Goal: Task Accomplishment & Management: Manage account settings

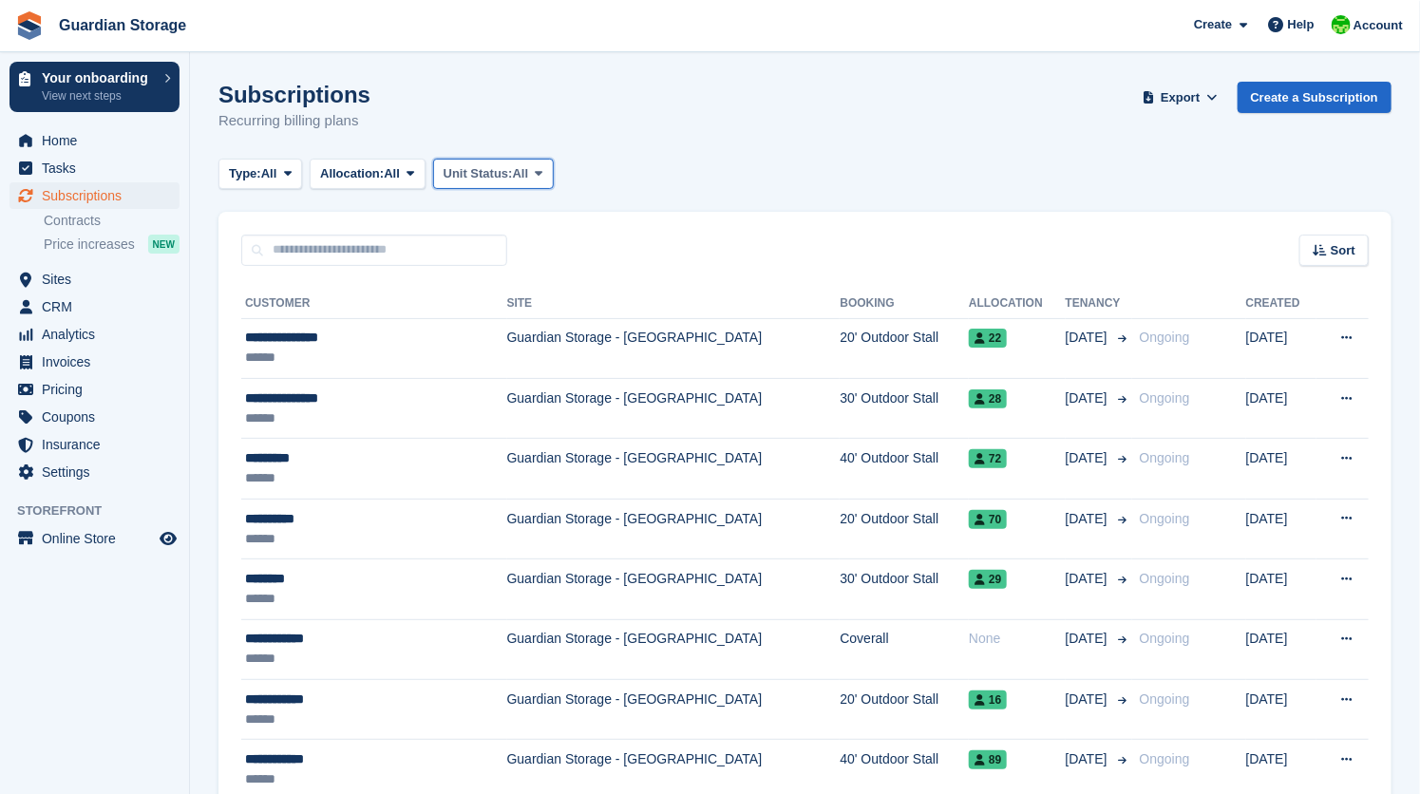
click at [511, 179] on span "Unit Status:" at bounding box center [478, 173] width 69 height 19
click at [473, 124] on div "Subscriptions Recurring billing plans Export Export Subscriptions Export a CSV …" at bounding box center [805, 118] width 1173 height 73
click at [400, 178] on span "All" at bounding box center [392, 173] width 16 height 19
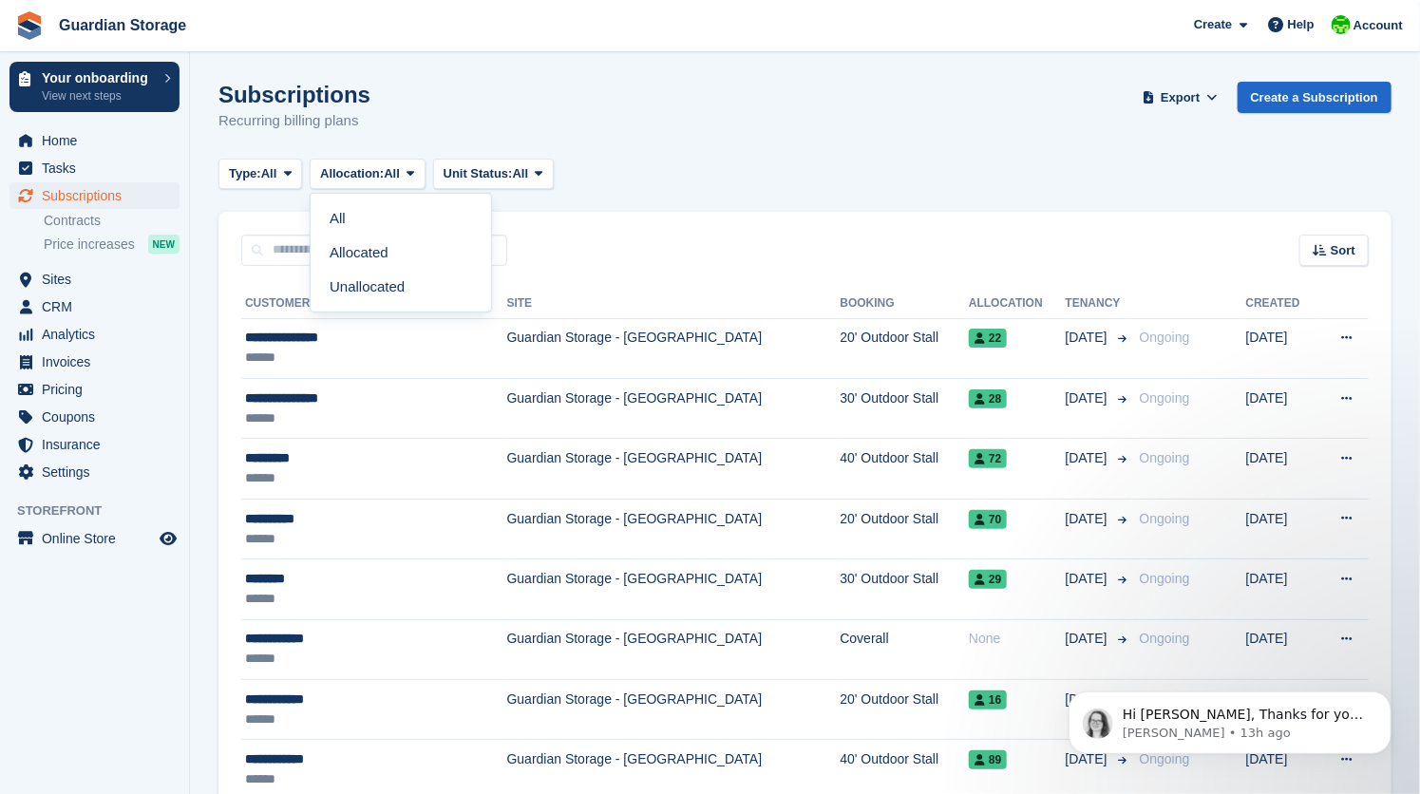
click at [332, 142] on div "Subscriptions Recurring billing plans Export Export Subscriptions Export a CSV …" at bounding box center [805, 118] width 1173 height 73
click at [277, 180] on span "All" at bounding box center [269, 173] width 16 height 19
click at [412, 87] on div "Subscriptions Recurring billing plans Export Export Subscriptions Export a CSV …" at bounding box center [805, 118] width 1173 height 73
click at [76, 223] on link "Contracts" at bounding box center [112, 221] width 136 height 18
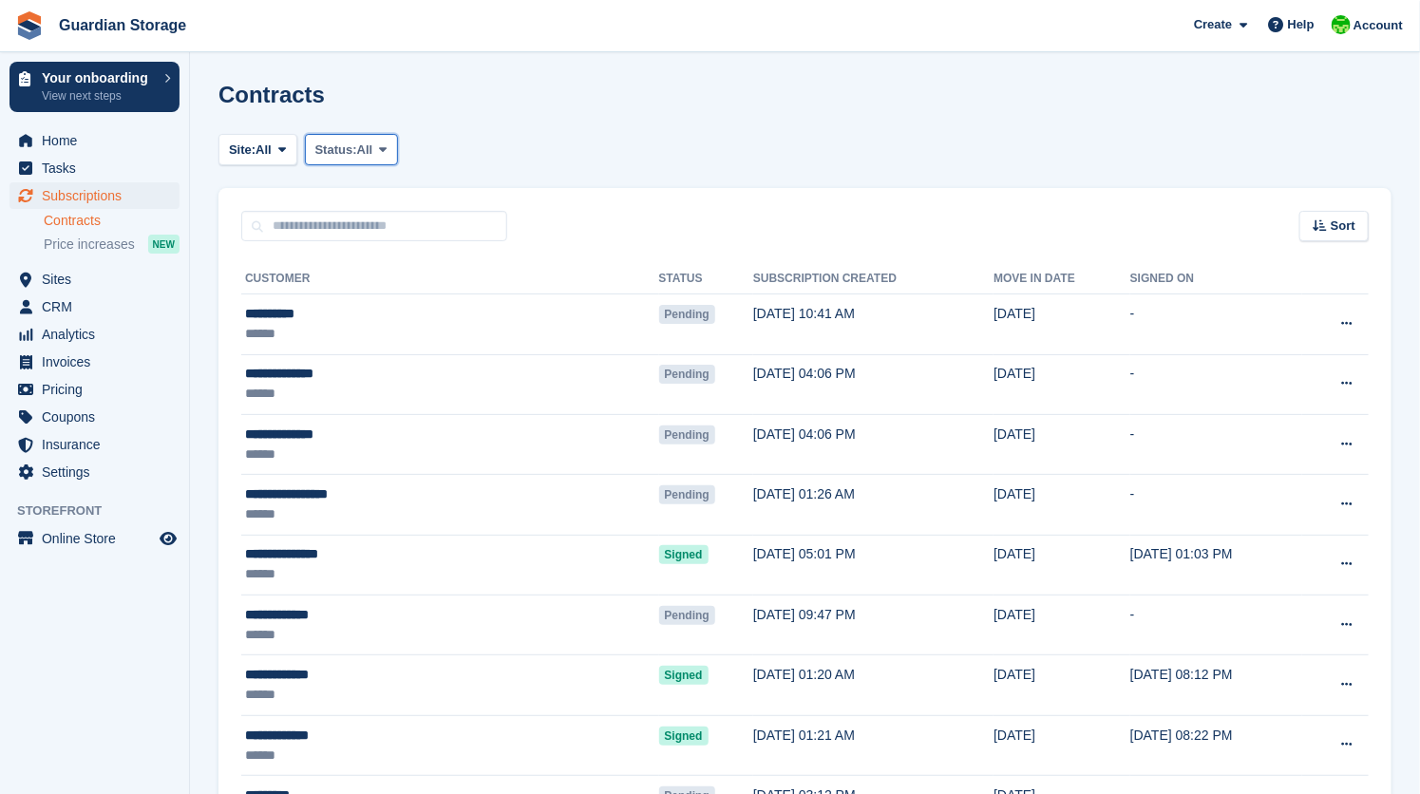
click at [373, 143] on span "All" at bounding box center [365, 150] width 16 height 19
click at [371, 193] on link "Pending" at bounding box center [396, 195] width 165 height 34
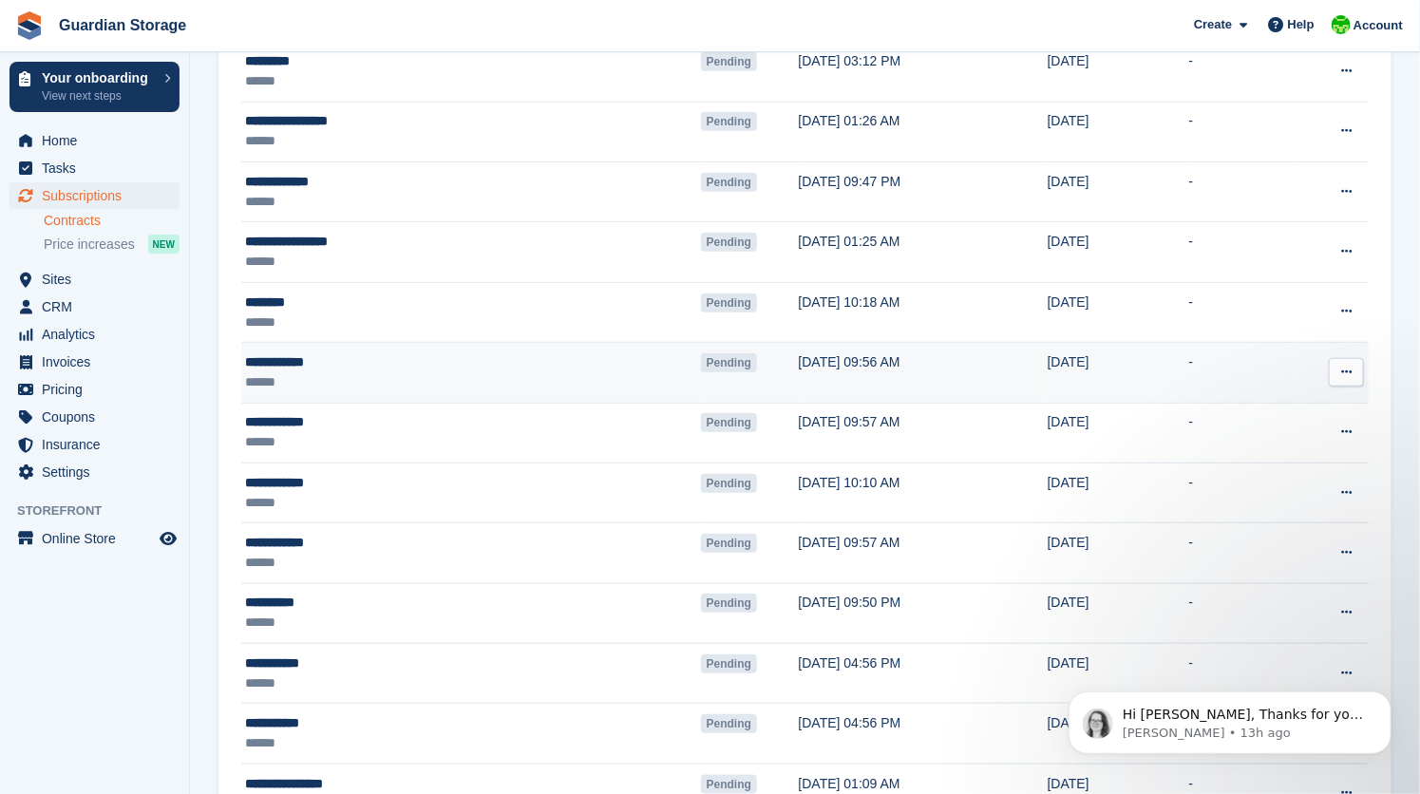
scroll to position [436, 0]
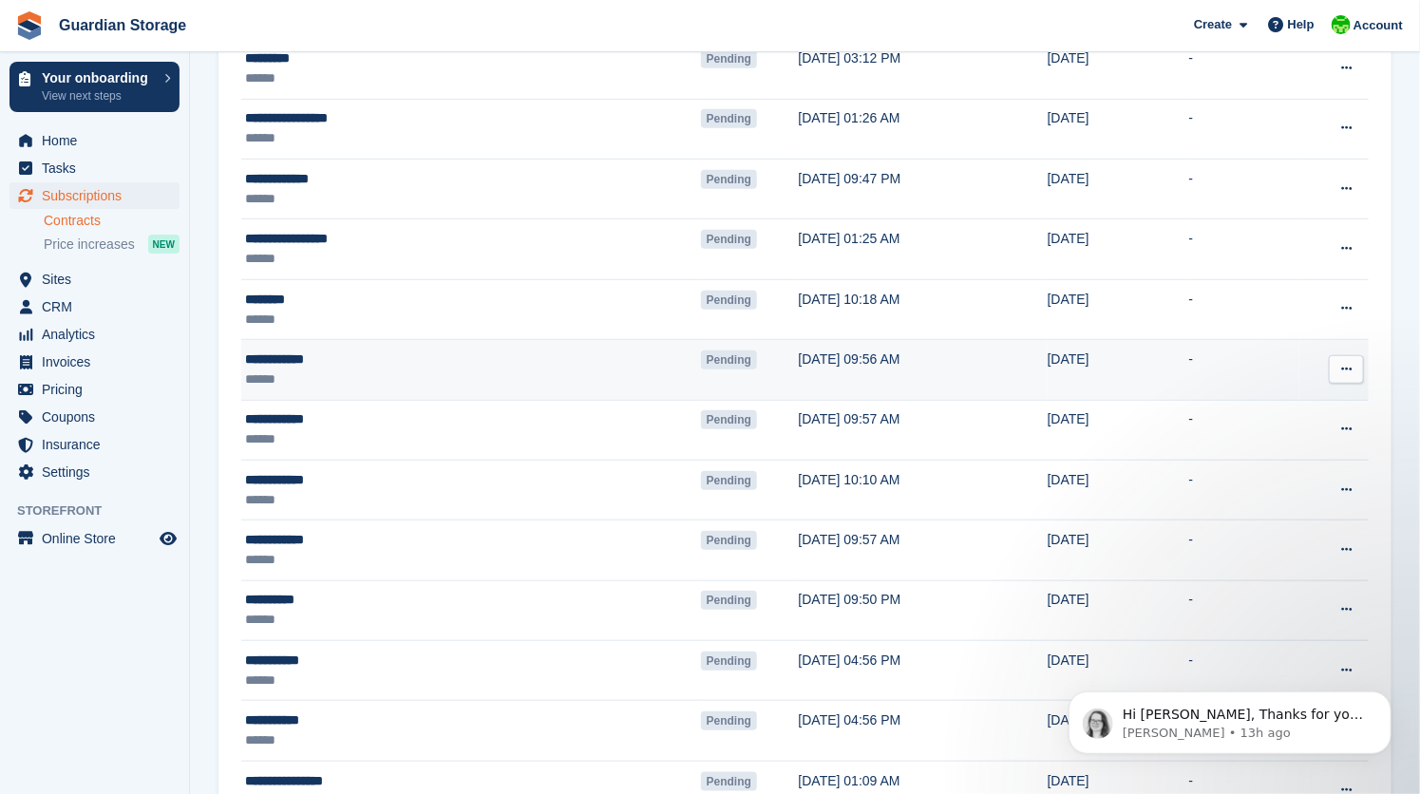
click at [299, 354] on div "**********" at bounding box center [375, 360] width 261 height 20
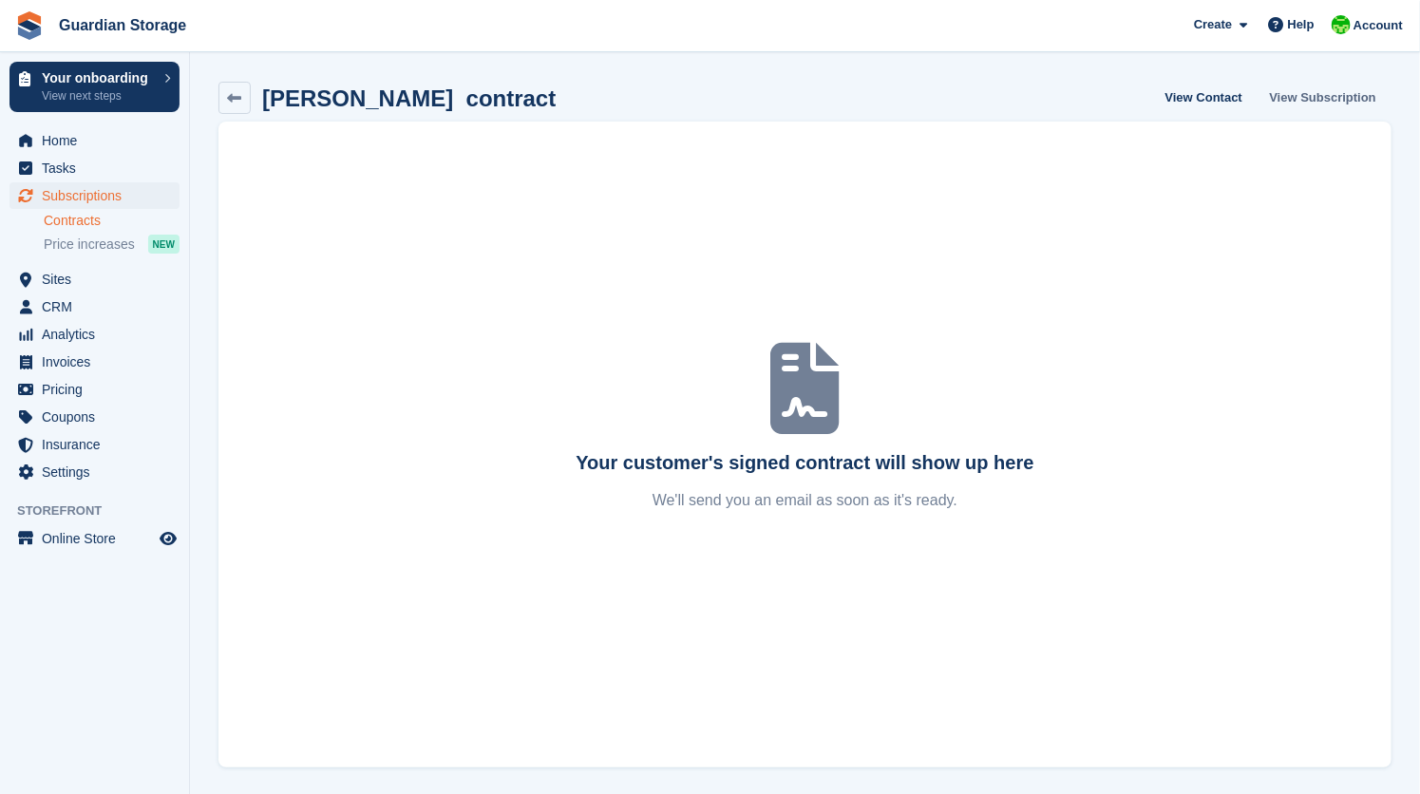
click at [1303, 100] on link "View Subscription" at bounding box center [1324, 97] width 122 height 31
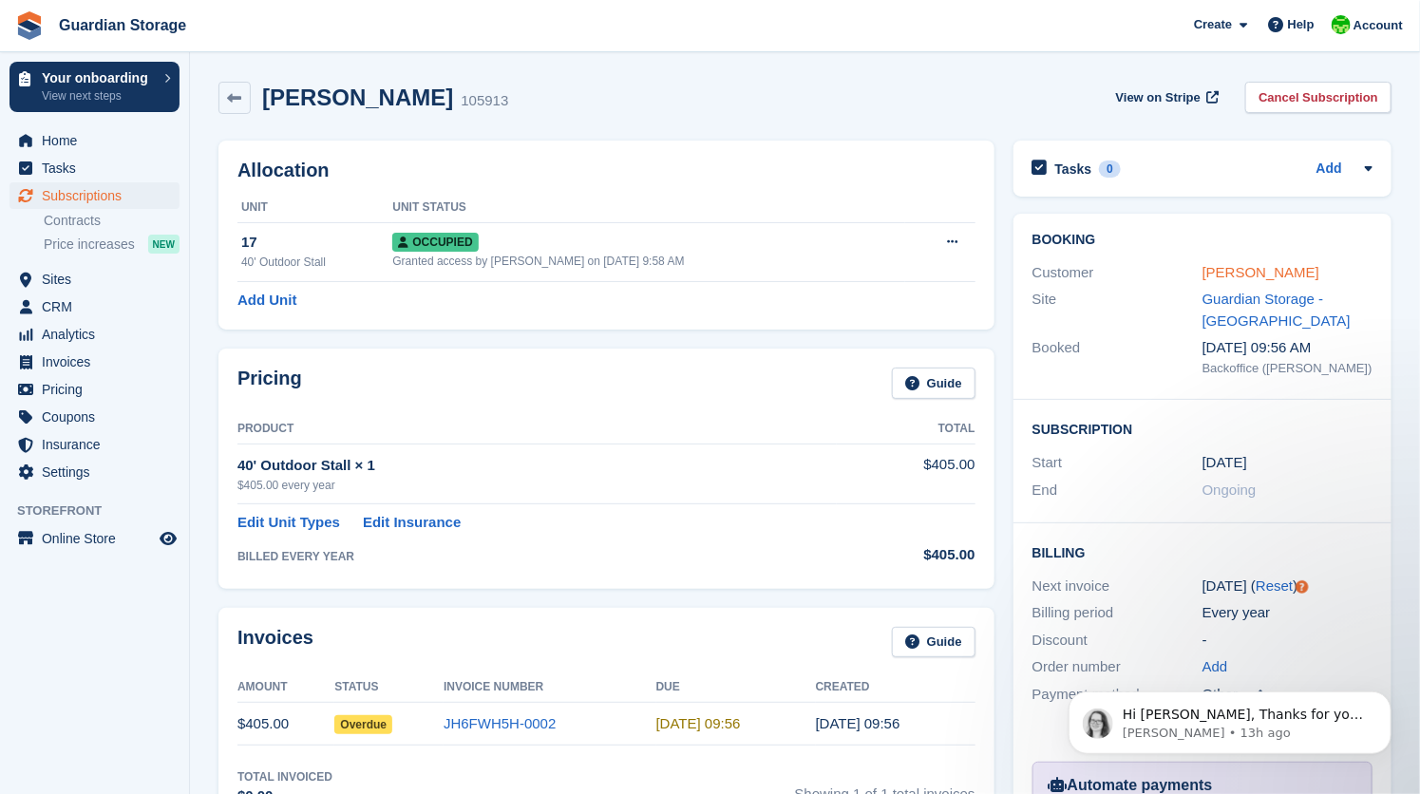
click at [1222, 272] on link "Toby Carroll" at bounding box center [1261, 272] width 117 height 16
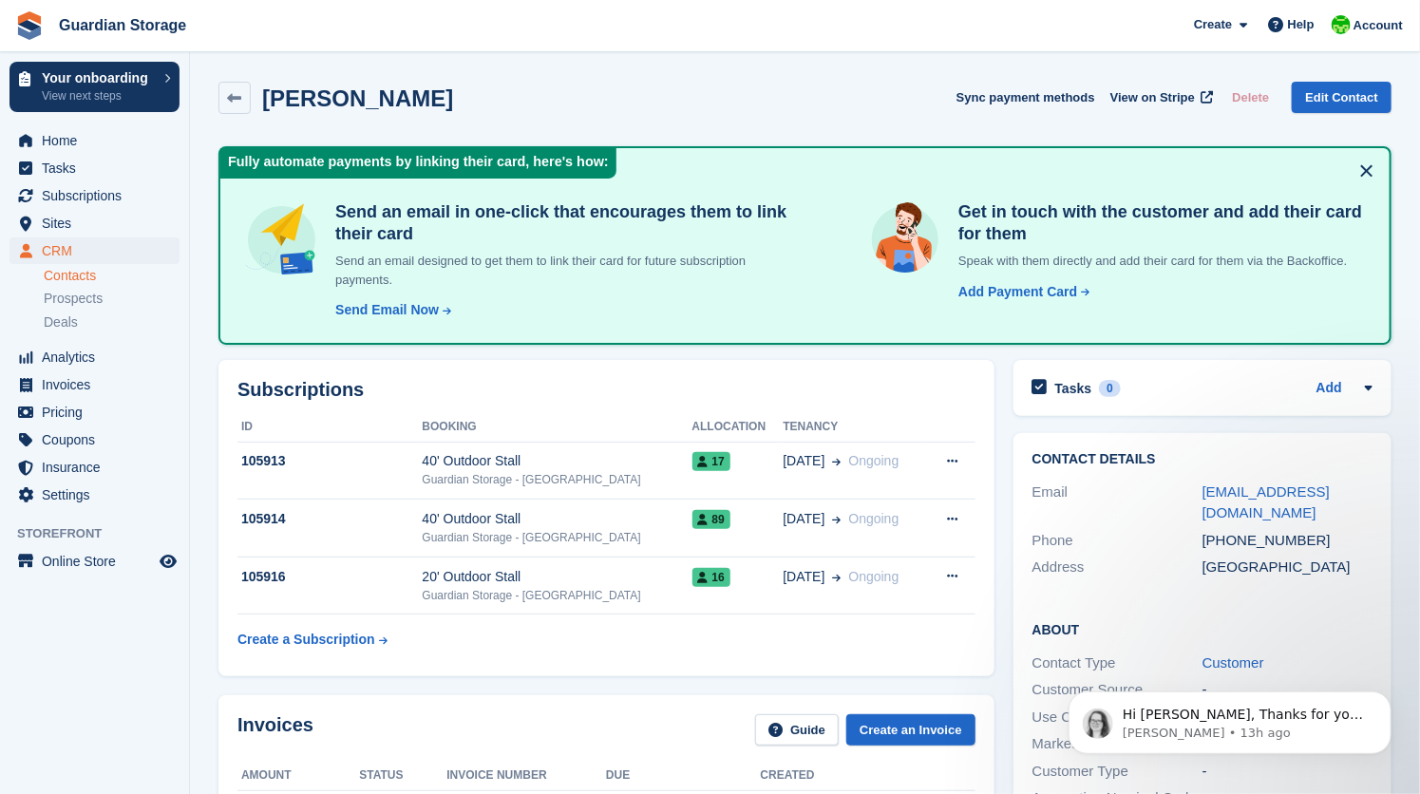
click at [74, 277] on link "Contacts" at bounding box center [112, 276] width 136 height 18
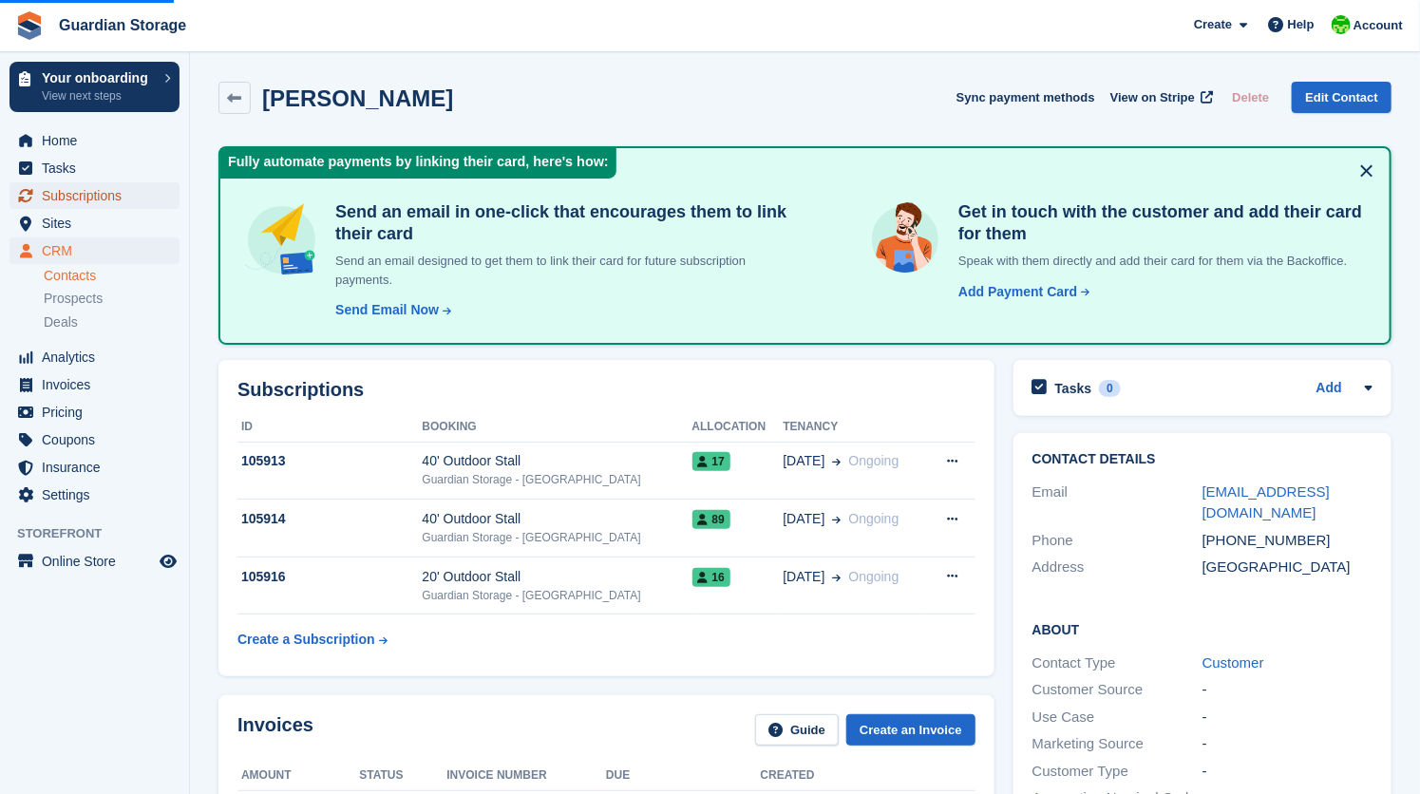
click at [81, 198] on span "Subscriptions" at bounding box center [99, 195] width 114 height 27
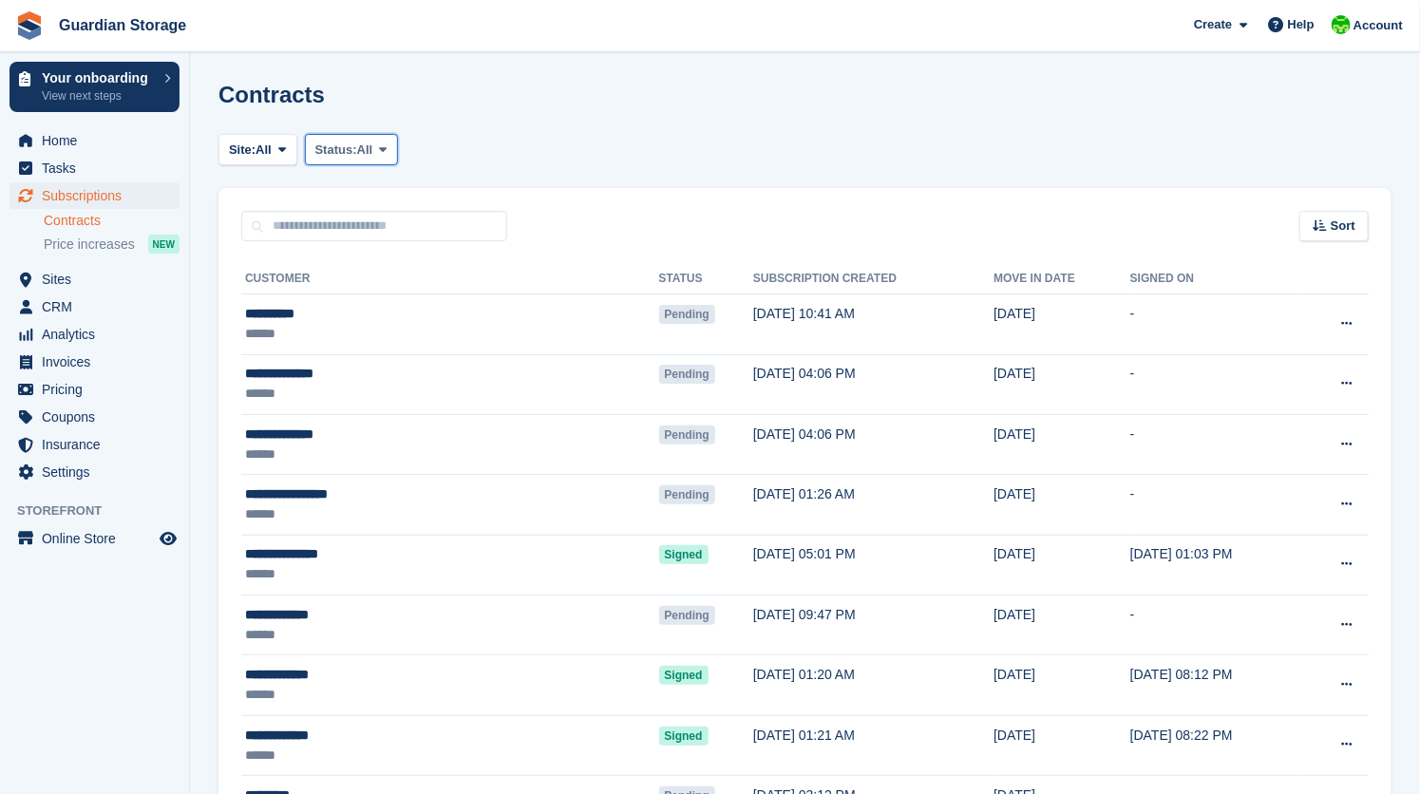
click at [333, 156] on span "Status:" at bounding box center [336, 150] width 42 height 19
click at [361, 200] on link "Pending" at bounding box center [396, 195] width 165 height 34
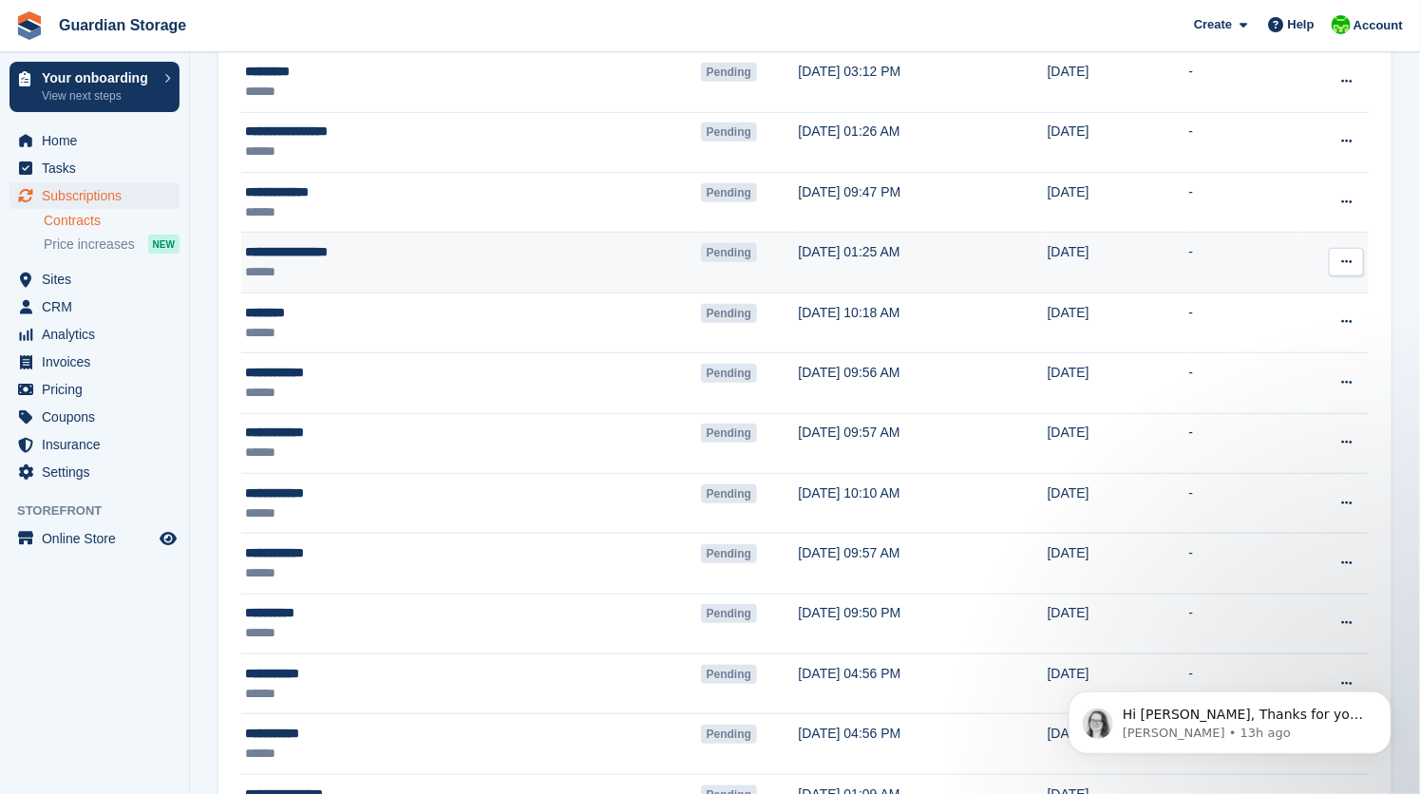
scroll to position [559, 0]
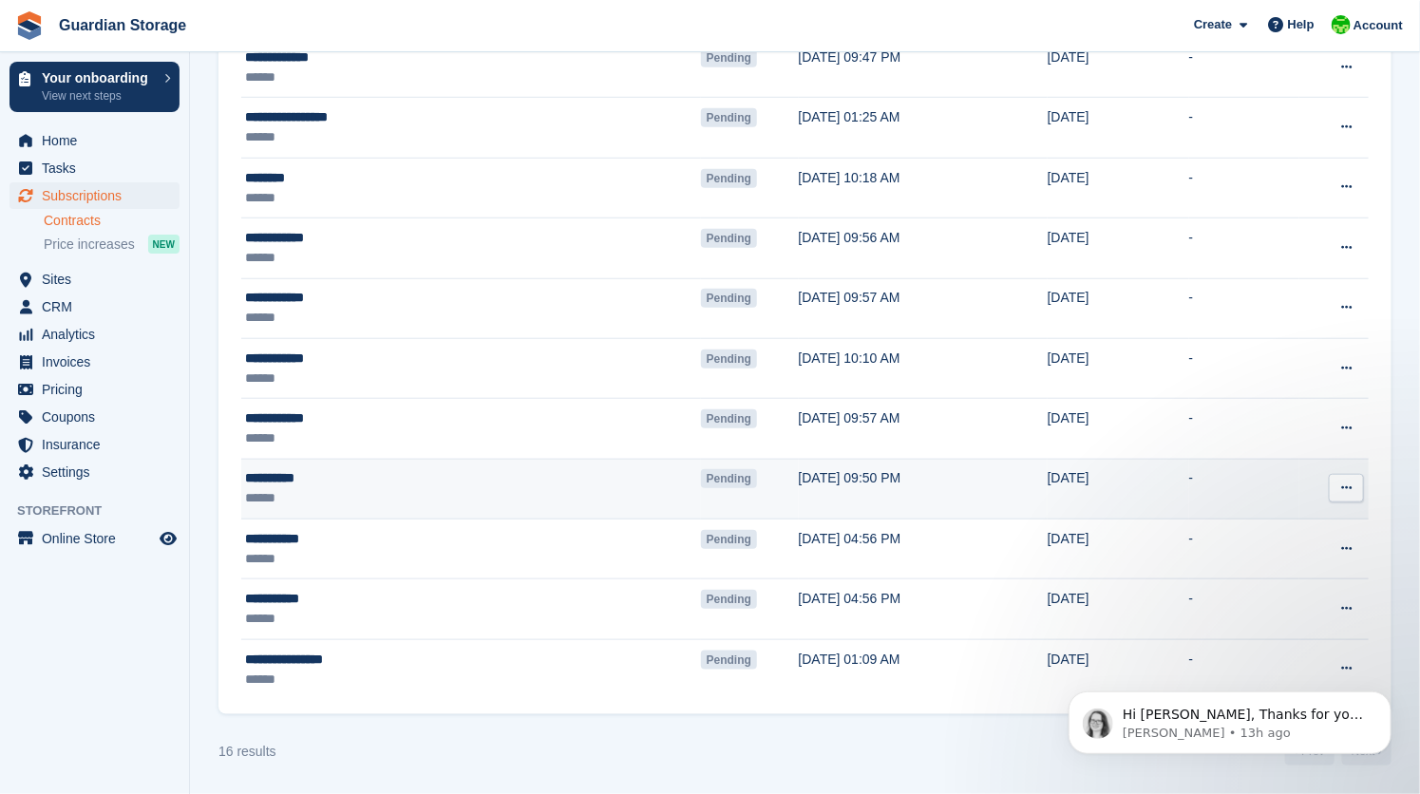
click at [303, 475] on div "**********" at bounding box center [375, 478] width 261 height 20
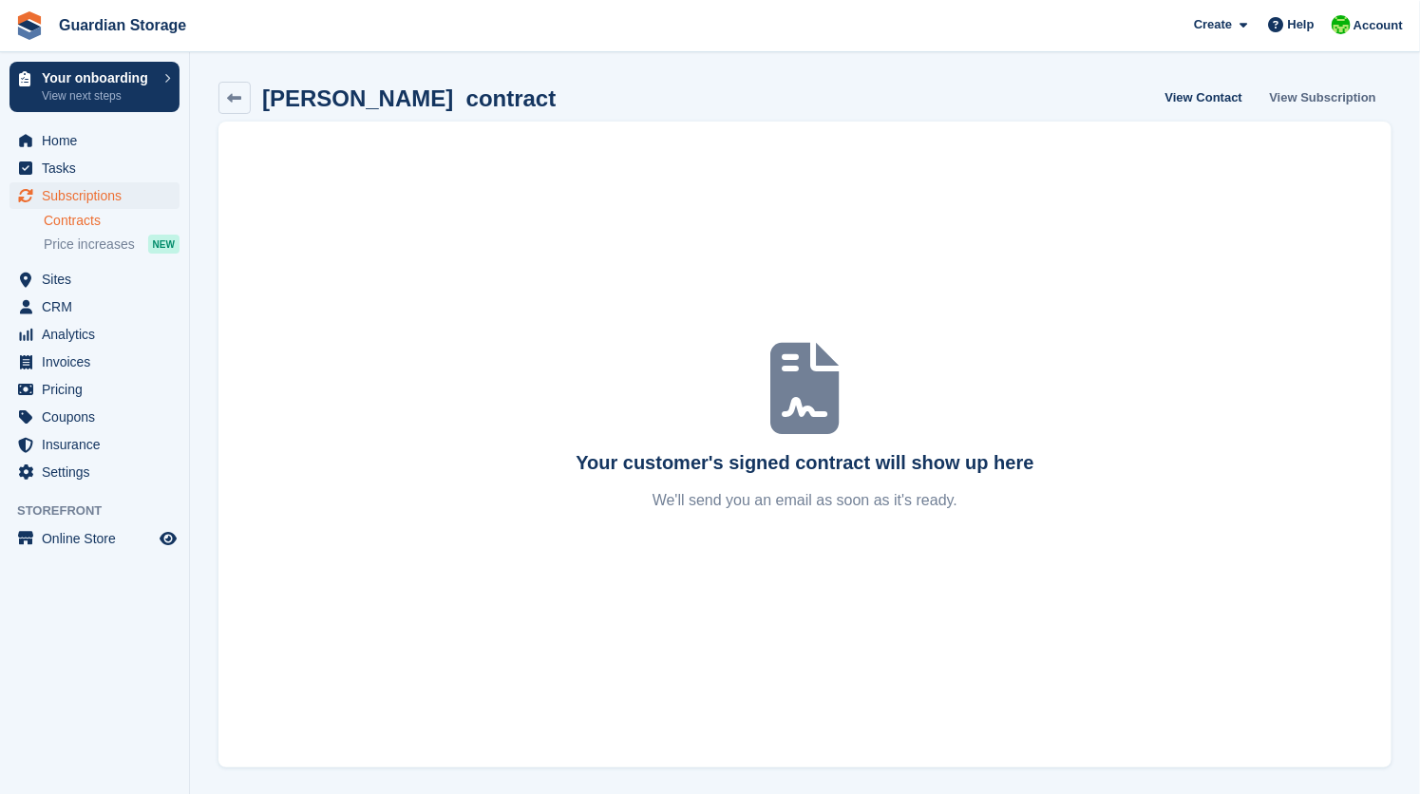
click at [1292, 94] on link "View Subscription" at bounding box center [1324, 97] width 122 height 31
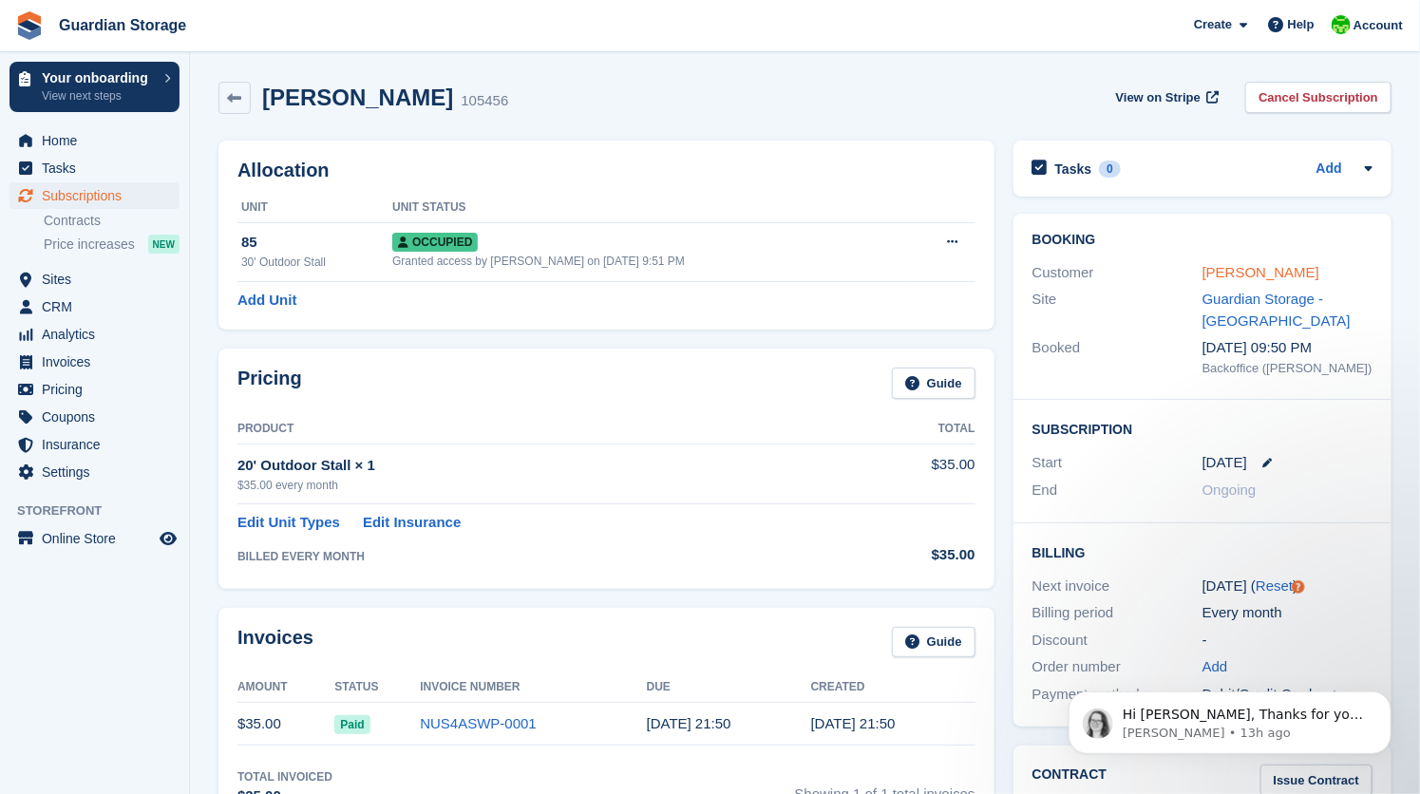
click at [1238, 276] on link "Pat Harder" at bounding box center [1261, 272] width 117 height 16
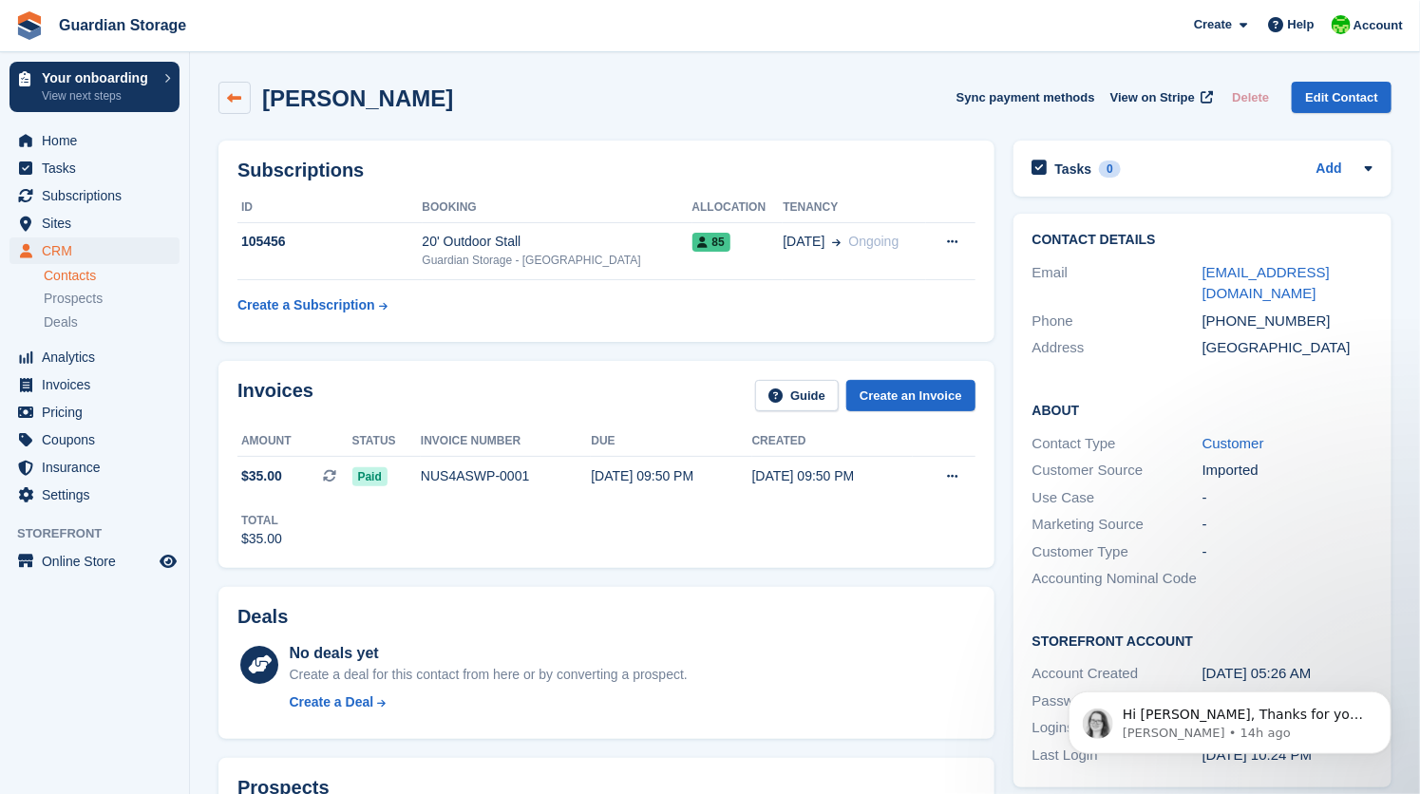
click at [237, 100] on icon at bounding box center [235, 98] width 14 height 14
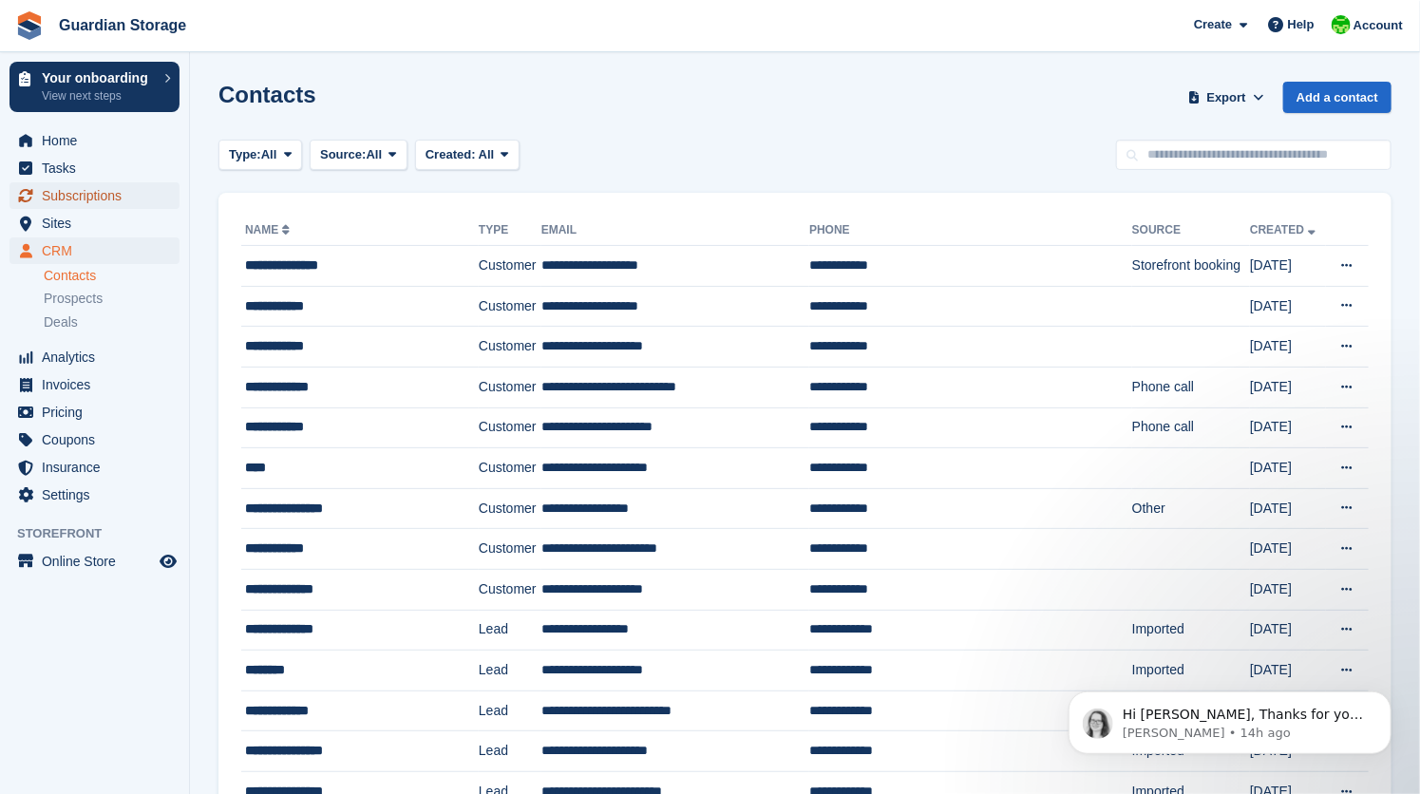
click at [79, 199] on span "Subscriptions" at bounding box center [99, 195] width 114 height 27
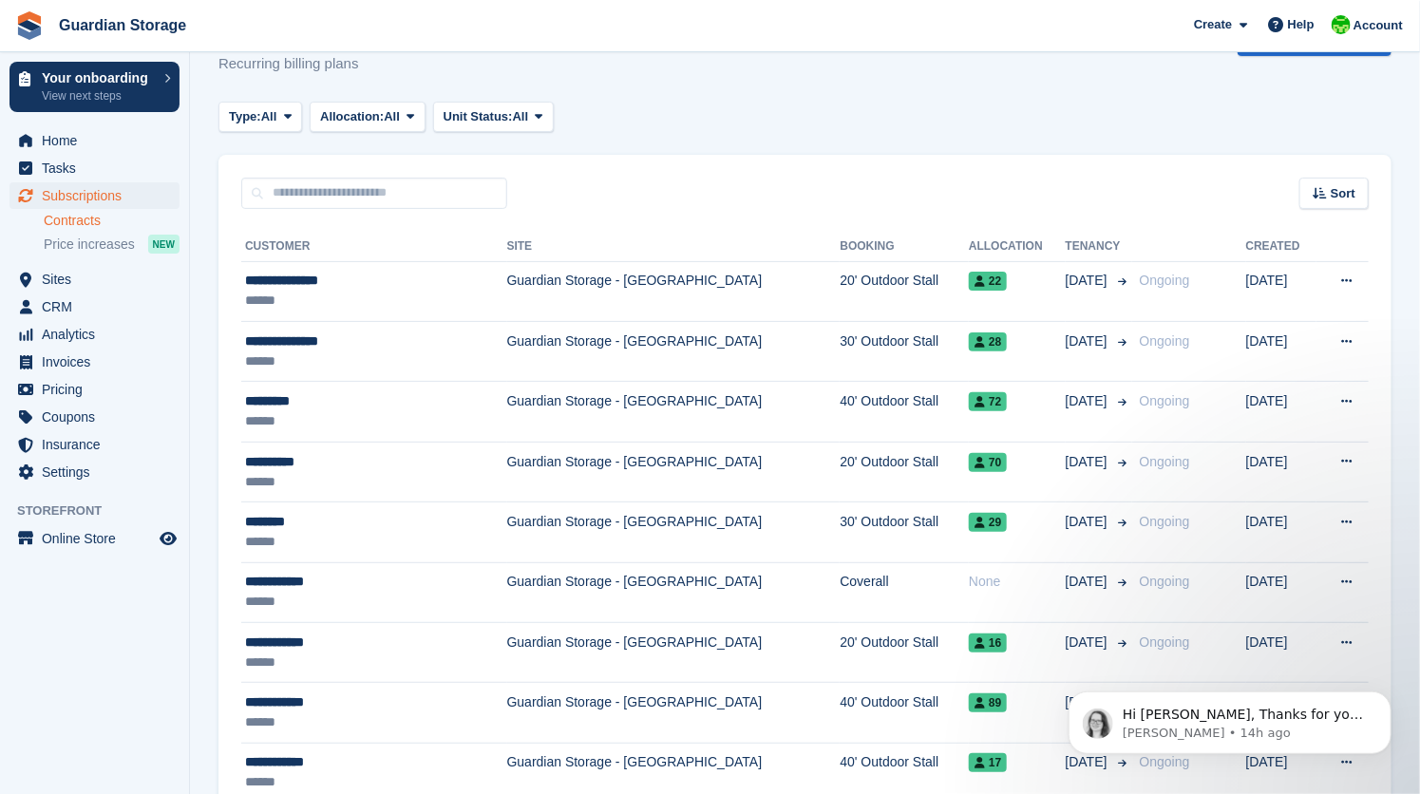
click at [100, 221] on link "Contracts" at bounding box center [112, 221] width 136 height 18
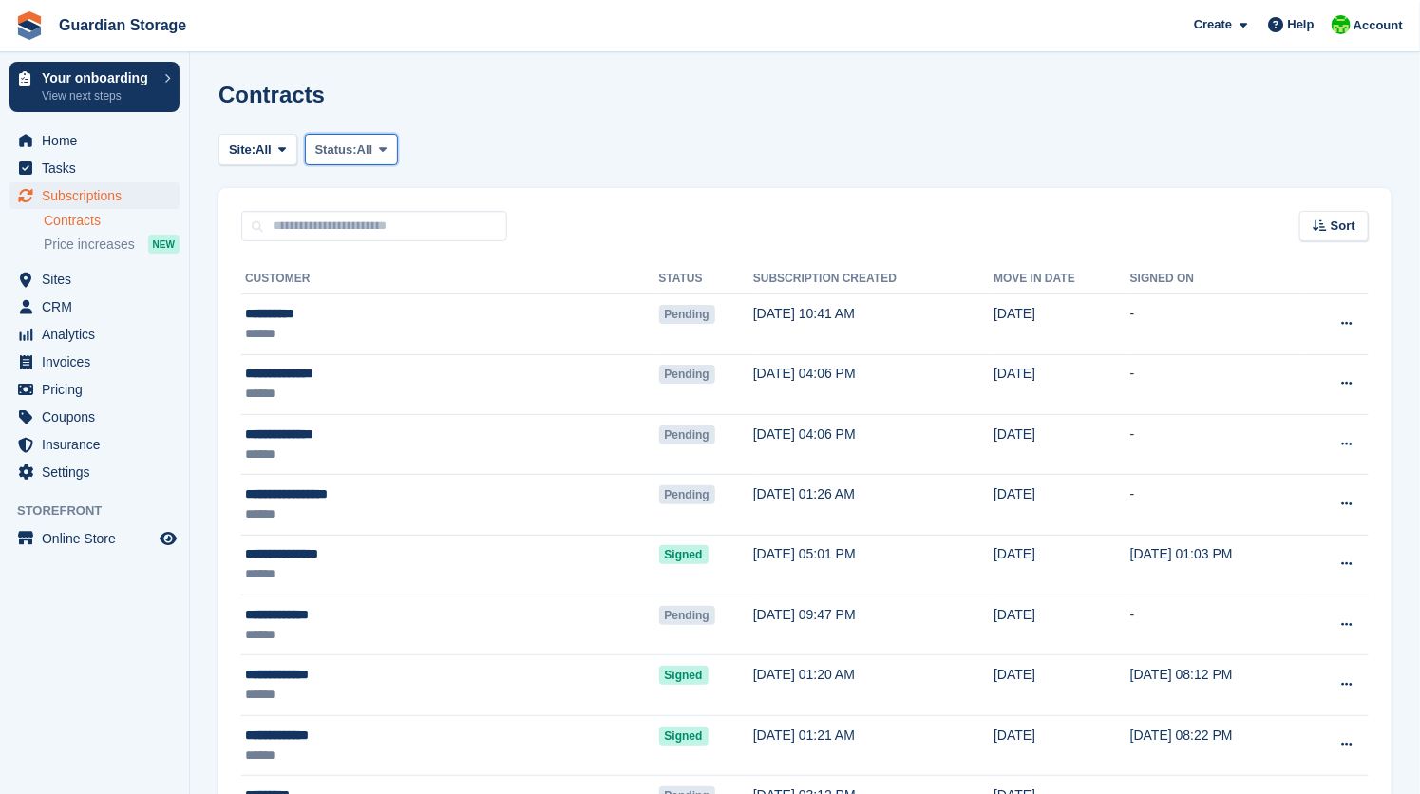
click at [378, 160] on button "Status: All" at bounding box center [351, 149] width 93 height 31
click at [392, 199] on link "Pending" at bounding box center [396, 195] width 165 height 34
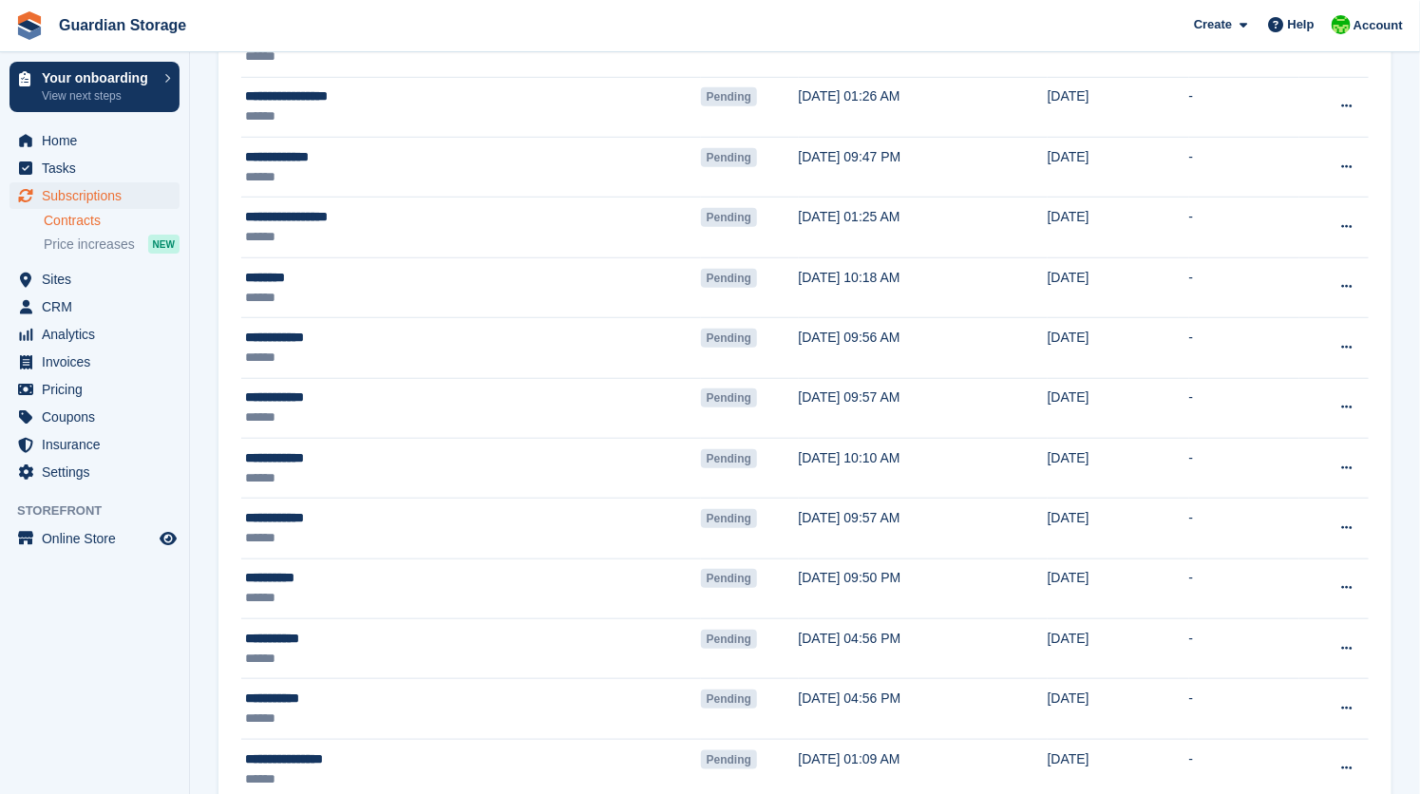
scroll to position [559, 0]
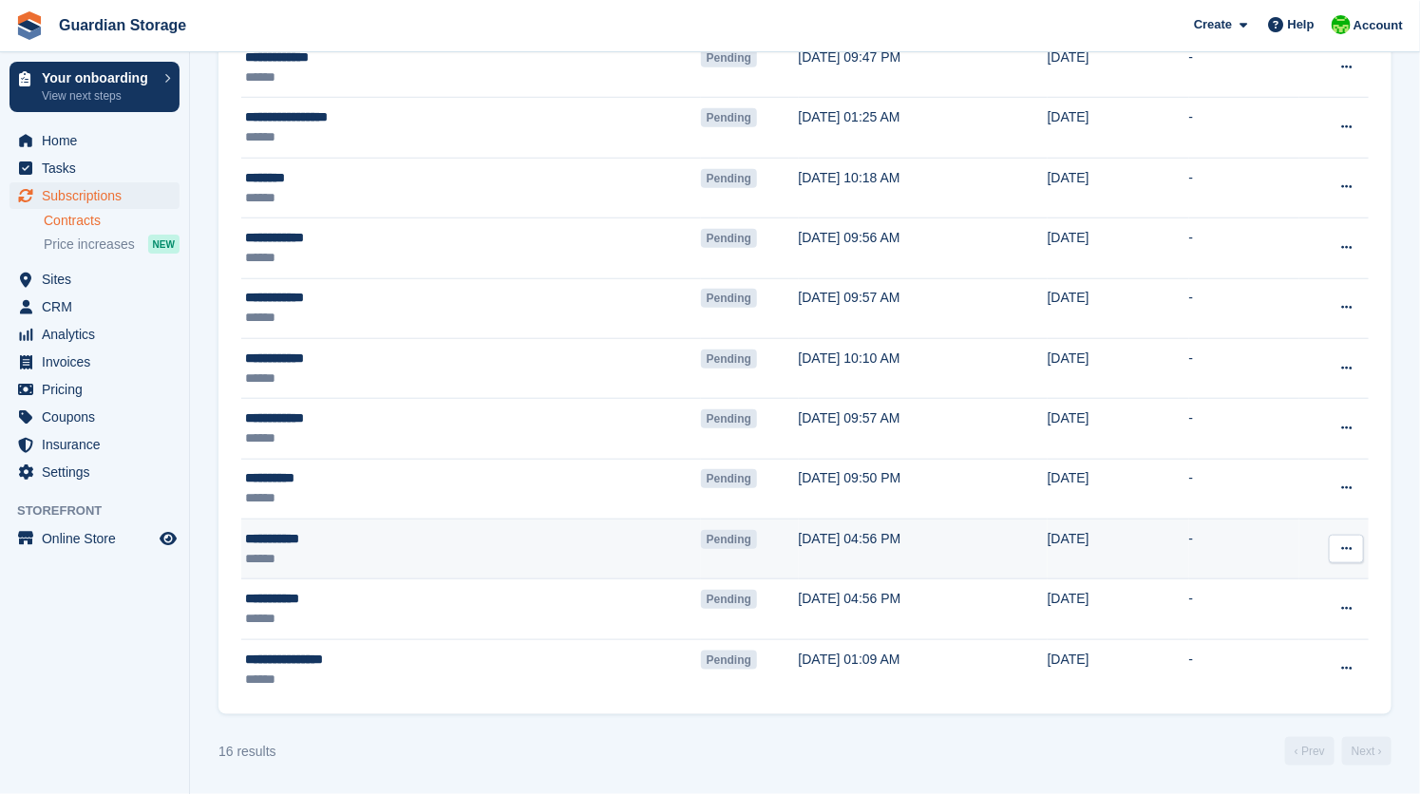
click at [446, 547] on div "**********" at bounding box center [375, 539] width 261 height 20
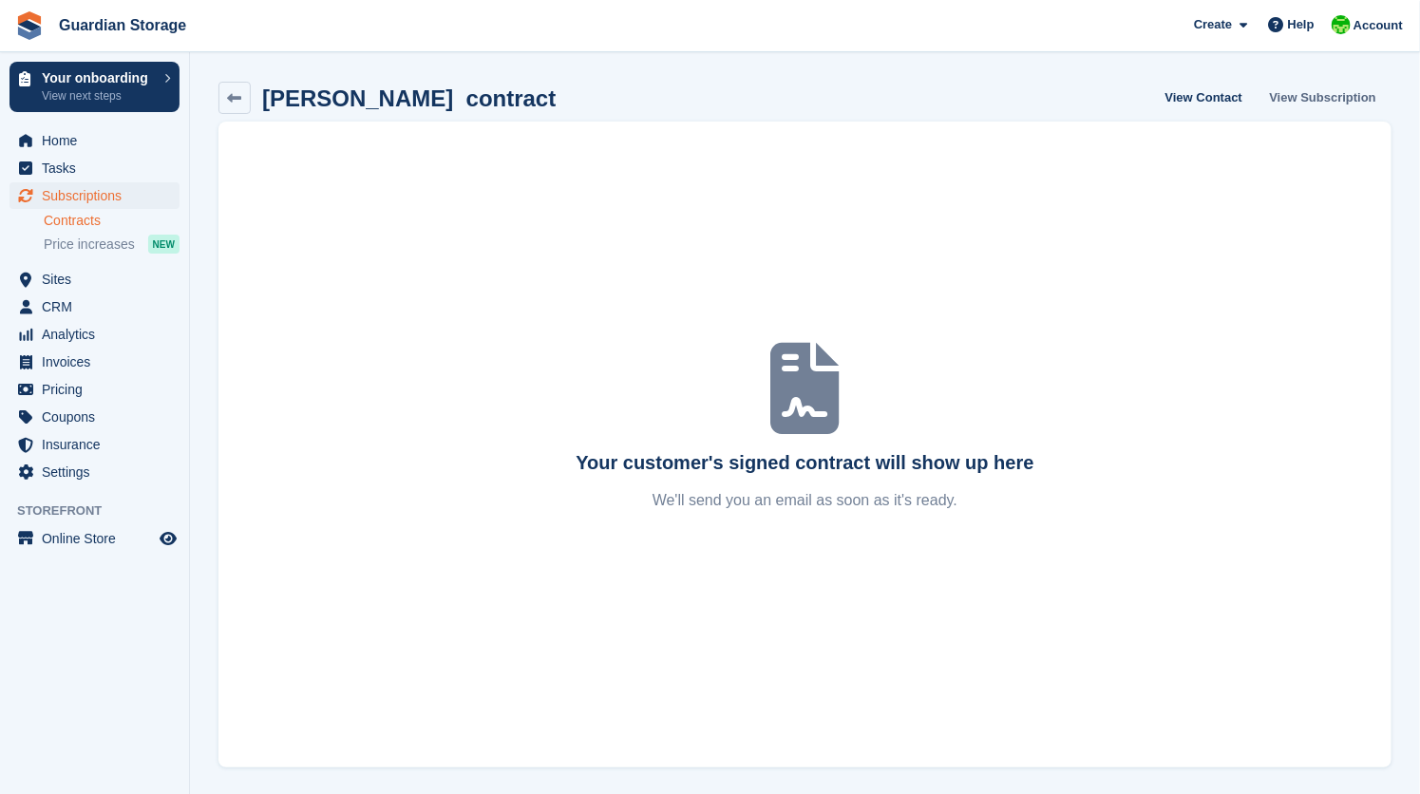
click at [1305, 93] on link "View Subscription" at bounding box center [1324, 97] width 122 height 31
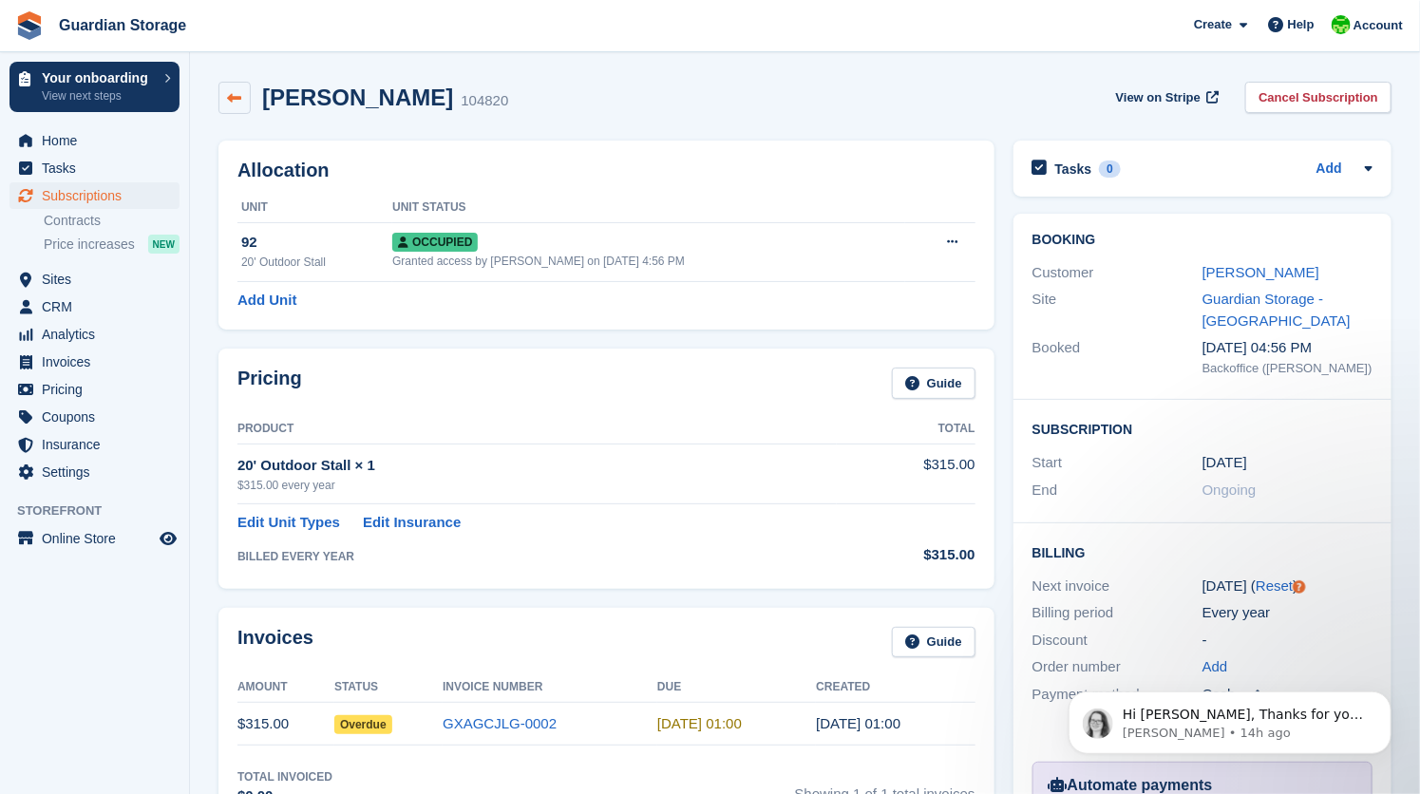
click at [236, 103] on icon at bounding box center [235, 98] width 14 height 14
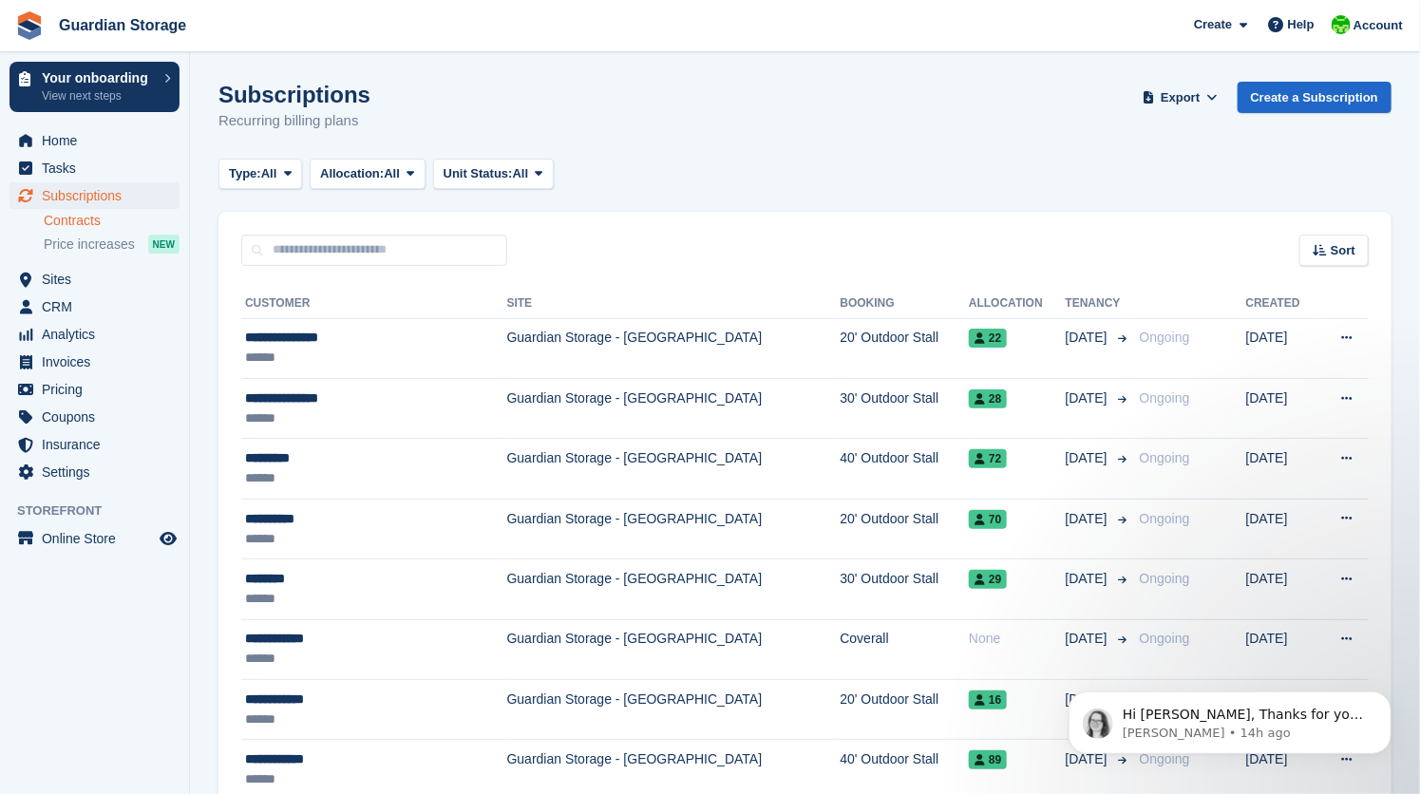
click at [87, 227] on link "Contracts" at bounding box center [112, 221] width 136 height 18
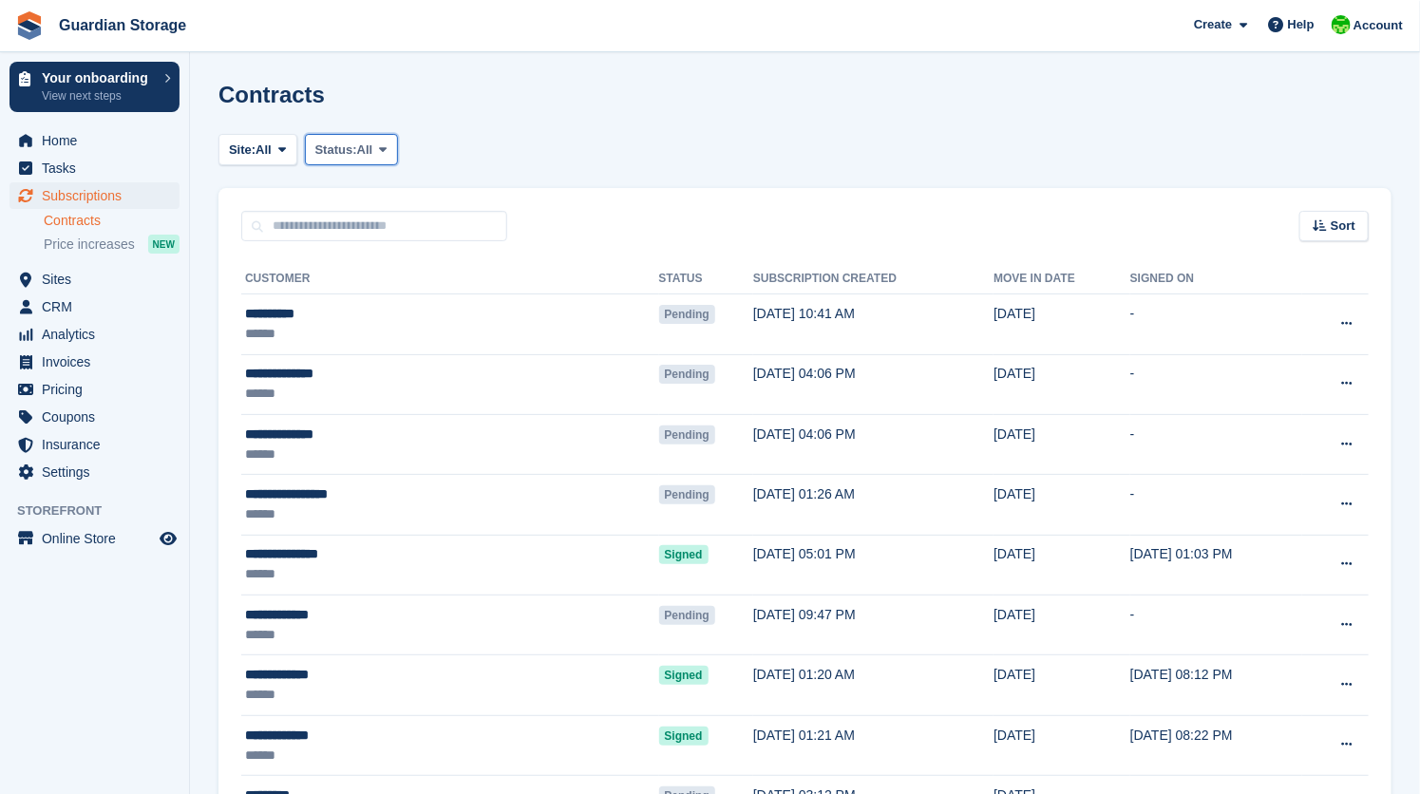
click at [357, 150] on span "Status:" at bounding box center [336, 150] width 42 height 19
click at [366, 183] on link "Pending" at bounding box center [396, 195] width 165 height 34
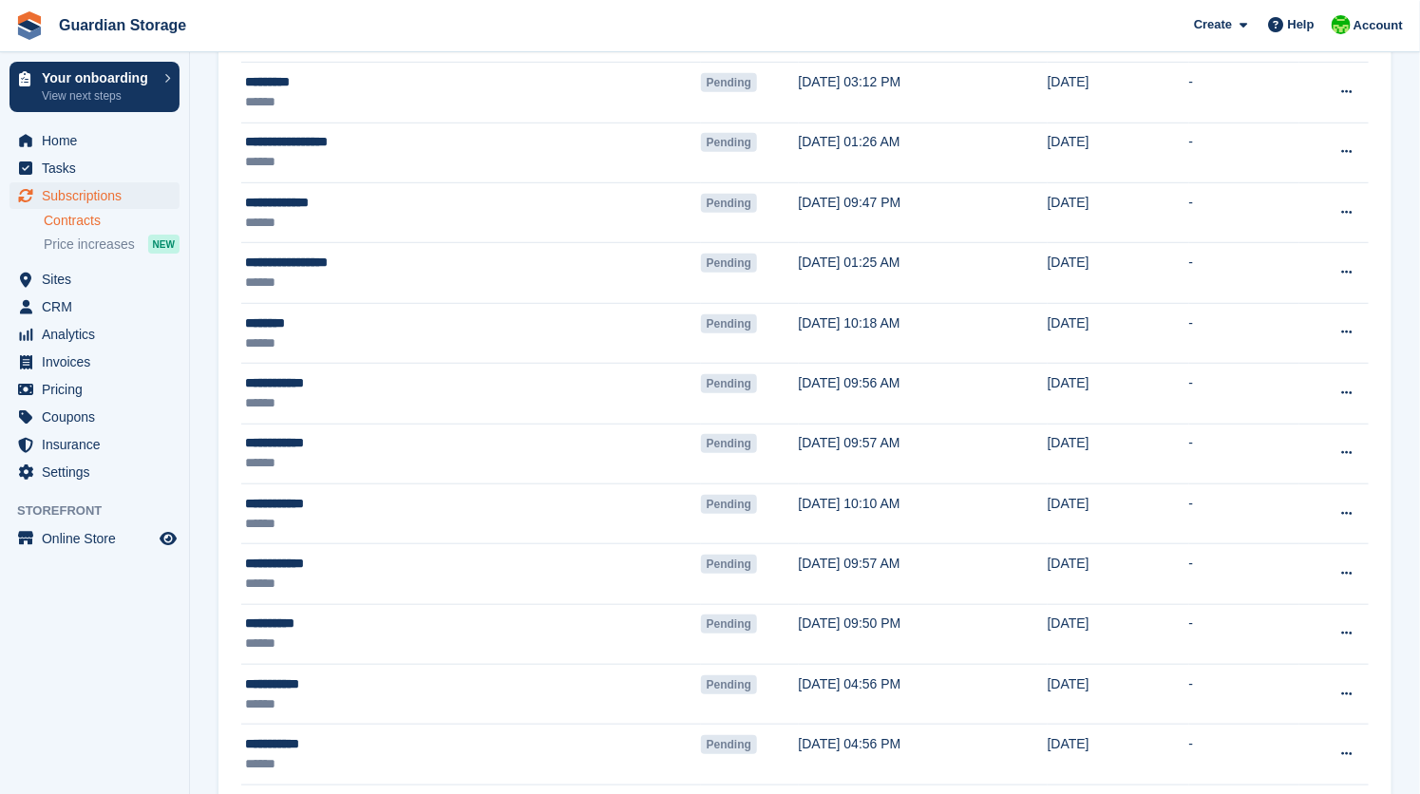
scroll to position [559, 0]
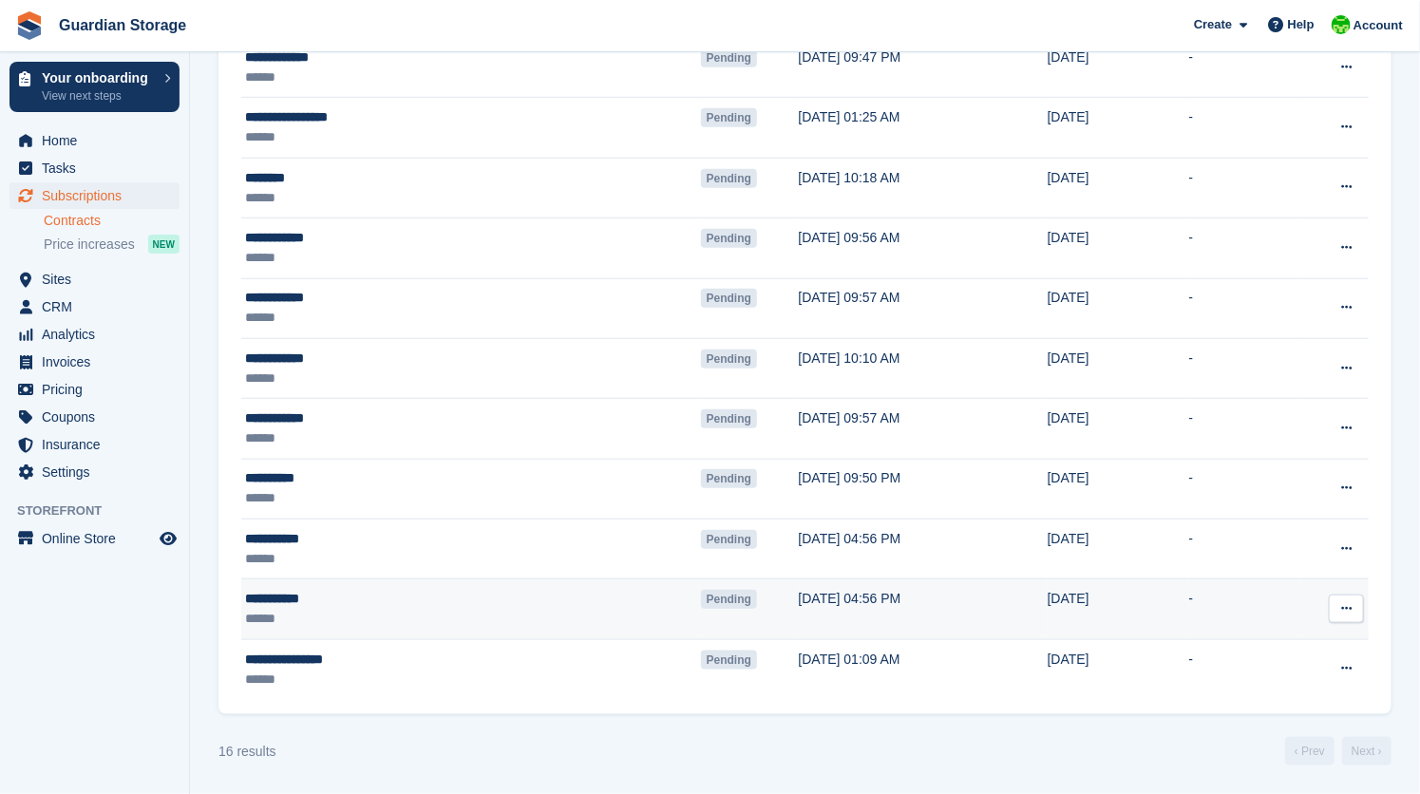
click at [398, 612] on div "******" at bounding box center [375, 619] width 261 height 20
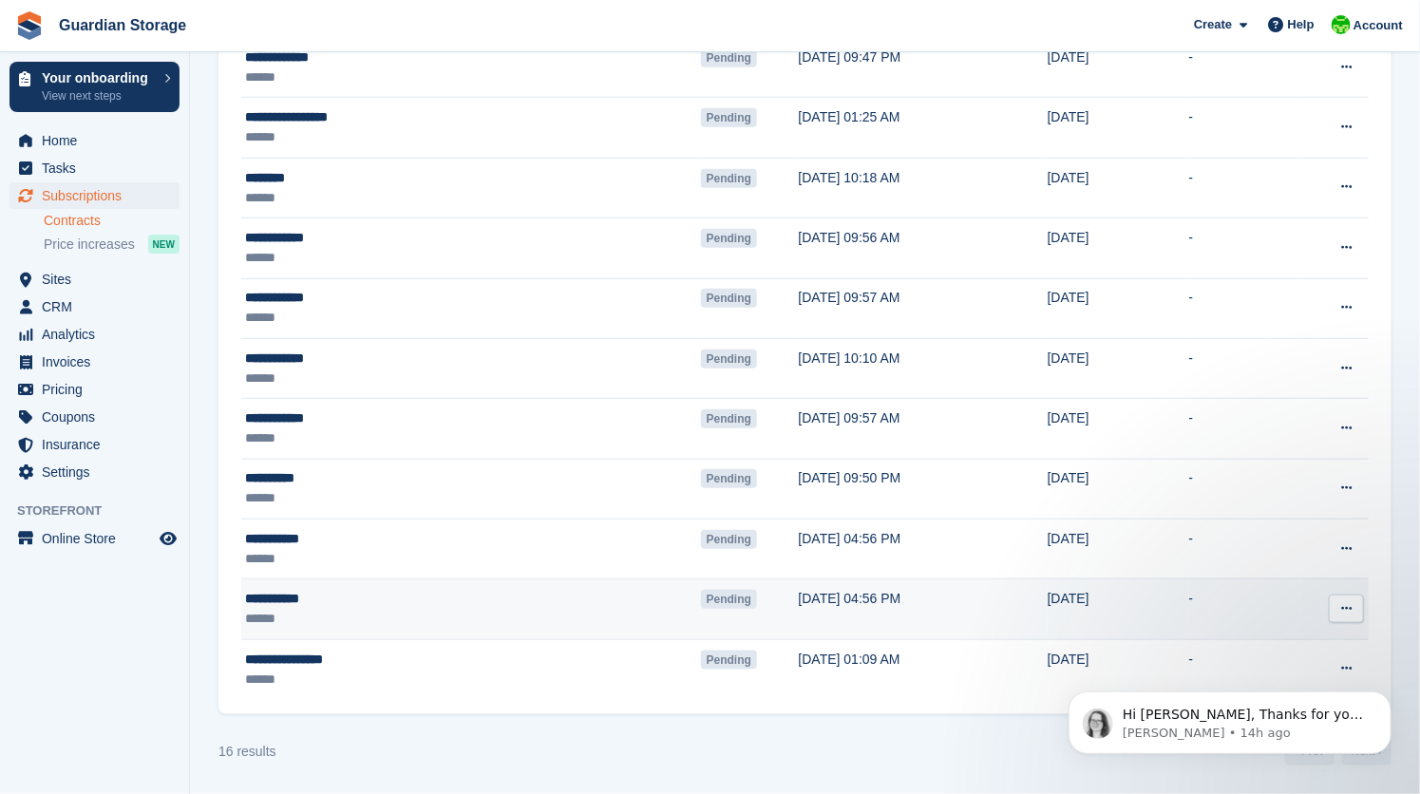
scroll to position [0, 0]
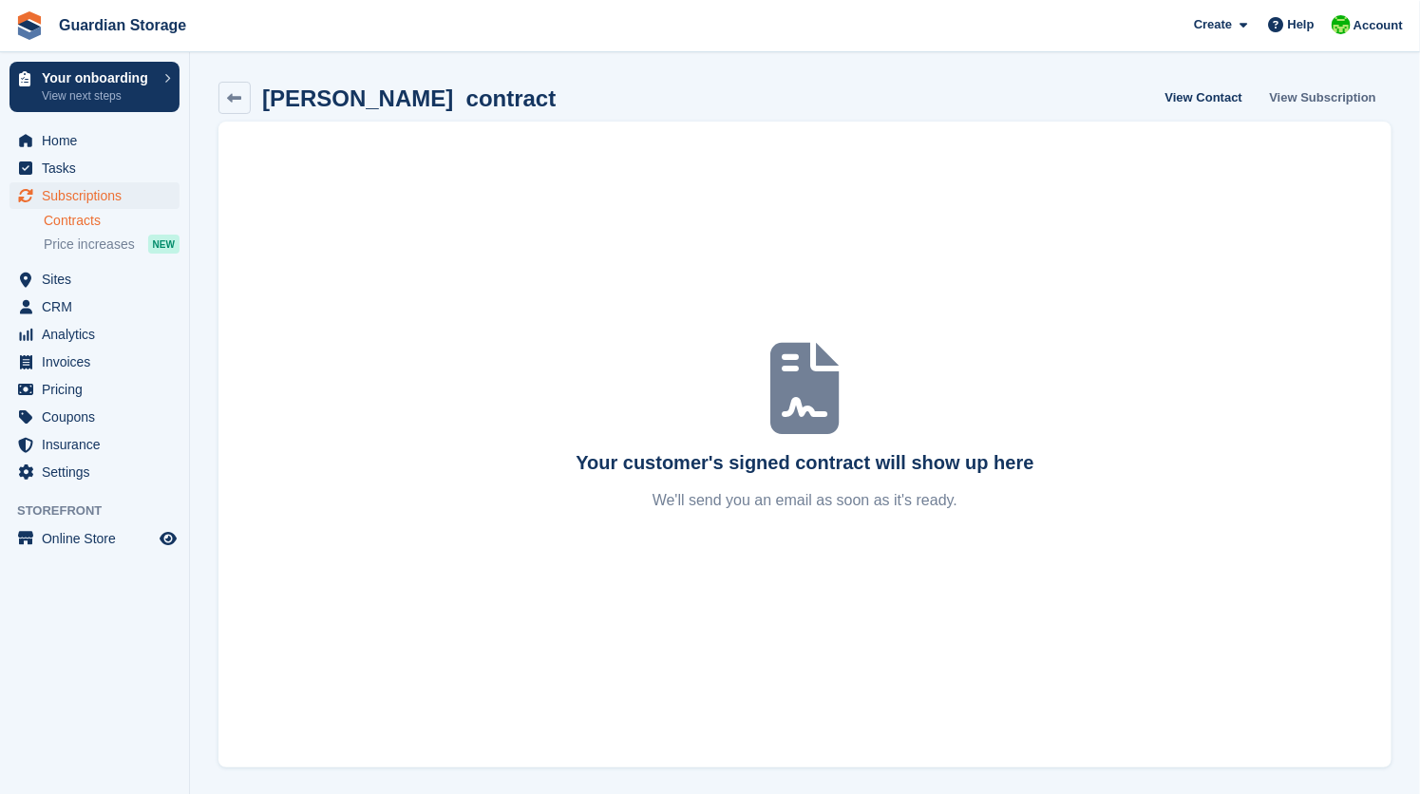
click at [1304, 95] on link "View Subscription" at bounding box center [1324, 97] width 122 height 31
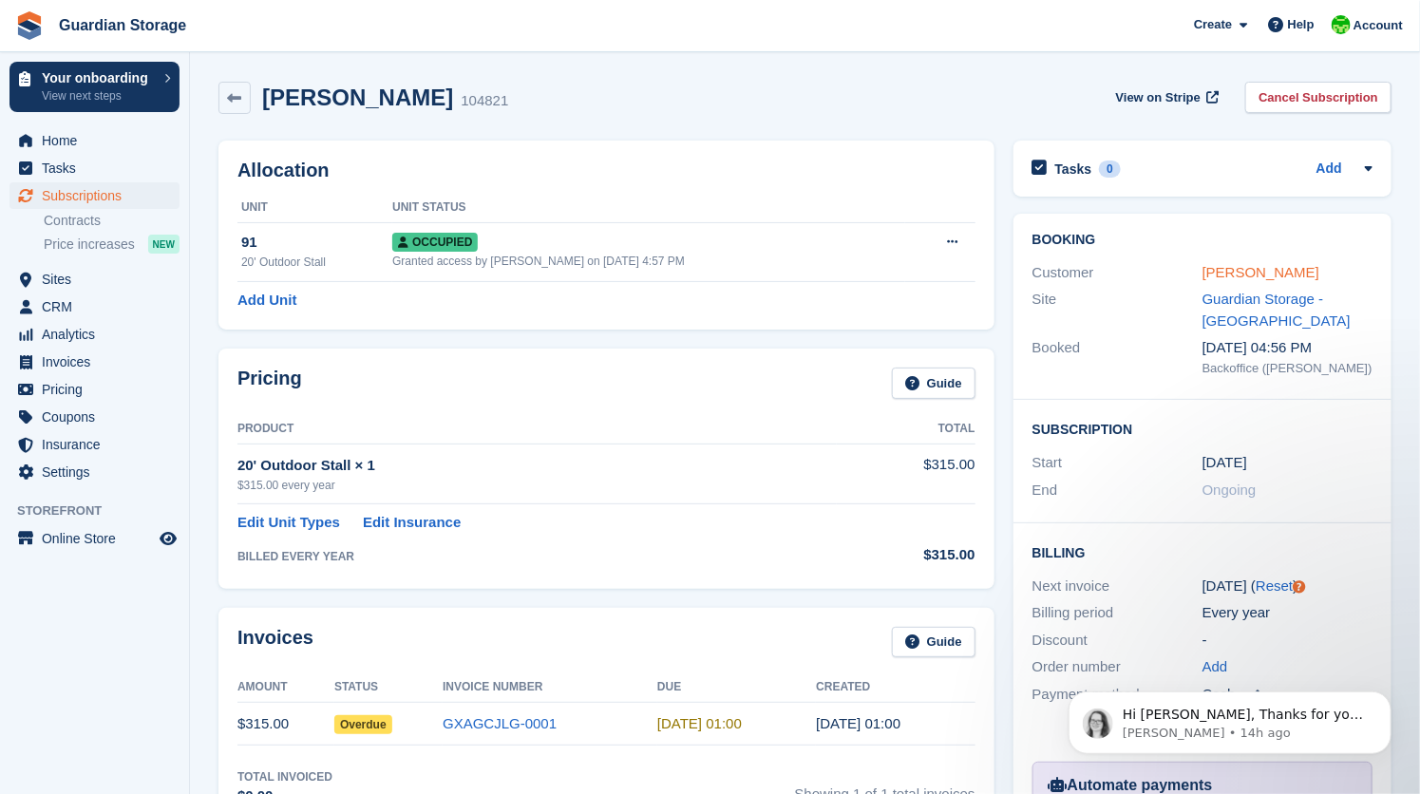
click at [1232, 273] on link "[PERSON_NAME]" at bounding box center [1261, 272] width 117 height 16
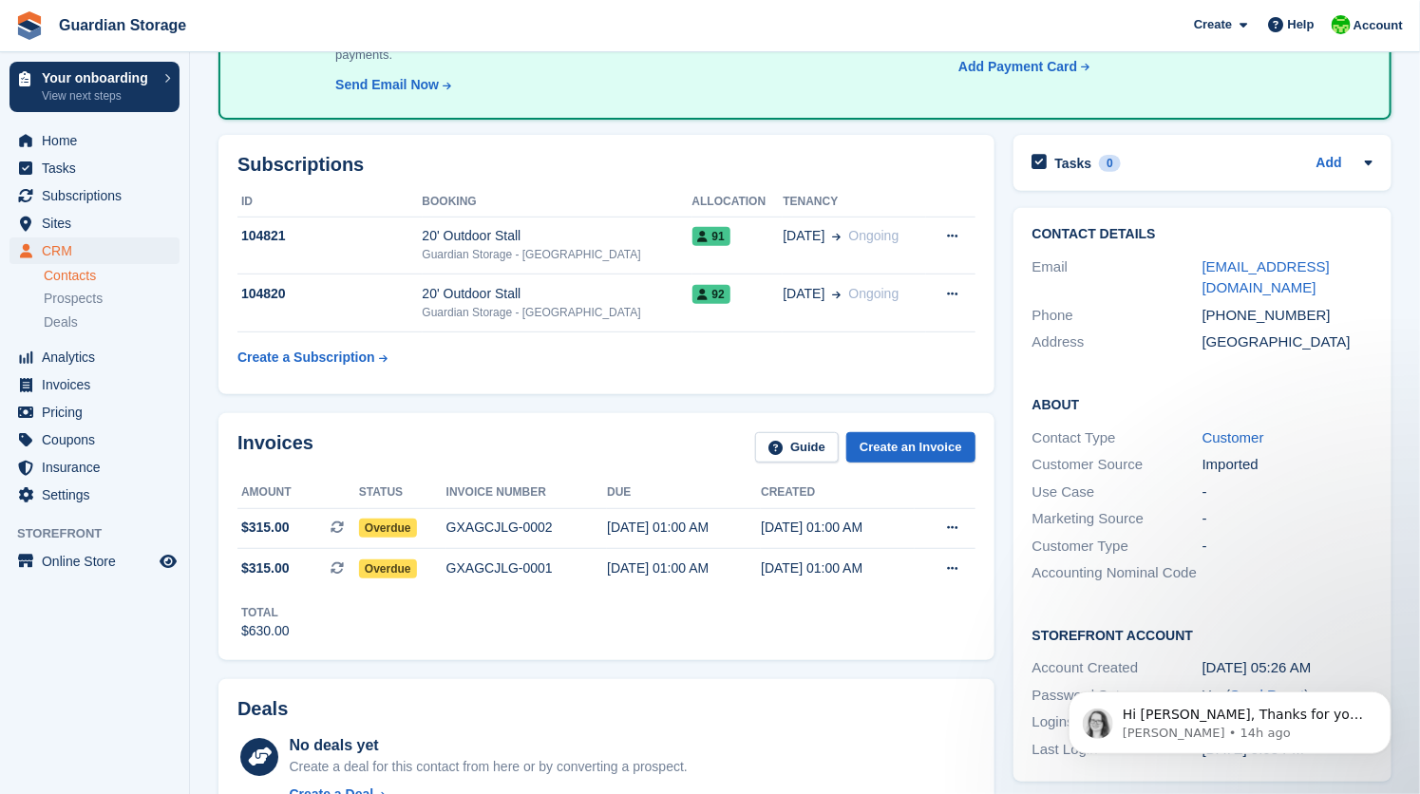
scroll to position [260, 0]
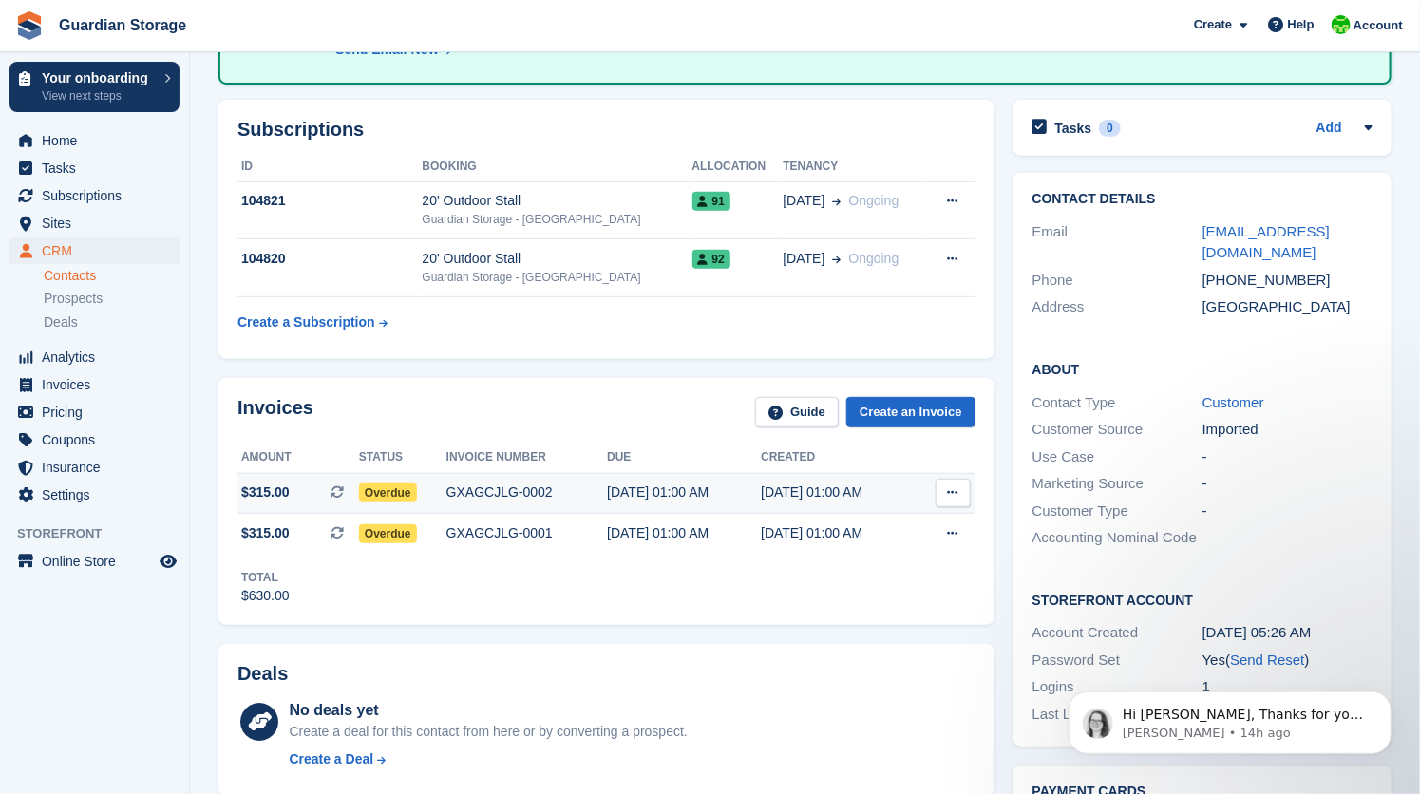
click at [383, 490] on span "Overdue" at bounding box center [388, 493] width 58 height 19
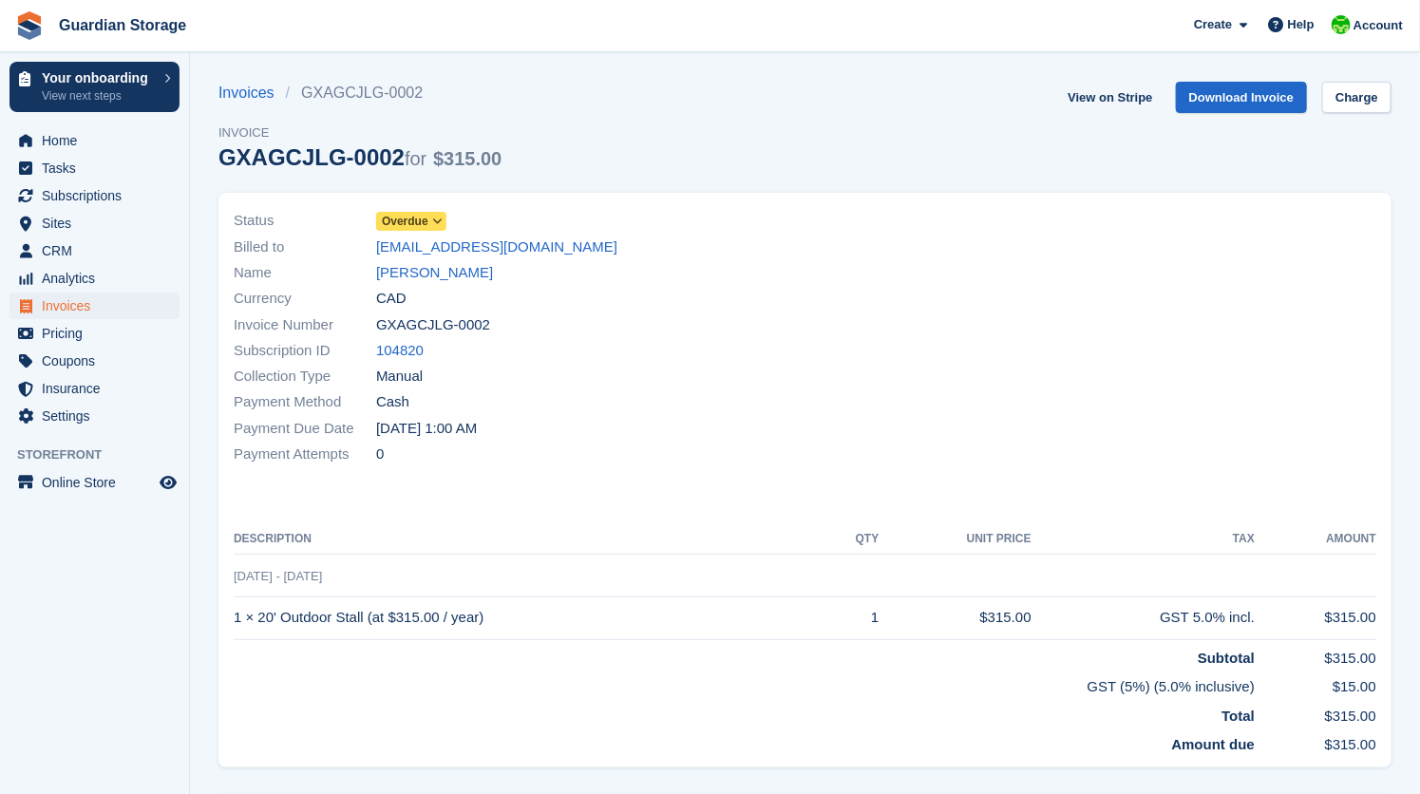
click at [434, 215] on span at bounding box center [437, 221] width 15 height 15
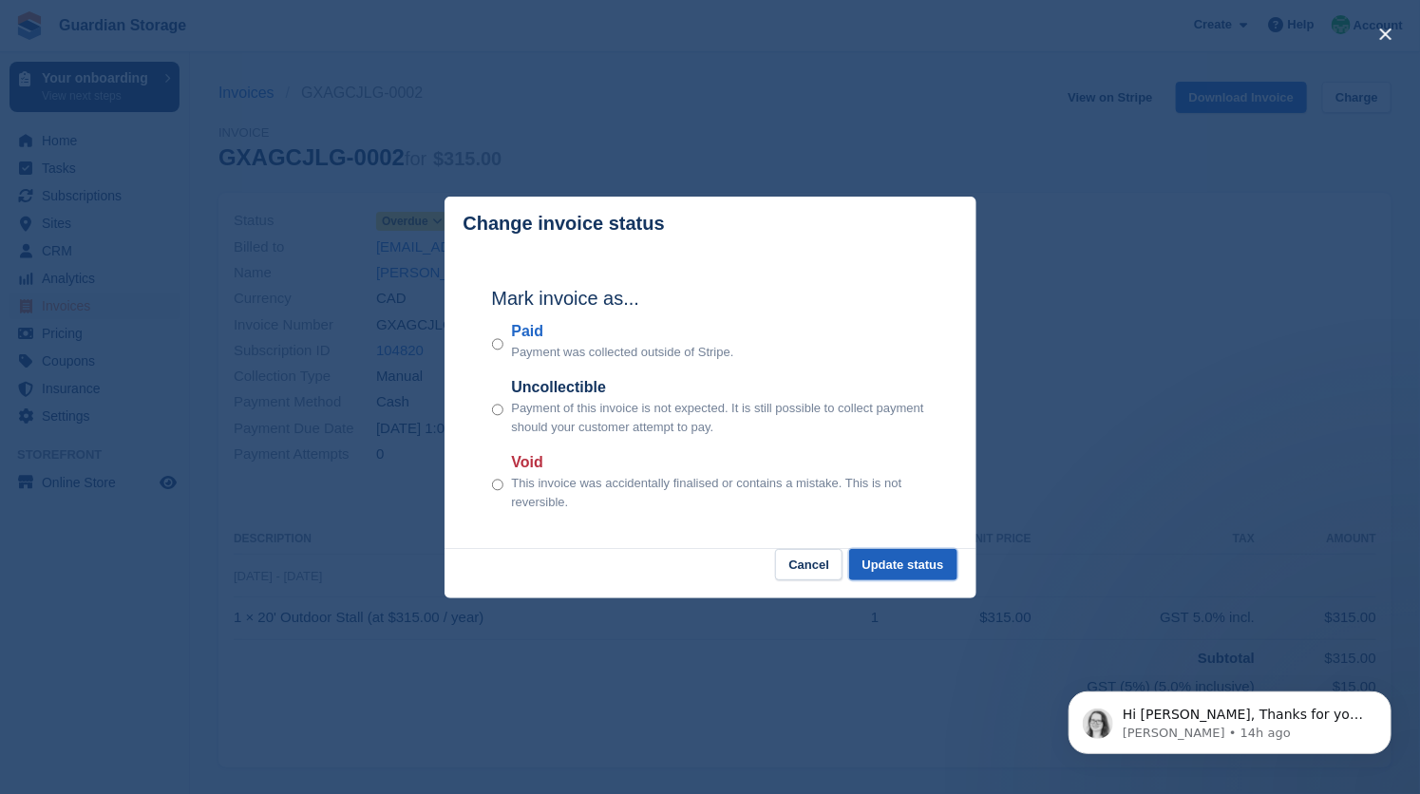
click at [900, 564] on button "Update status" at bounding box center [903, 564] width 108 height 31
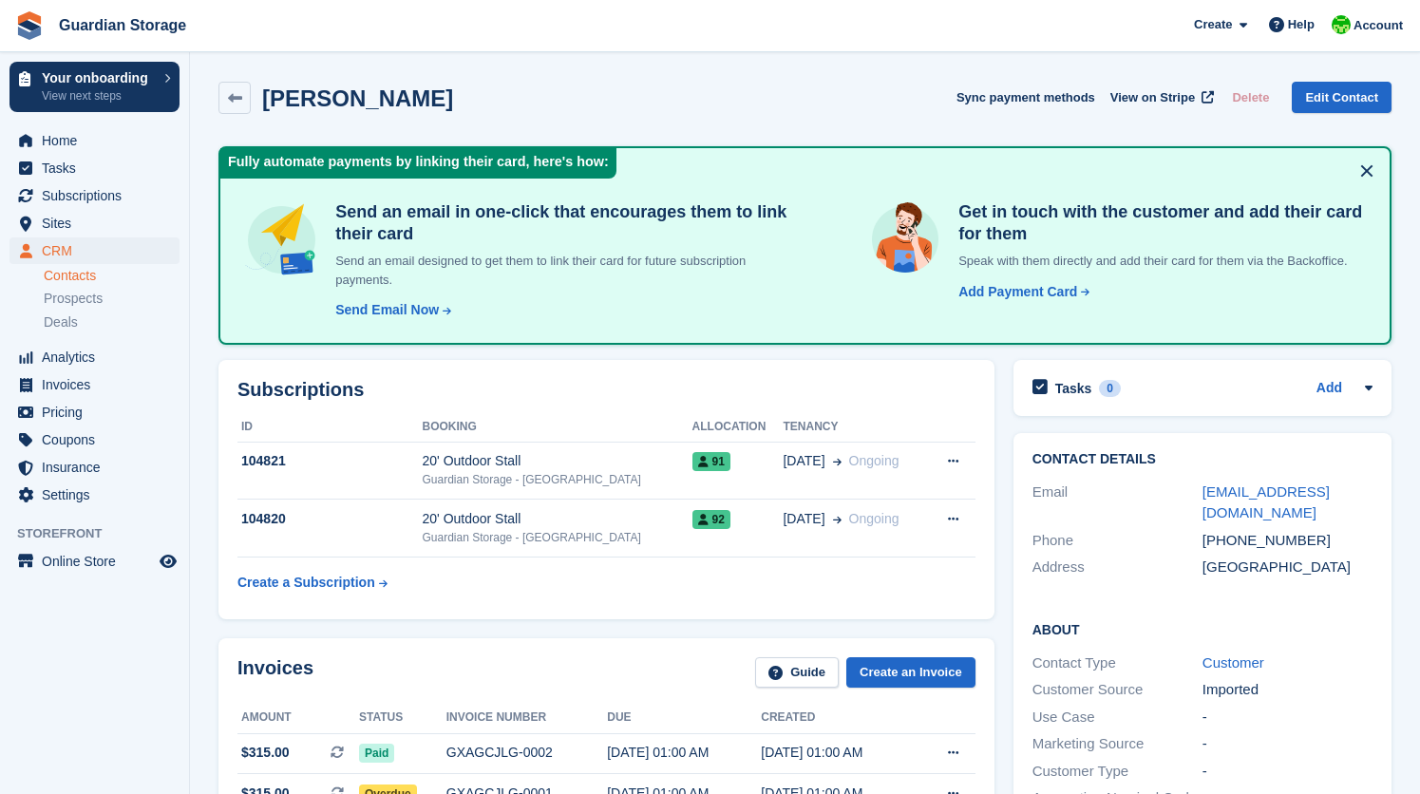
scroll to position [300, 0]
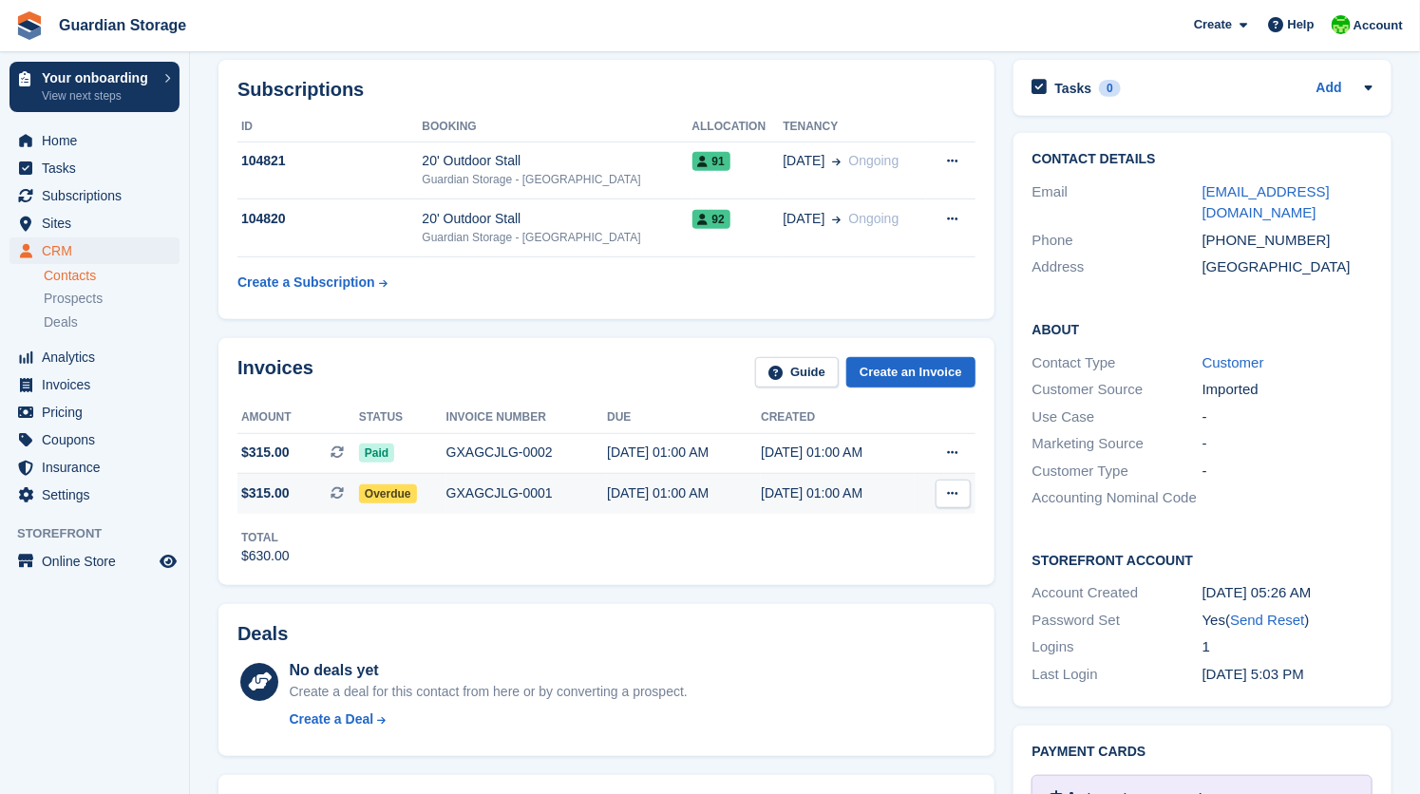
click at [388, 493] on span "Overdue" at bounding box center [388, 494] width 58 height 19
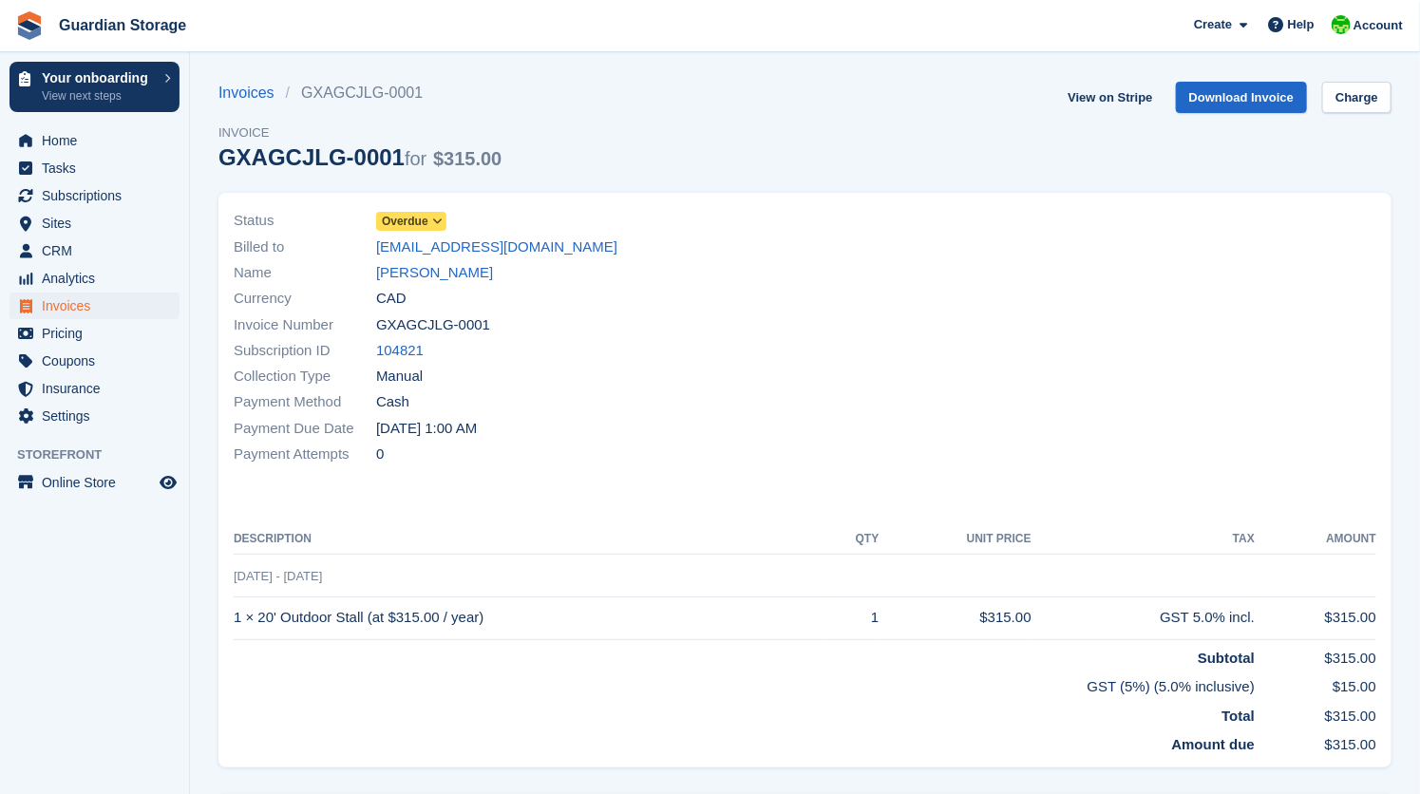
click at [432, 217] on span at bounding box center [437, 221] width 15 height 15
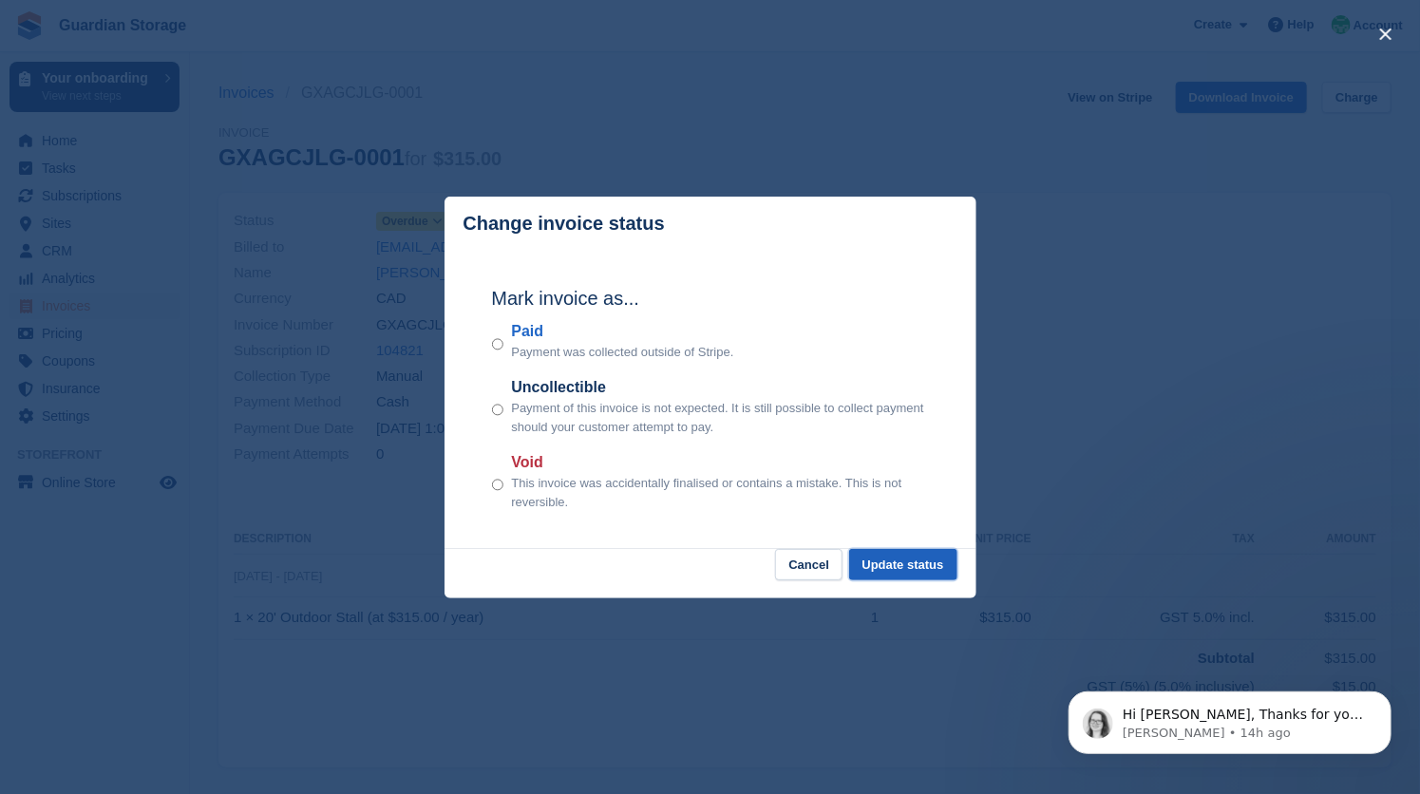
click at [882, 559] on button "Update status" at bounding box center [903, 564] width 108 height 31
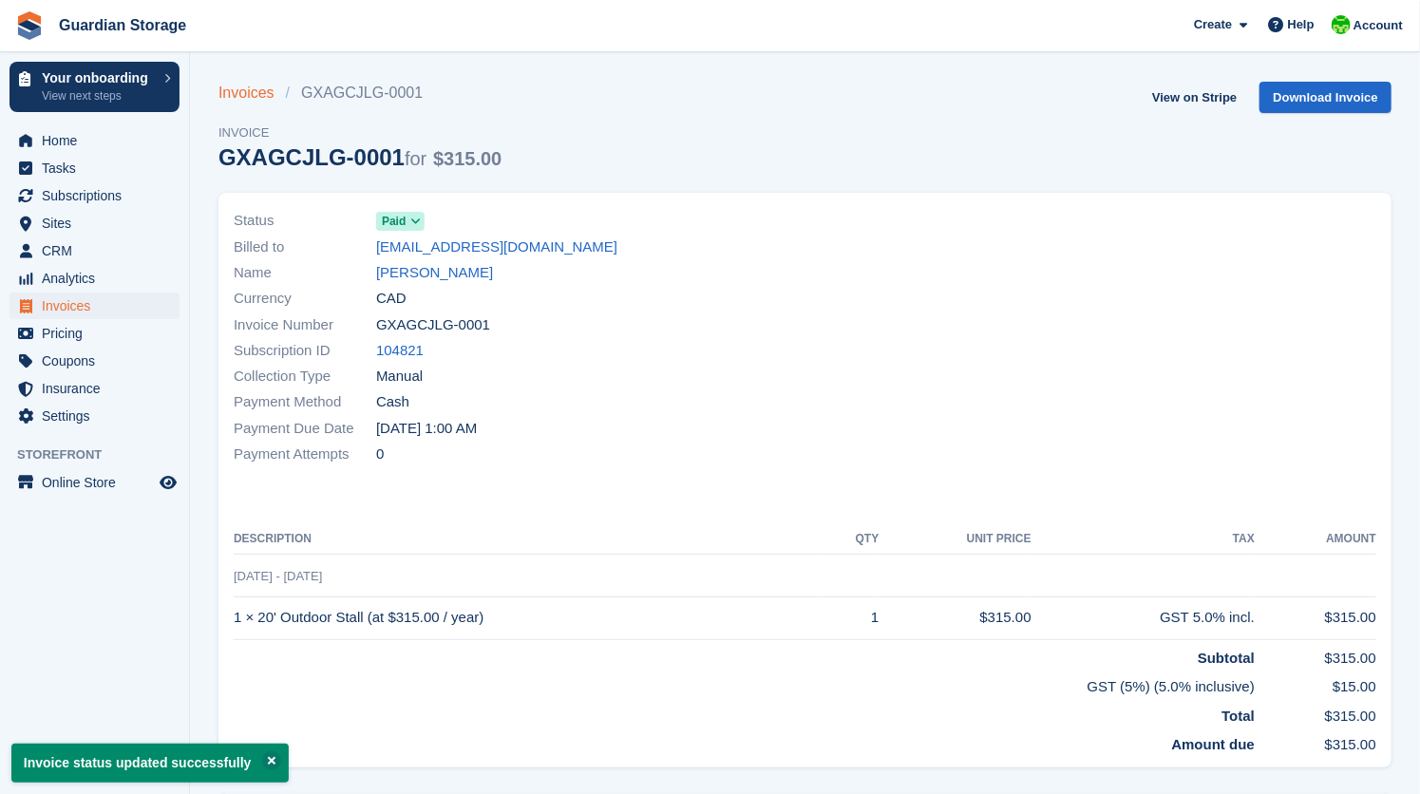
click at [236, 92] on link "Invoices" at bounding box center [252, 93] width 67 height 23
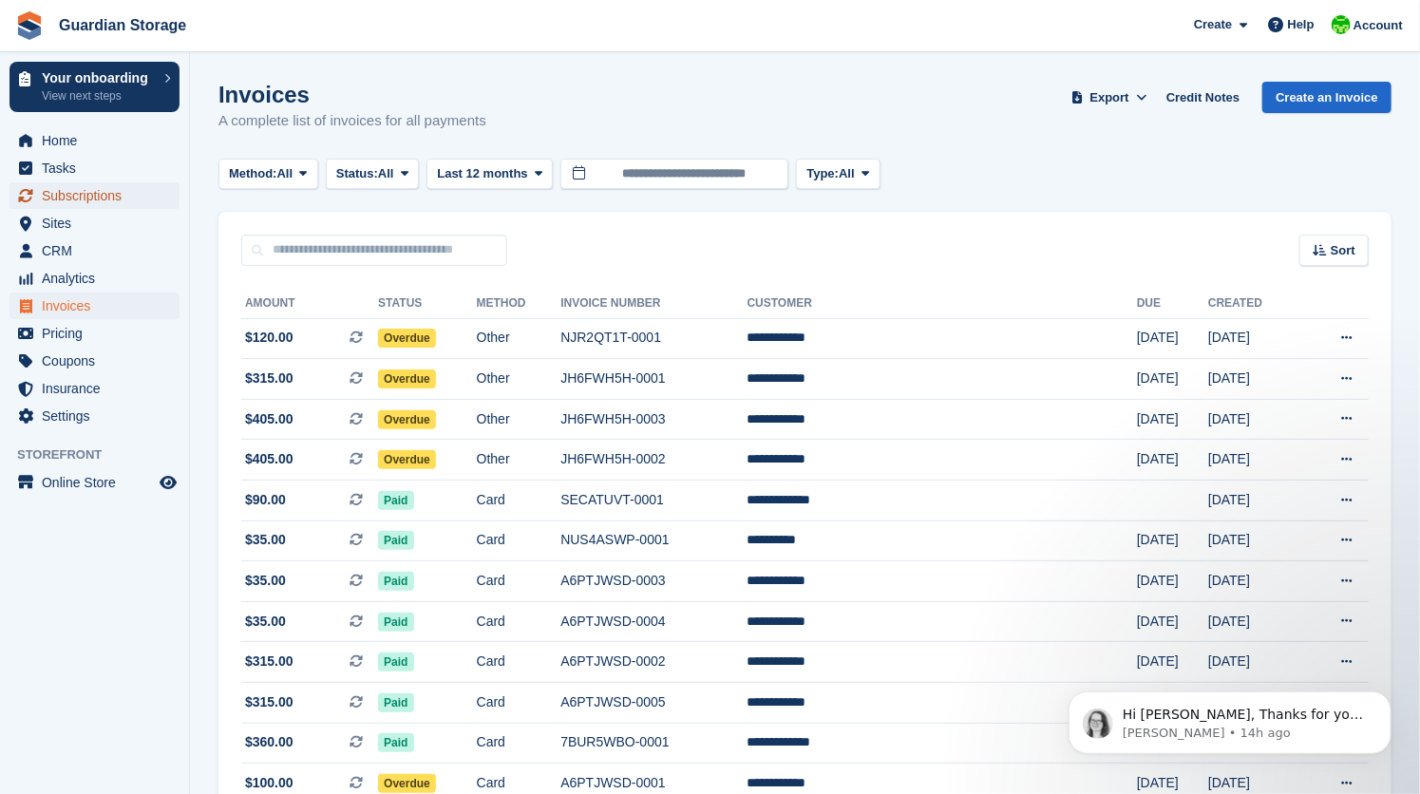
click at [73, 201] on span "Subscriptions" at bounding box center [99, 195] width 114 height 27
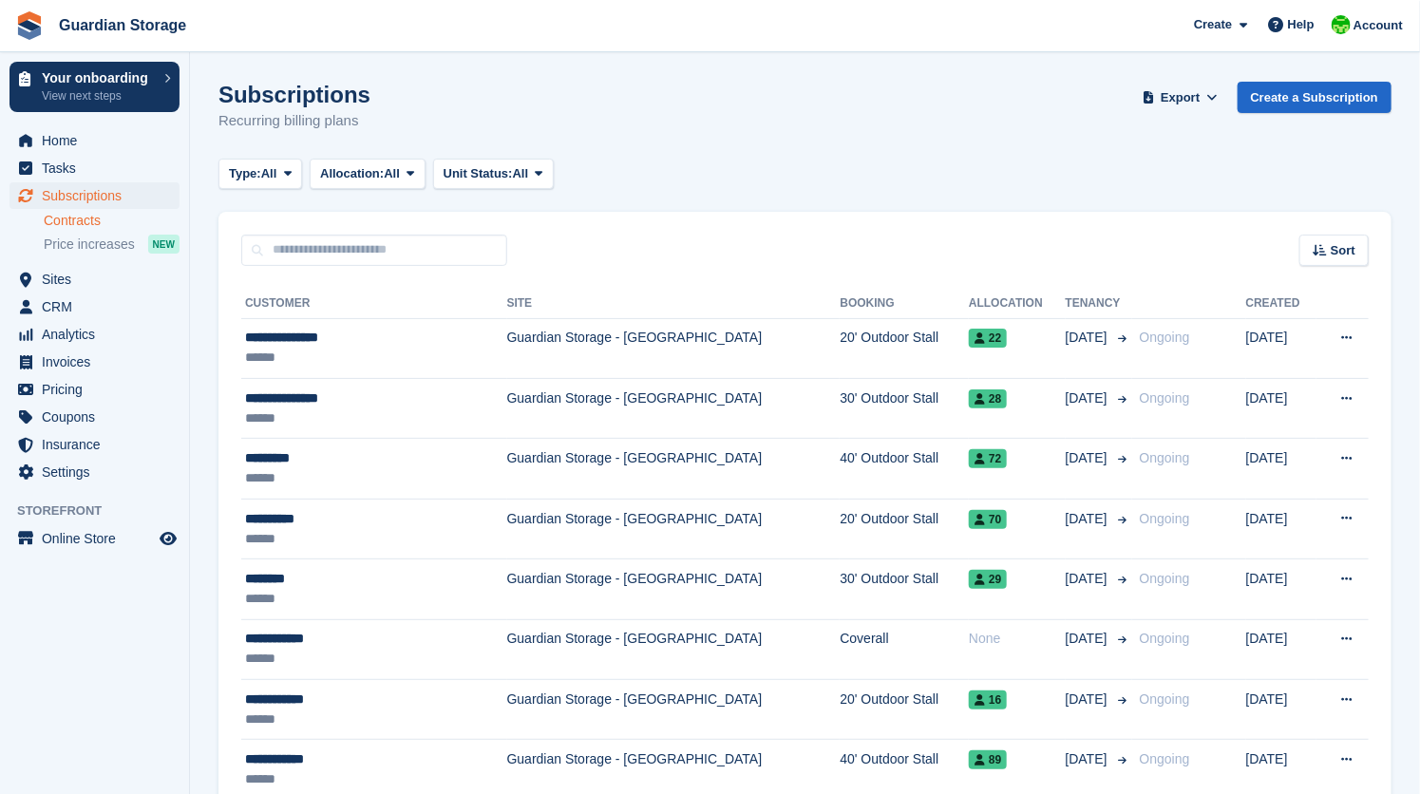
click at [82, 219] on link "Contracts" at bounding box center [112, 221] width 136 height 18
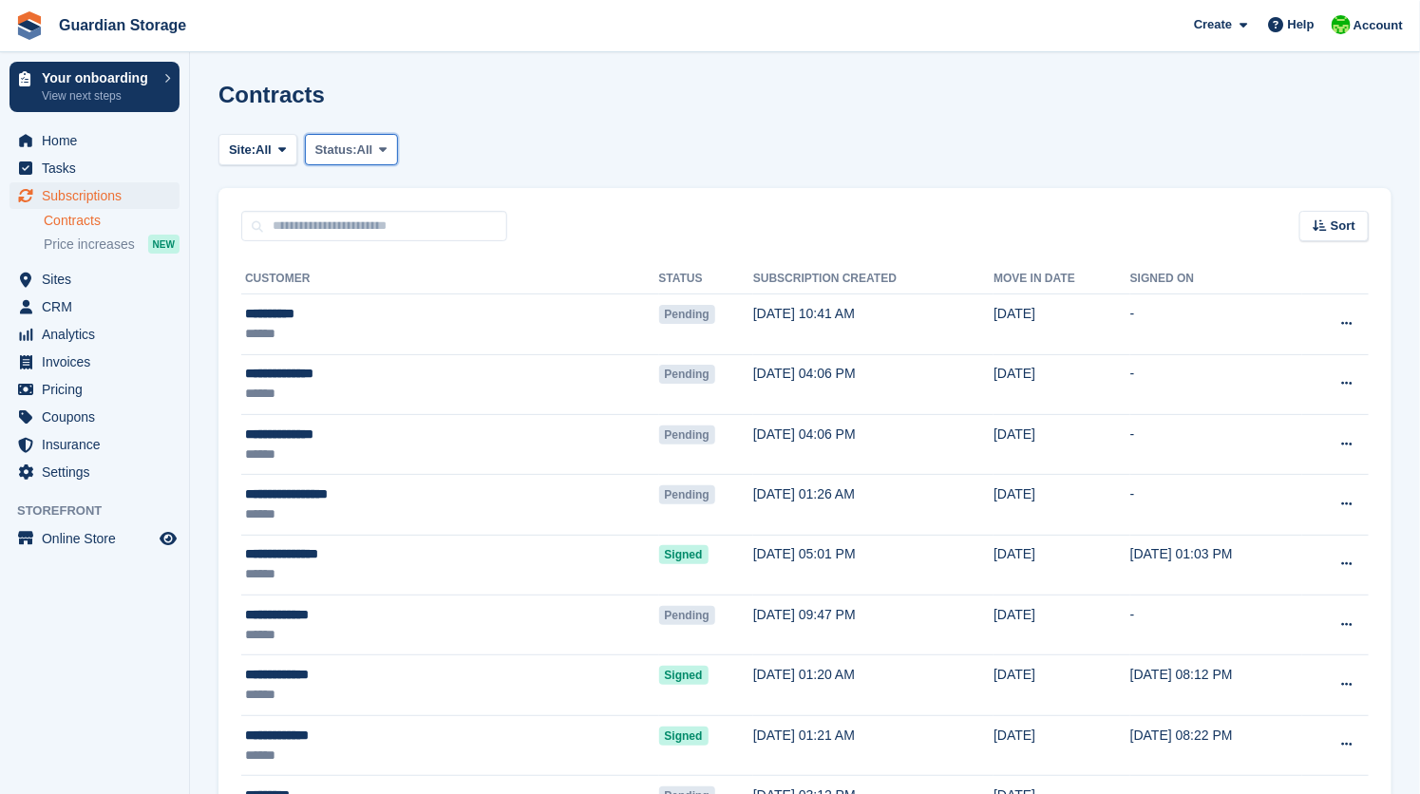
click at [371, 145] on span "All" at bounding box center [365, 150] width 16 height 19
click at [372, 194] on link "Pending" at bounding box center [396, 195] width 165 height 34
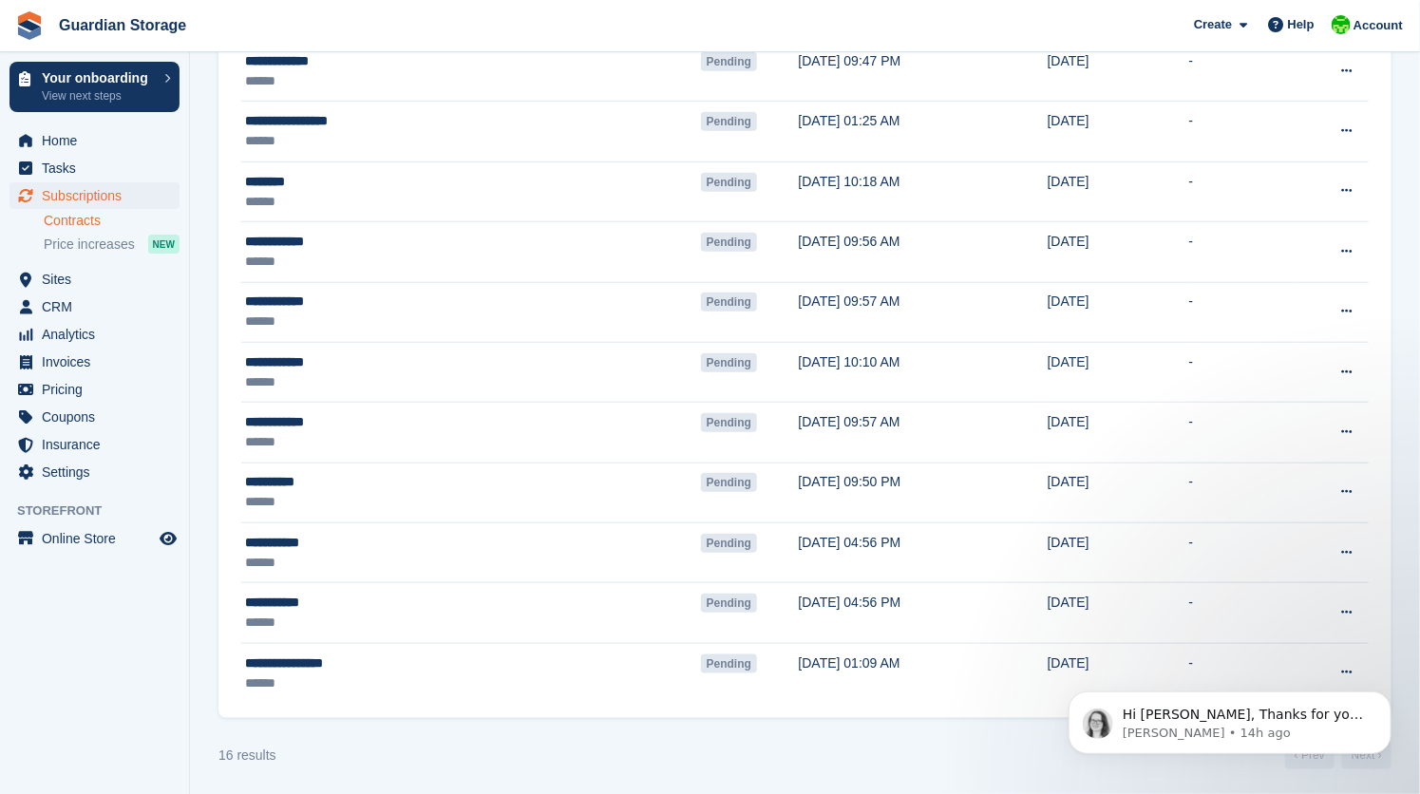
scroll to position [559, 0]
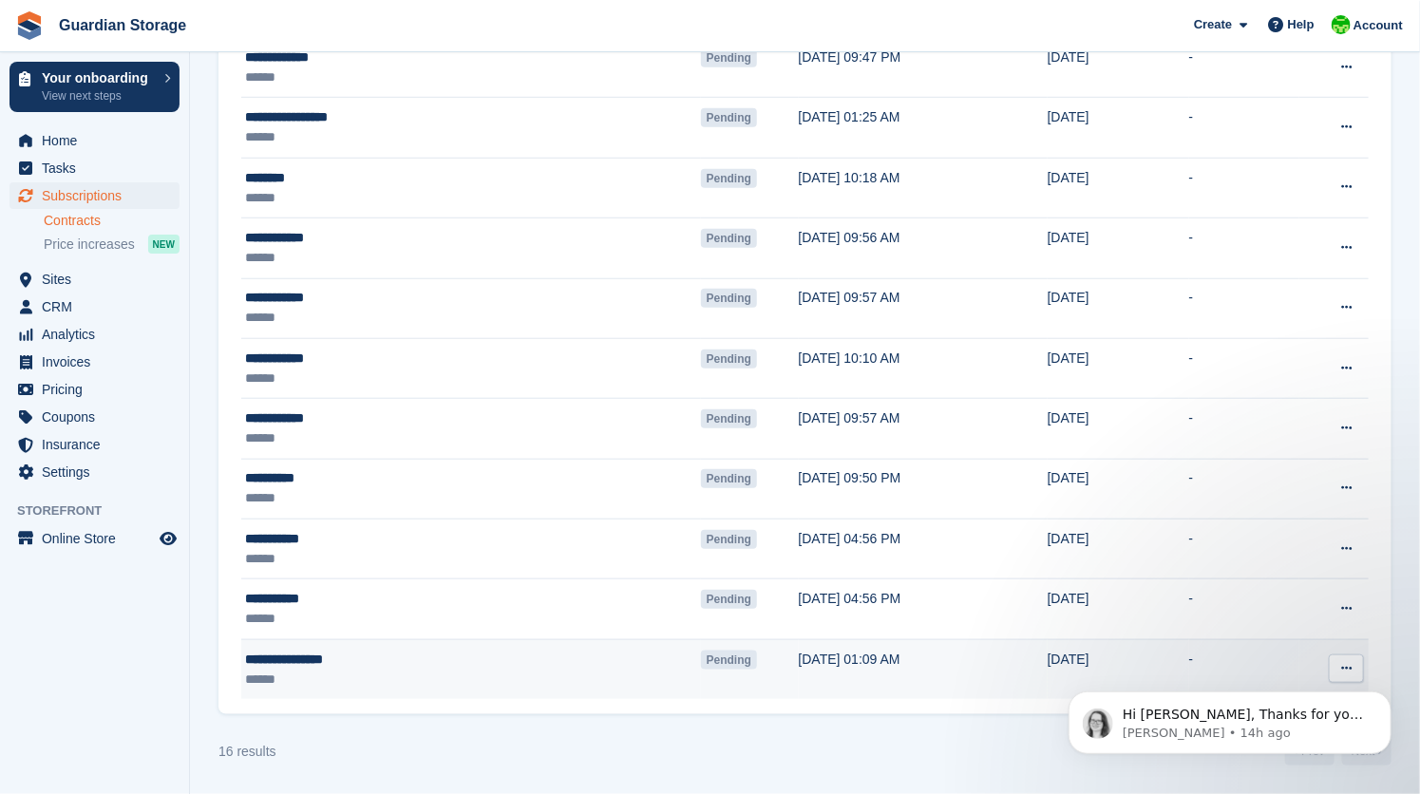
click at [344, 670] on div "******" at bounding box center [375, 680] width 261 height 20
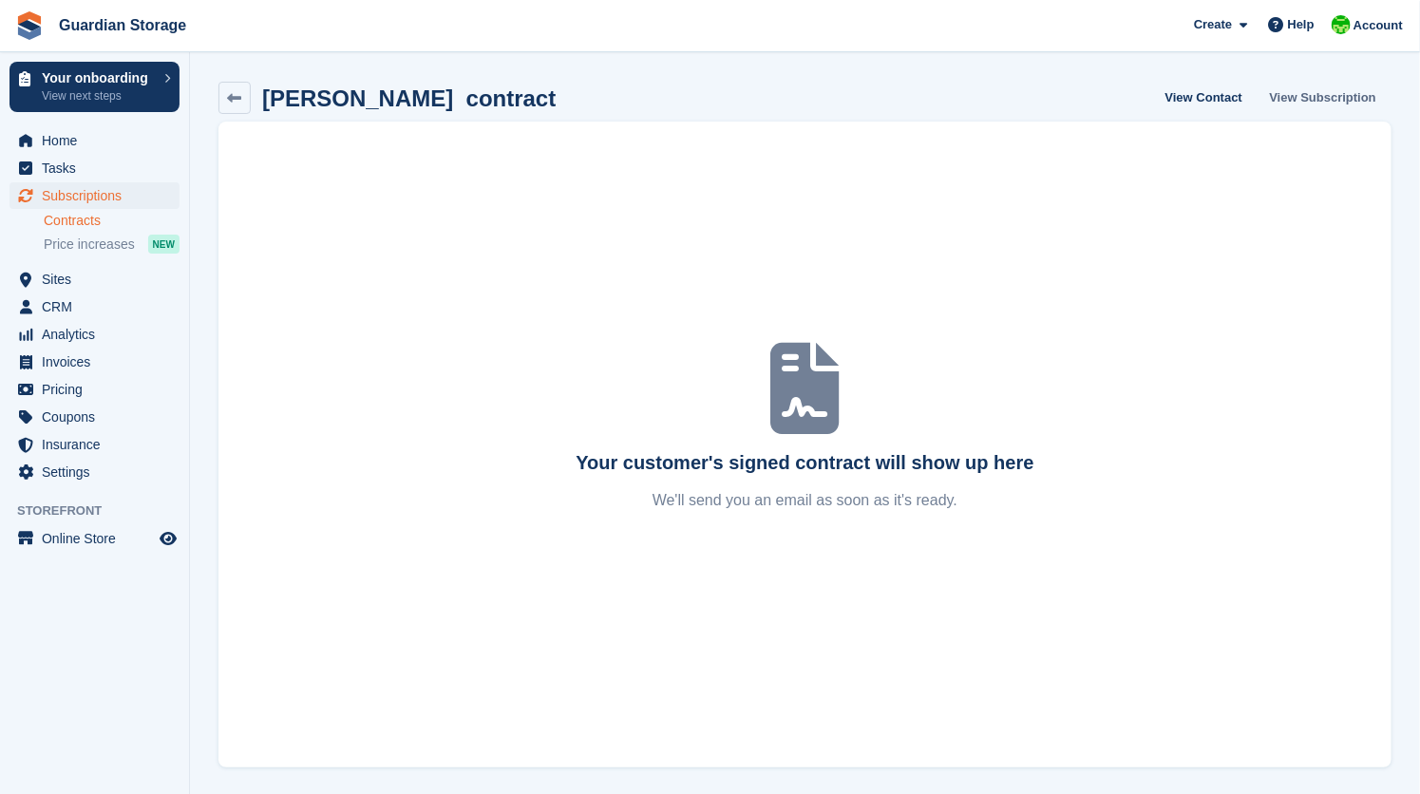
click at [1316, 98] on link "View Subscription" at bounding box center [1324, 97] width 122 height 31
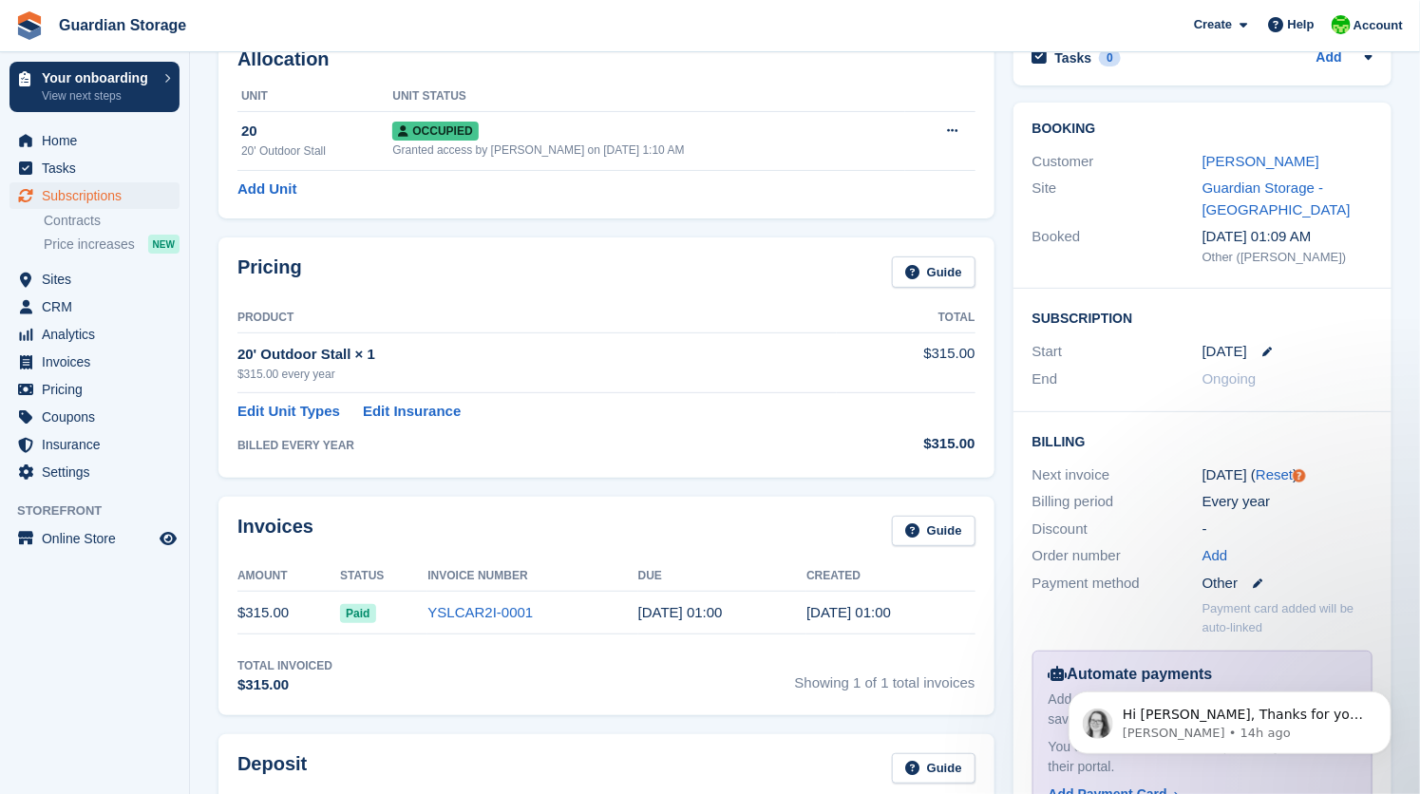
scroll to position [20, 0]
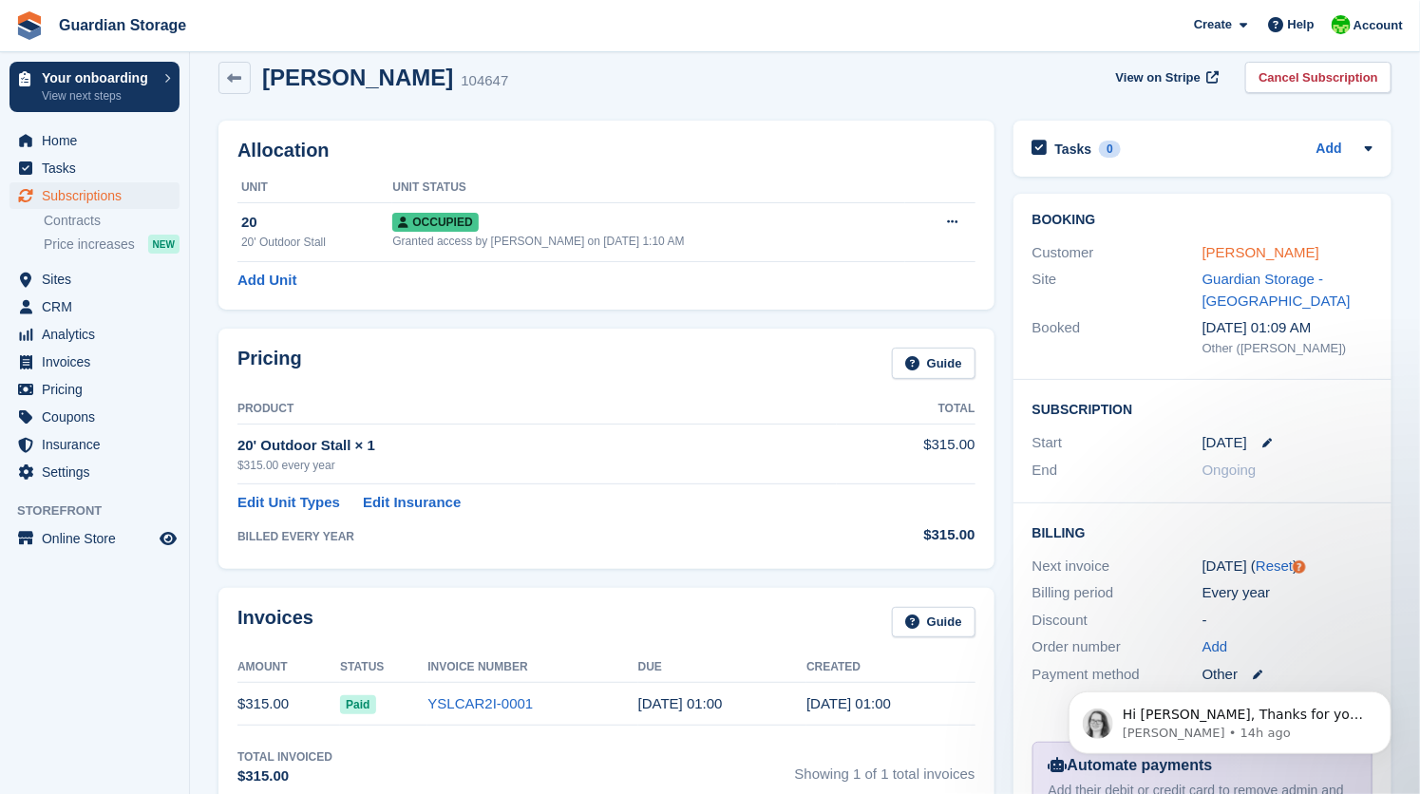
click at [1234, 251] on link "Michael Kelleher" at bounding box center [1261, 252] width 117 height 16
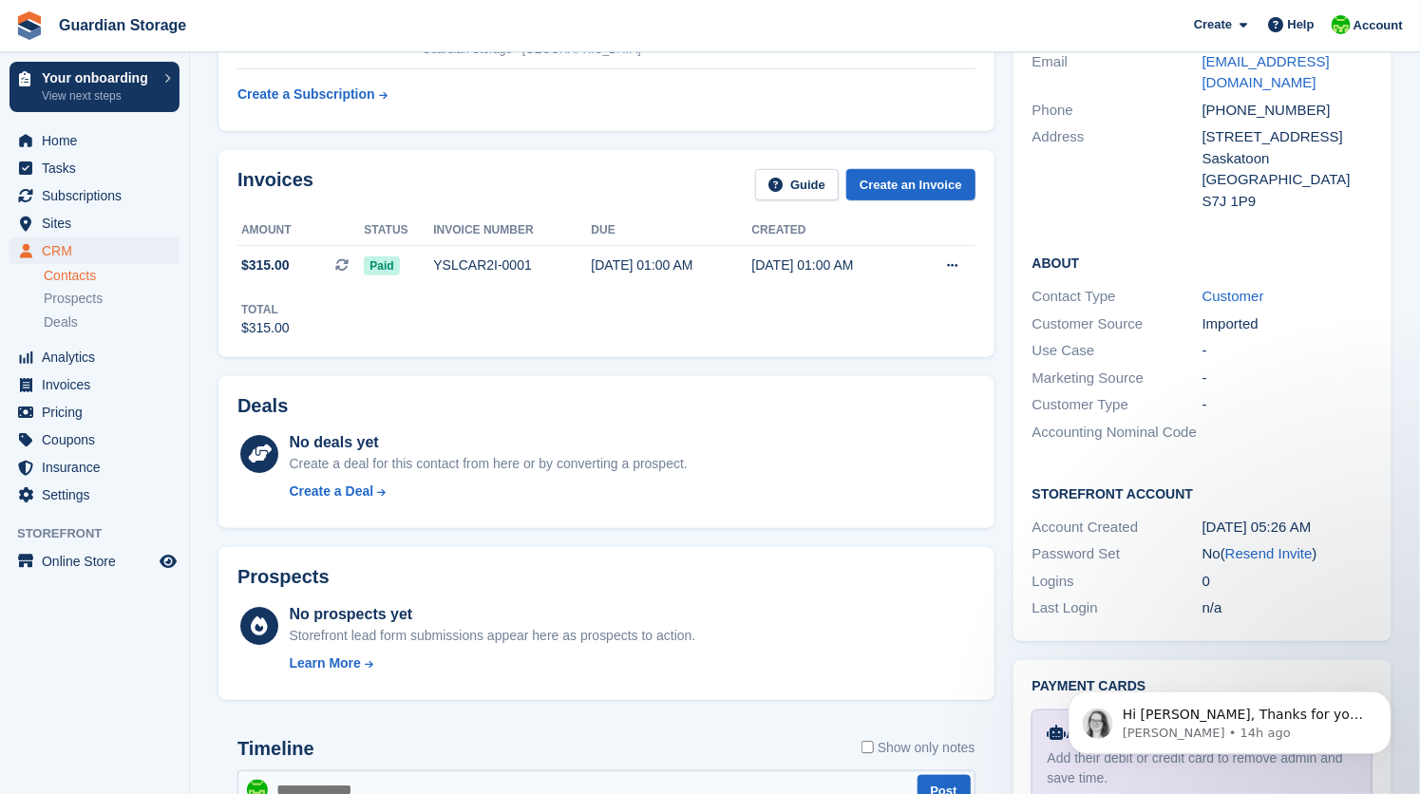
scroll to position [432, 0]
click at [1260, 543] on link "Resend Invite" at bounding box center [1269, 551] width 87 height 16
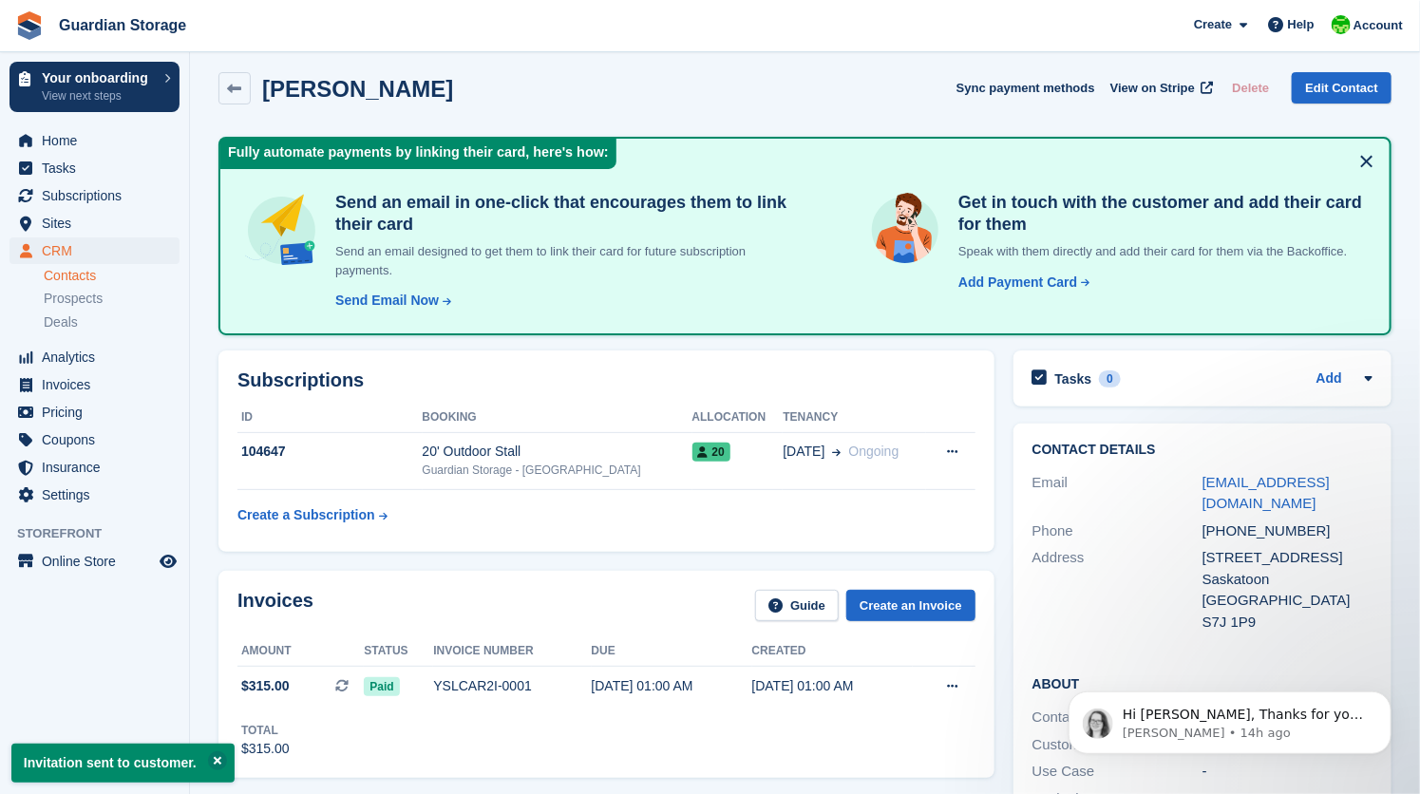
scroll to position [0, 0]
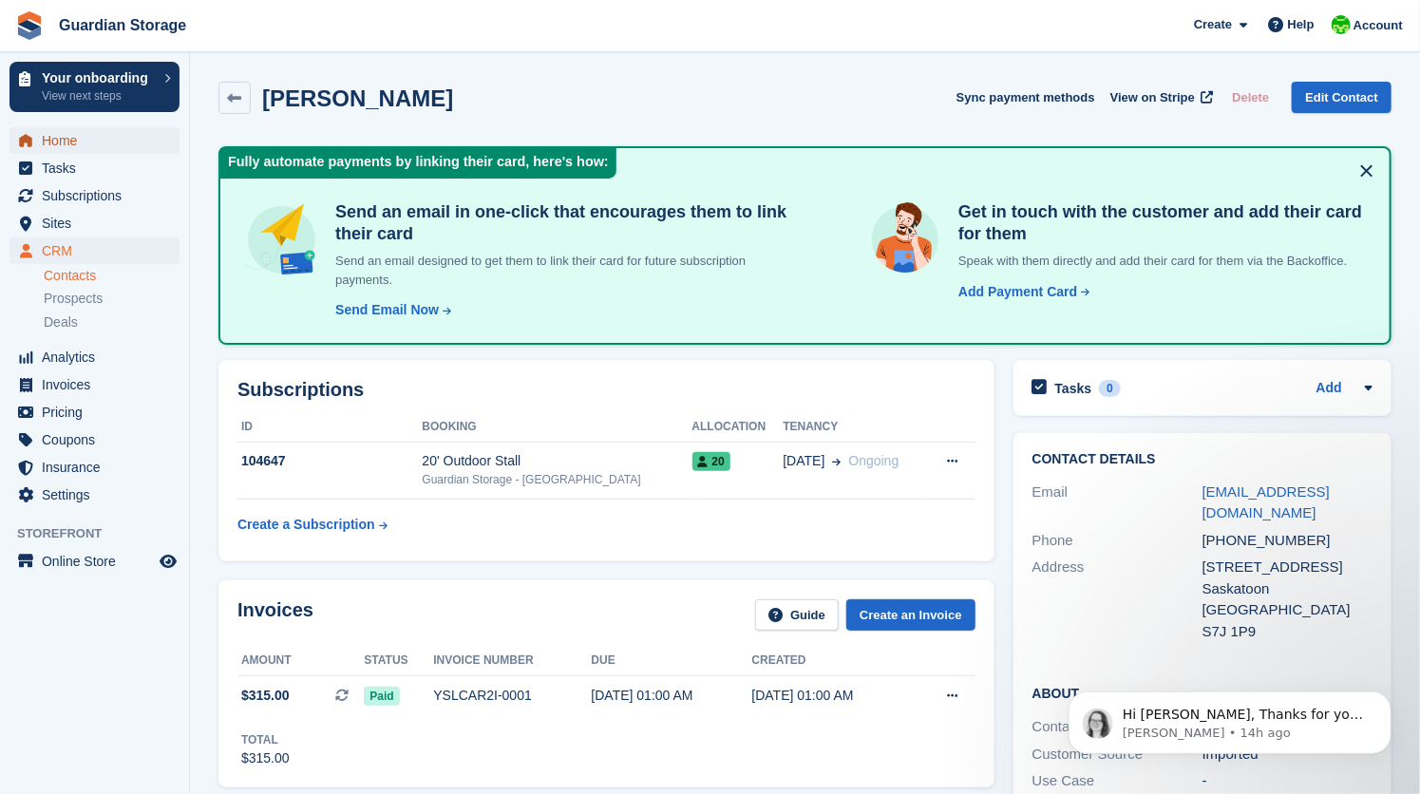
click at [72, 146] on span "Home" at bounding box center [99, 140] width 114 height 27
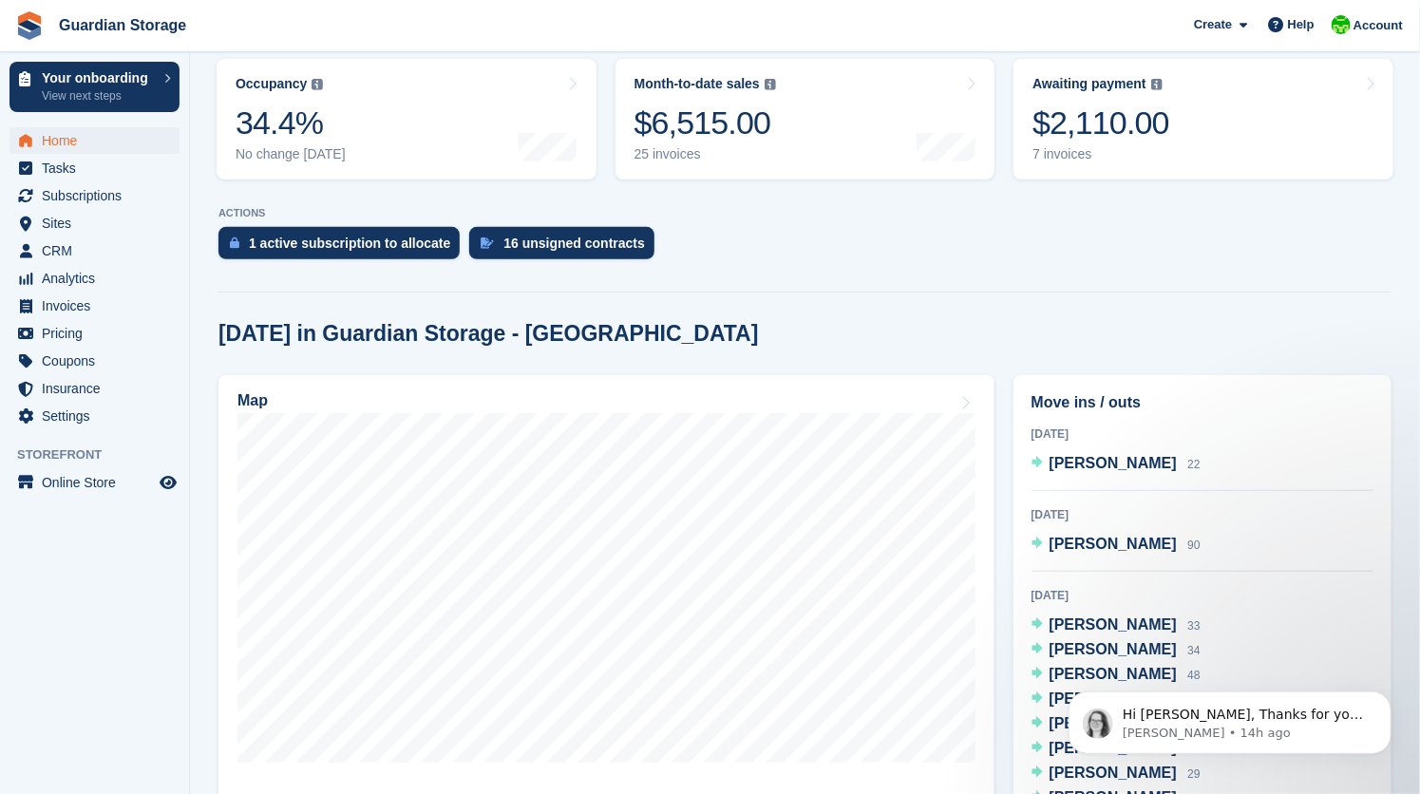
scroll to position [270, 0]
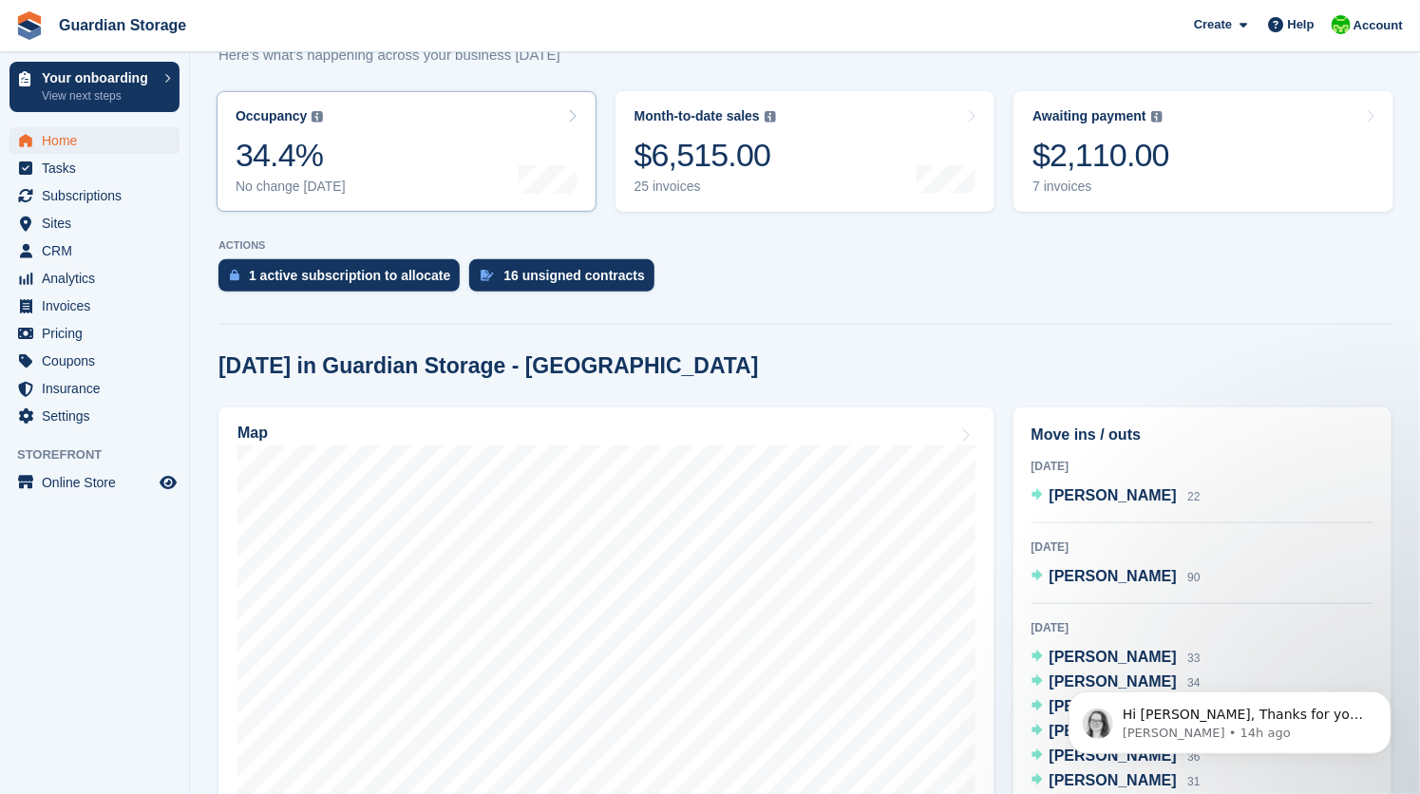
click at [445, 152] on link "Occupancy The percentage of all currently allocated units in terms of area. Inc…" at bounding box center [407, 151] width 380 height 121
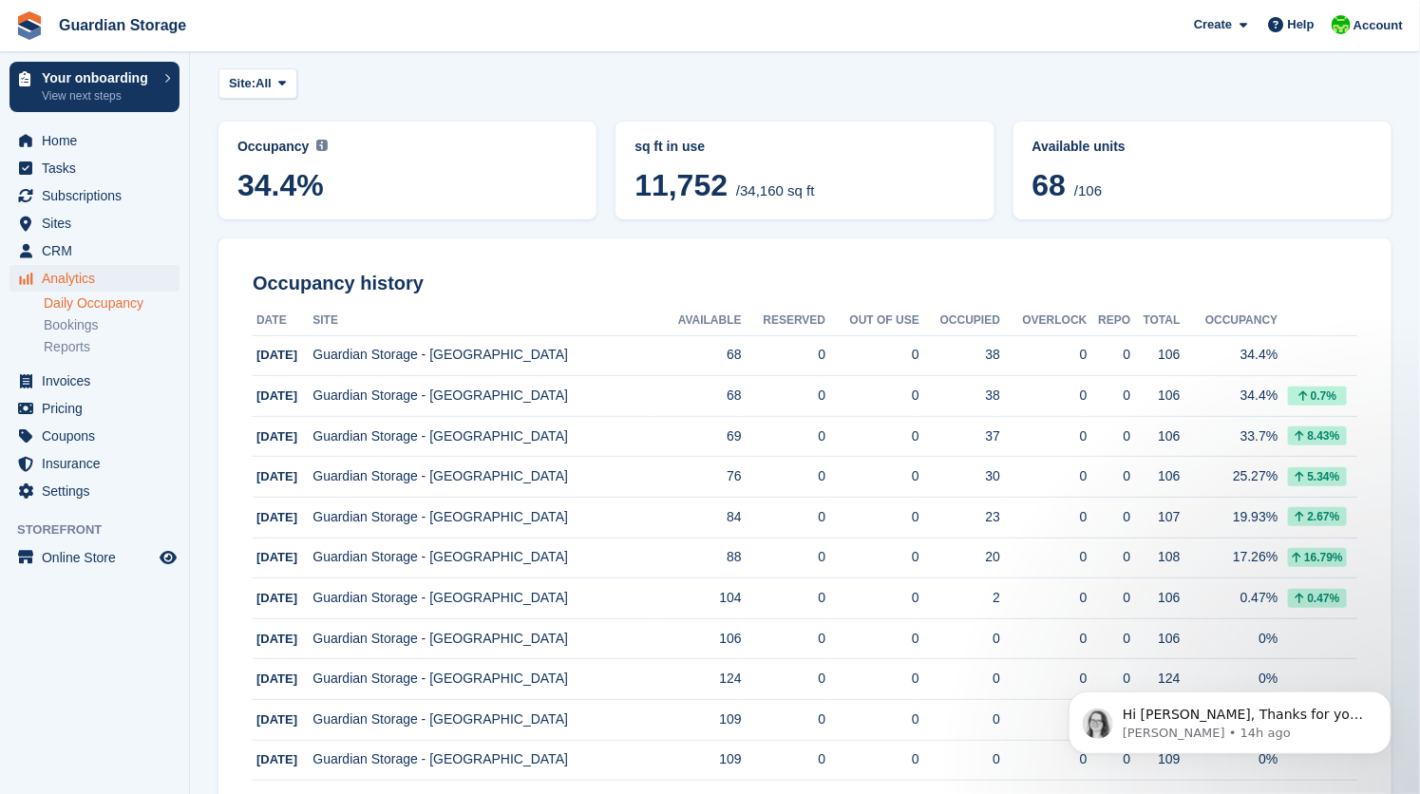
scroll to position [55, 0]
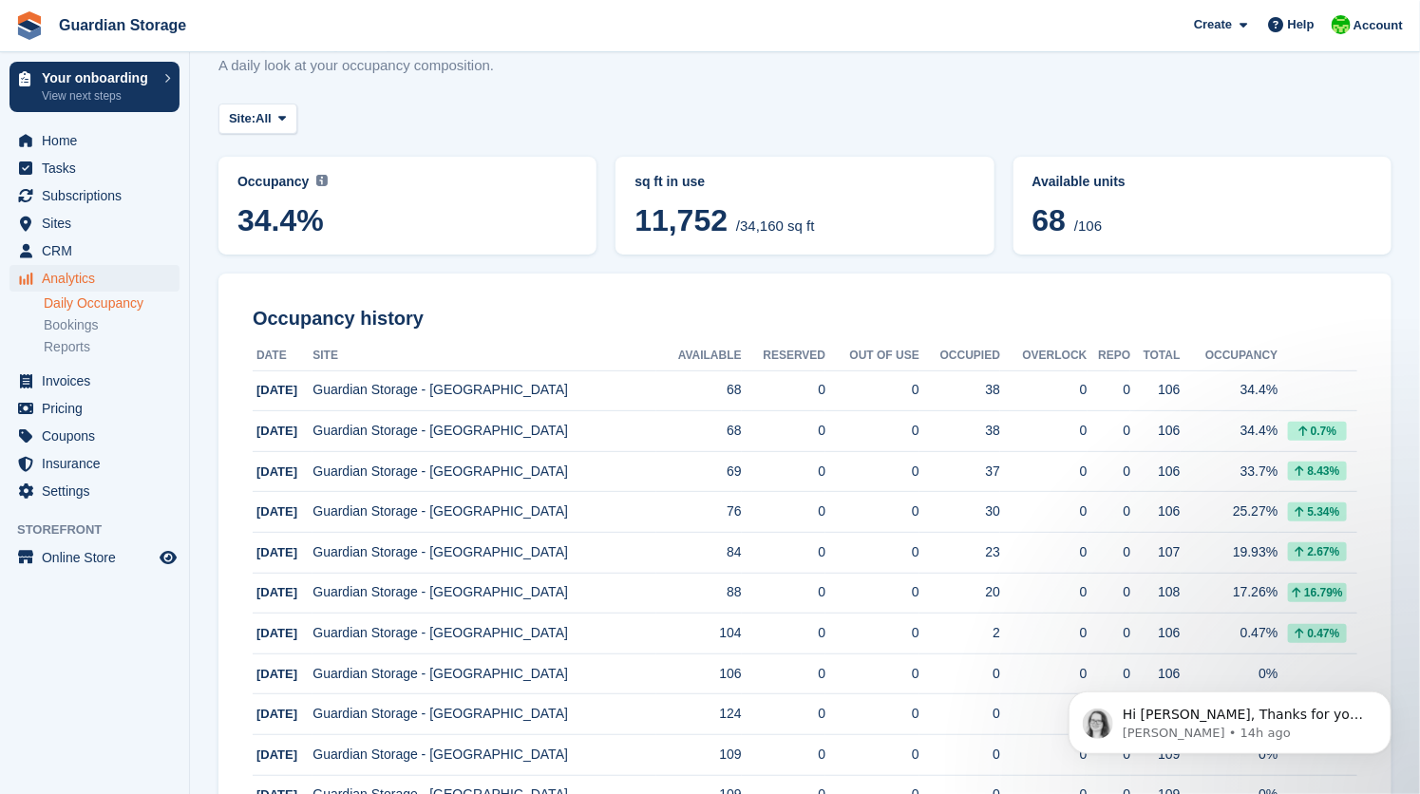
click at [74, 148] on span "Home" at bounding box center [99, 140] width 114 height 27
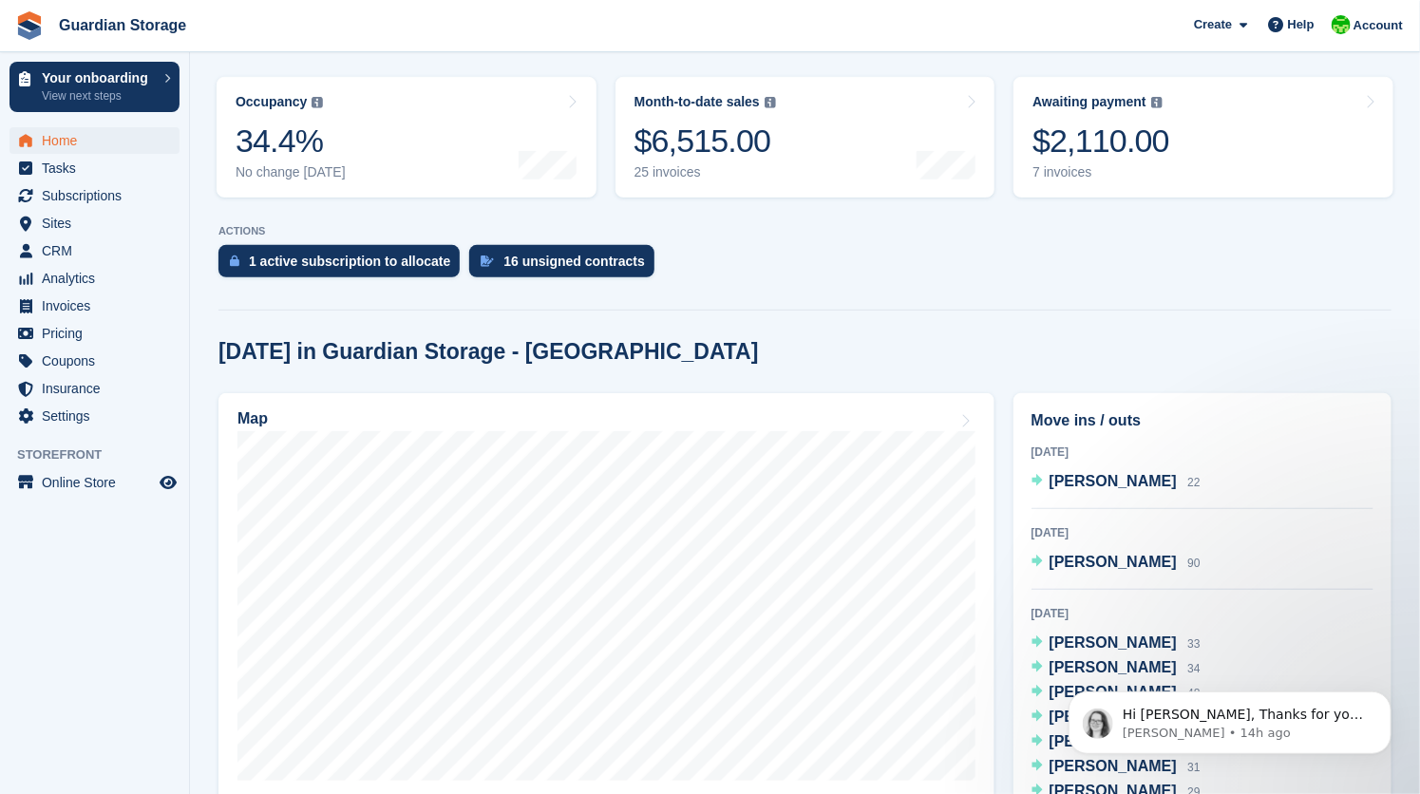
scroll to position [361, 0]
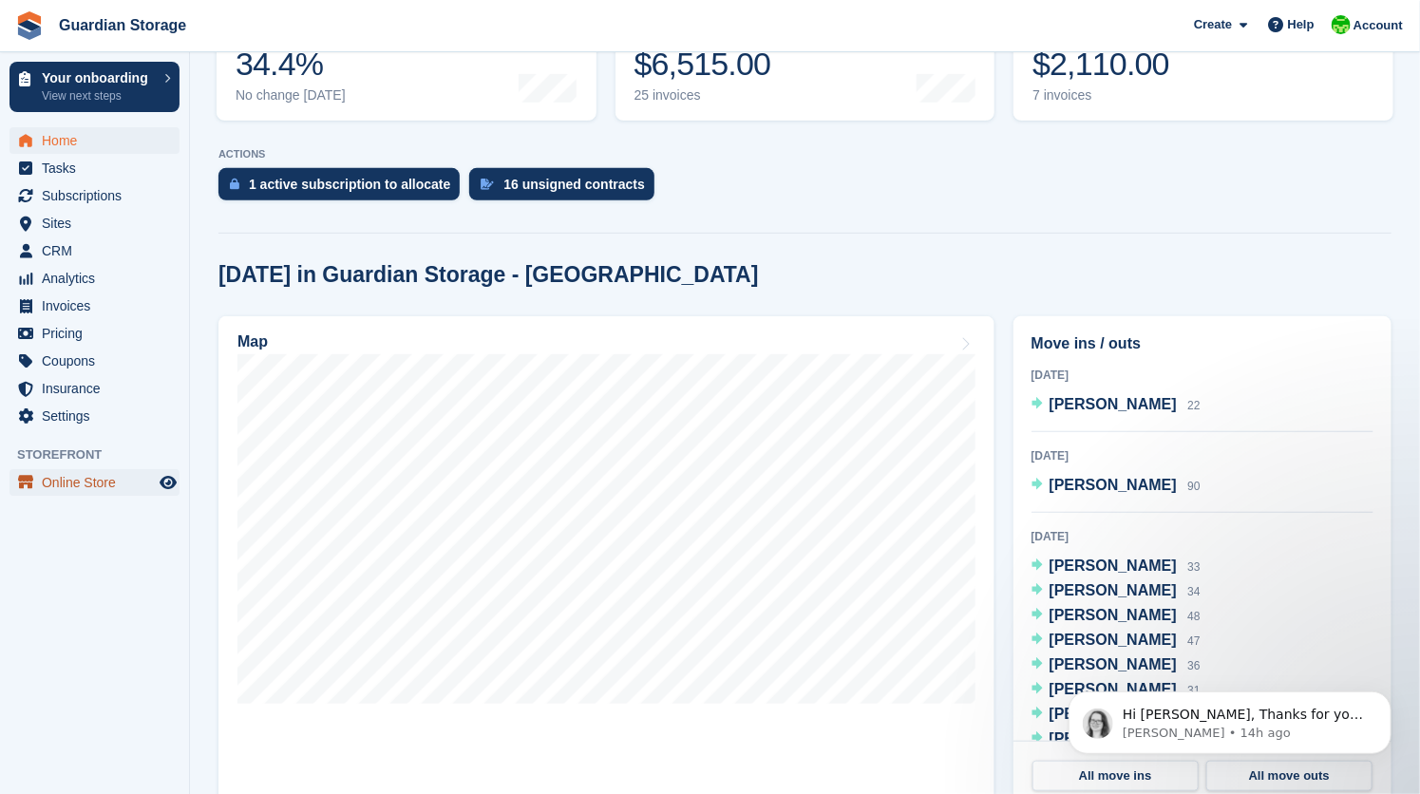
click at [87, 478] on span "Online Store" at bounding box center [99, 482] width 114 height 27
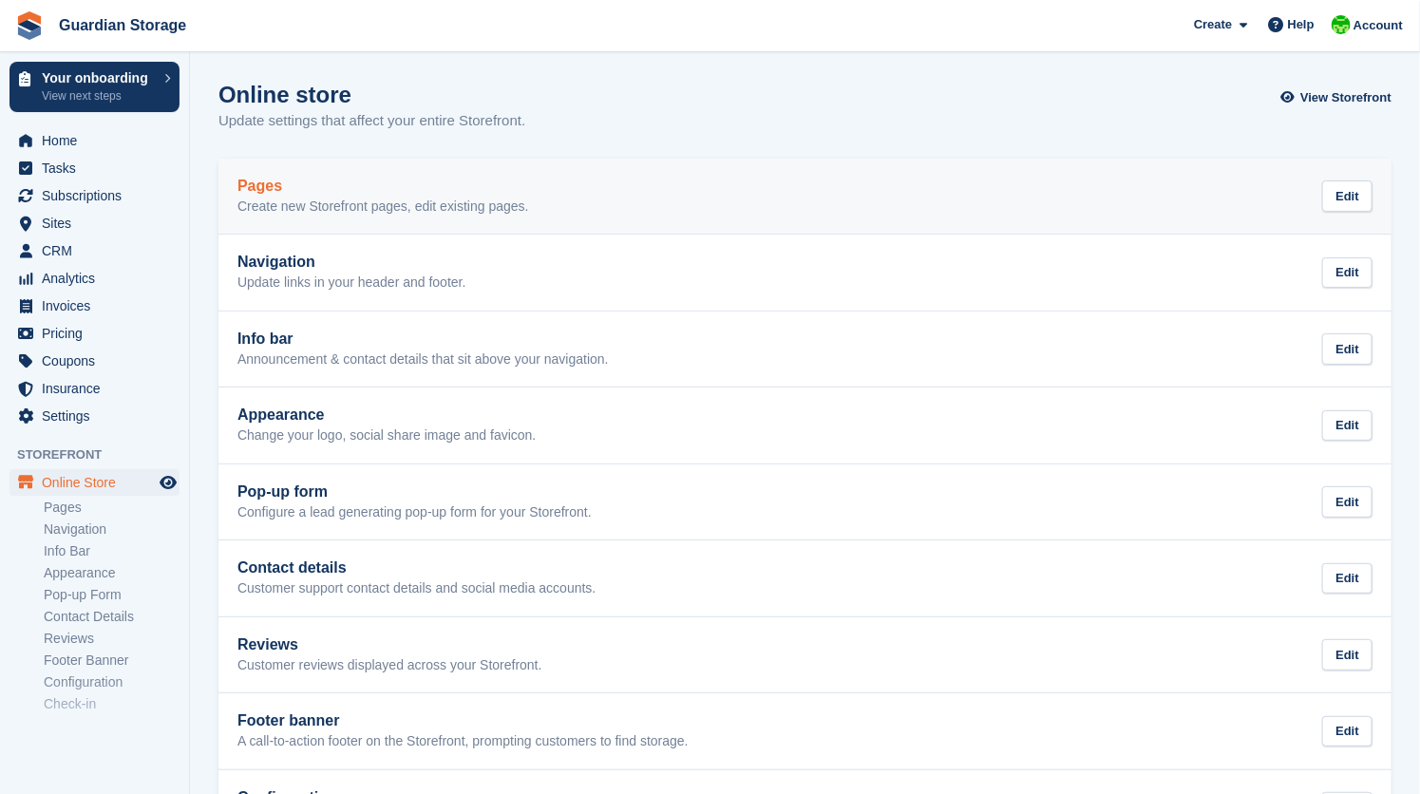
click at [307, 199] on p "Create new Storefront pages, edit existing pages." at bounding box center [384, 207] width 292 height 17
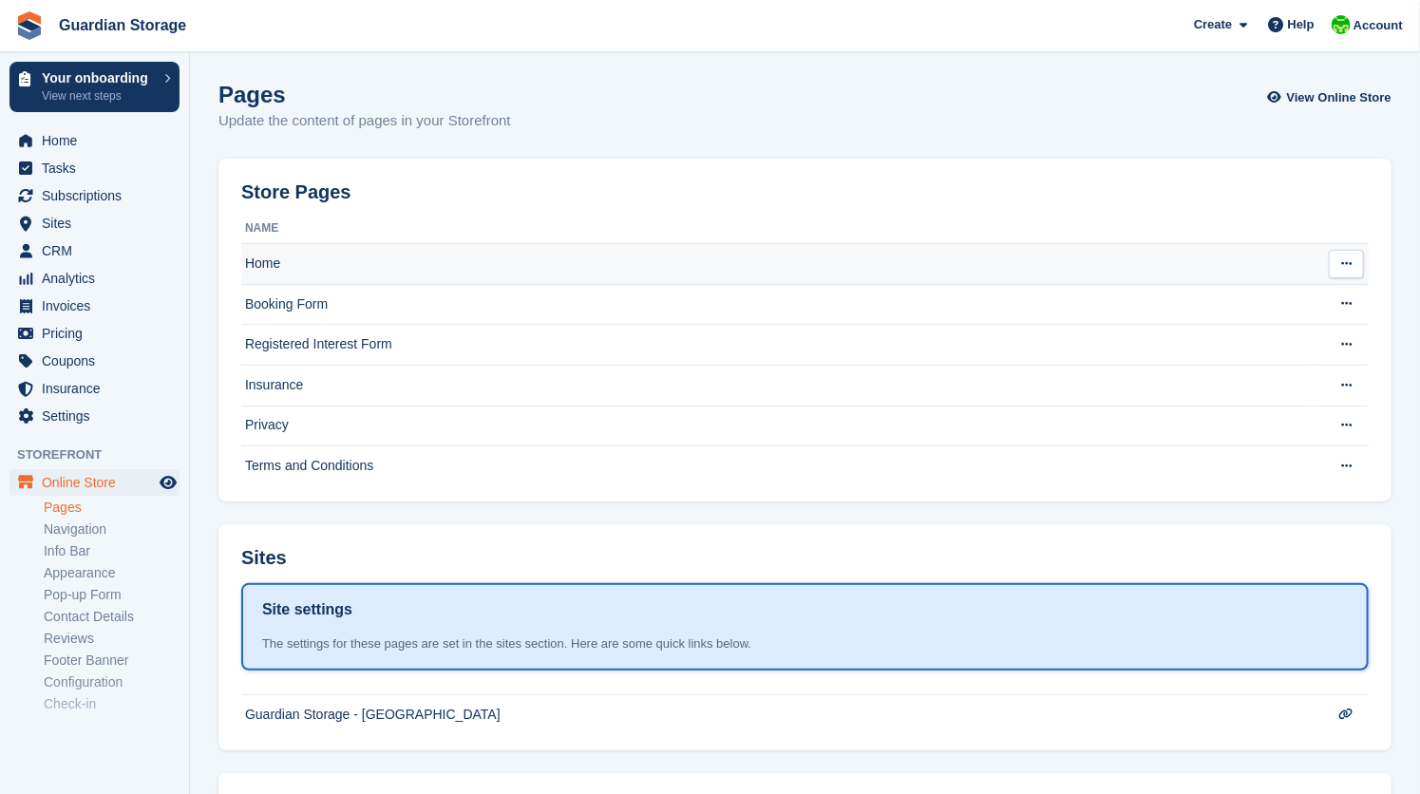
click at [353, 253] on td "Home" at bounding box center [777, 264] width 1072 height 41
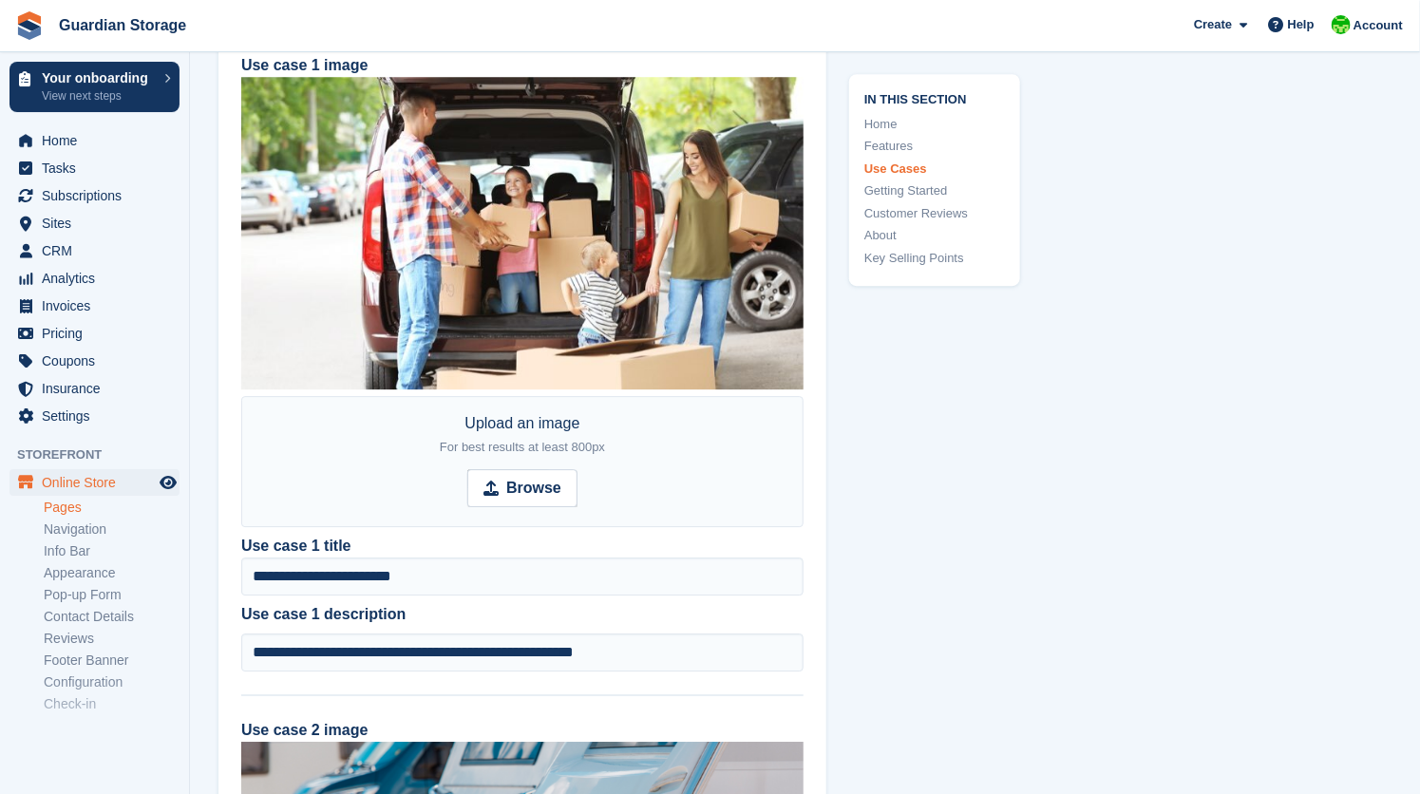
scroll to position [2307, 0]
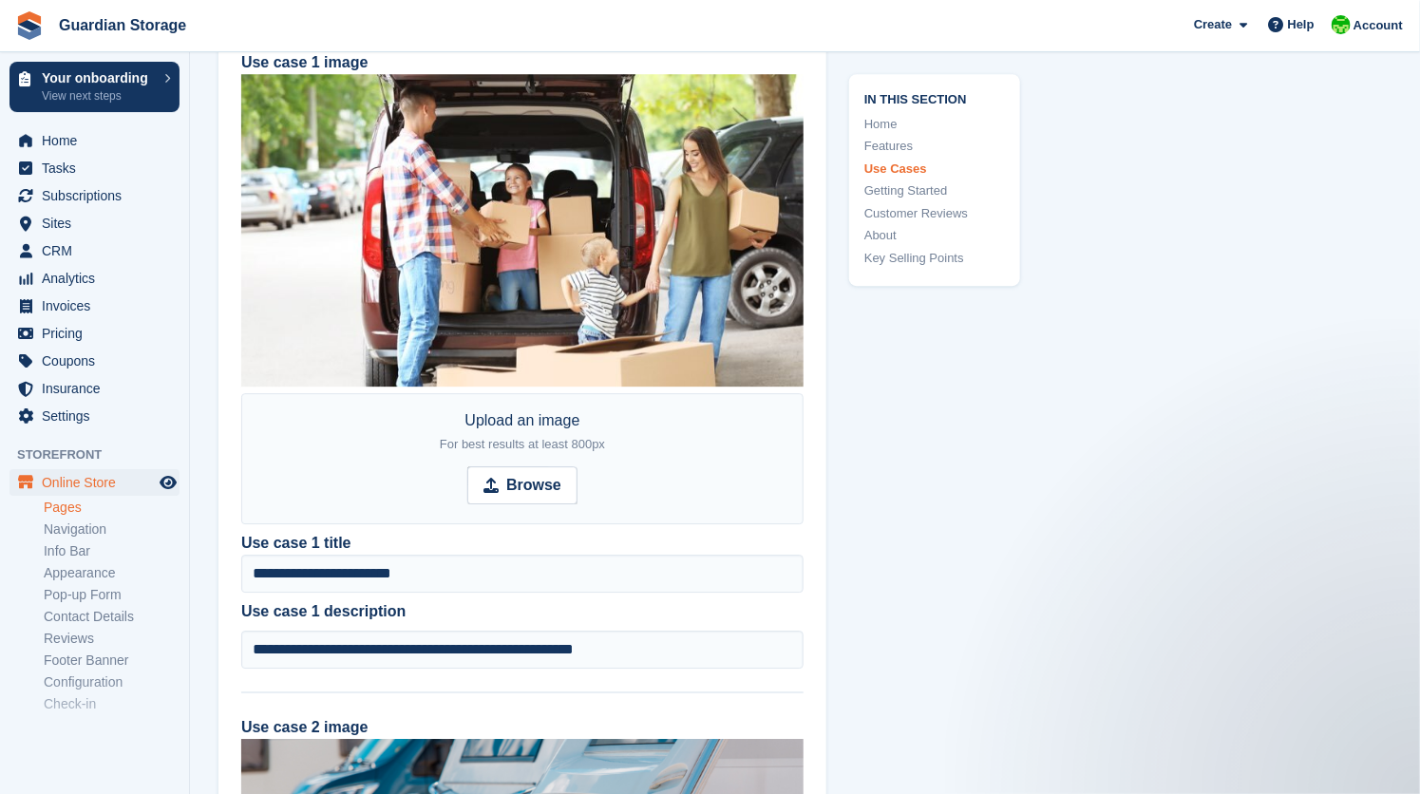
click at [537, 313] on img at bounding box center [522, 230] width 562 height 313
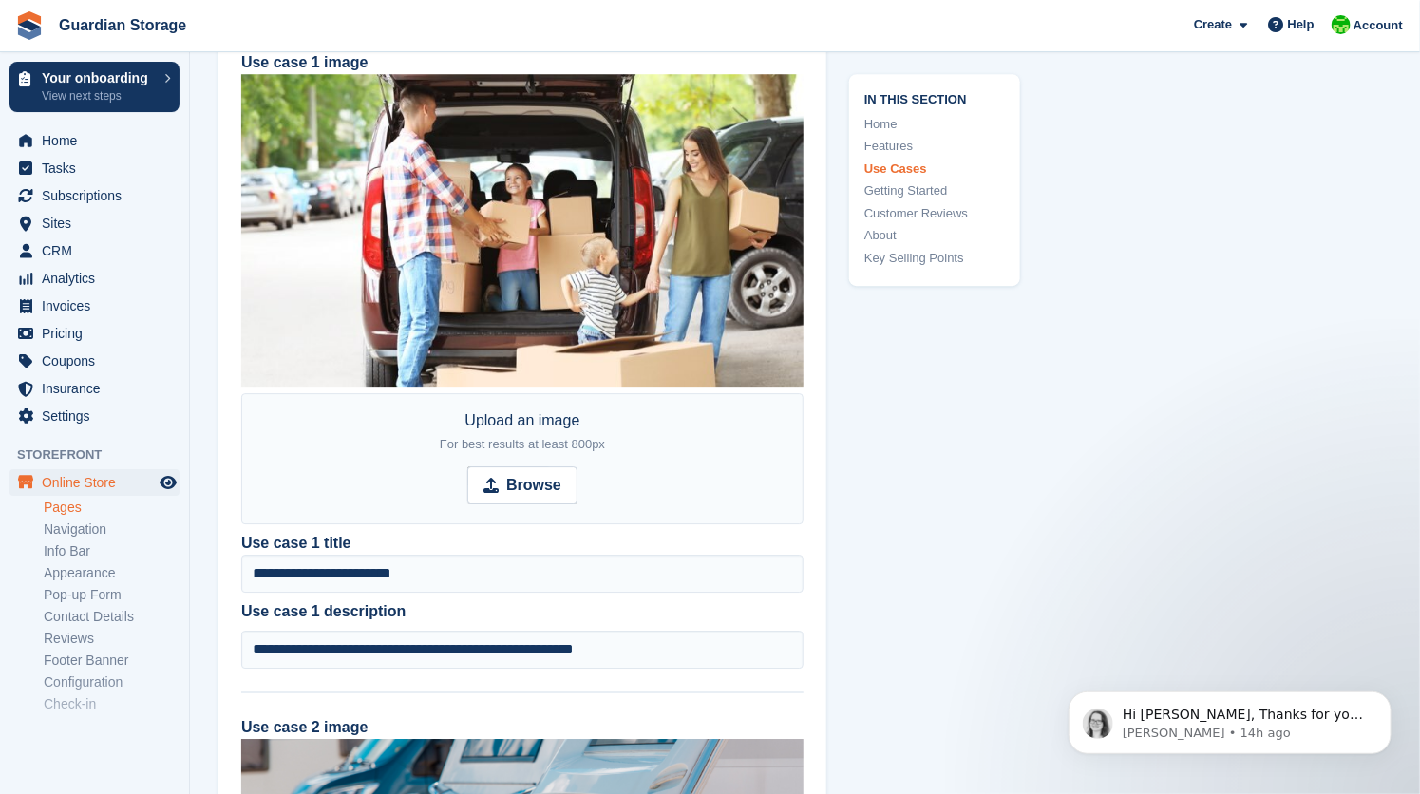
scroll to position [0, 0]
click at [530, 477] on strong "Browse" at bounding box center [533, 485] width 55 height 23
click at [530, 477] on input "Browse" at bounding box center [522, 486] width 110 height 38
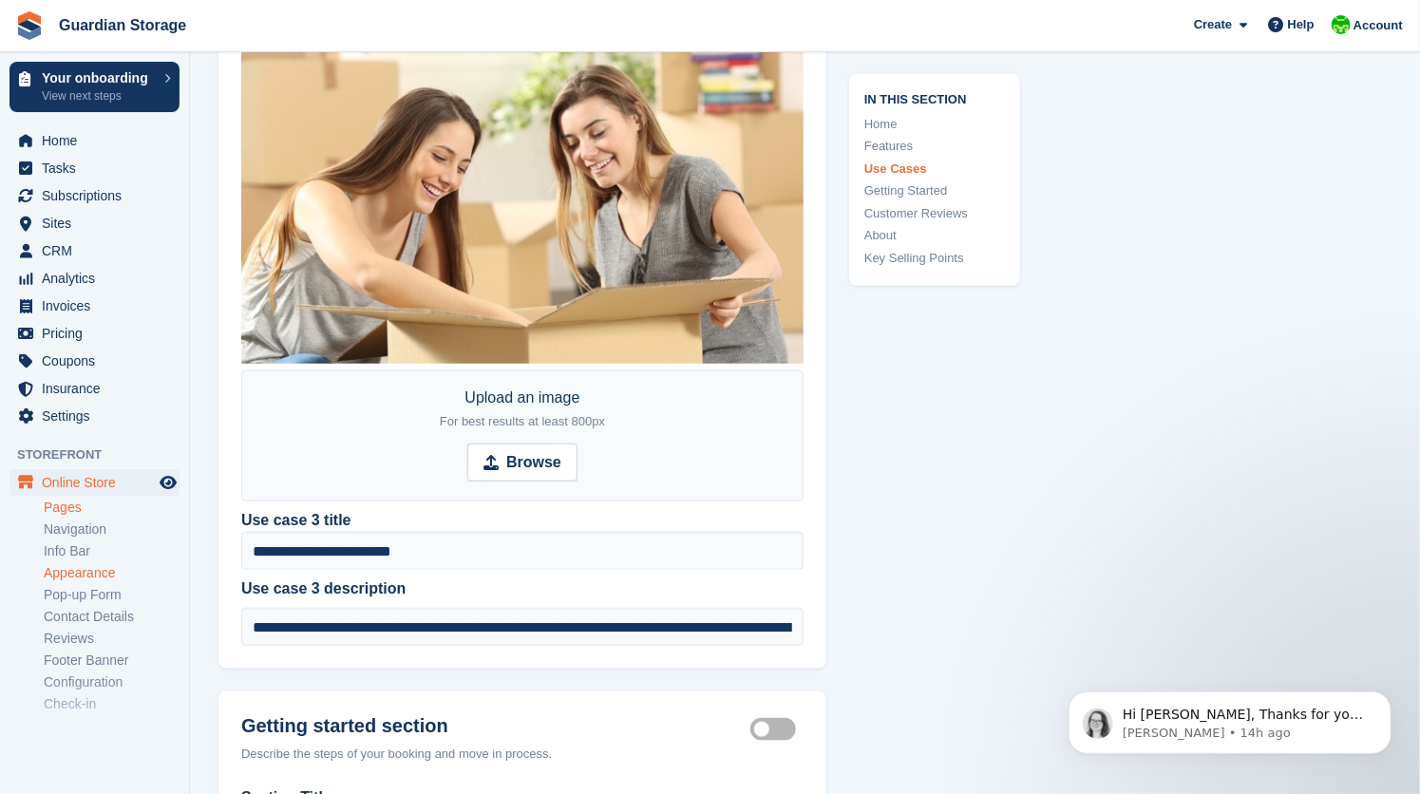
scroll to position [33, 0]
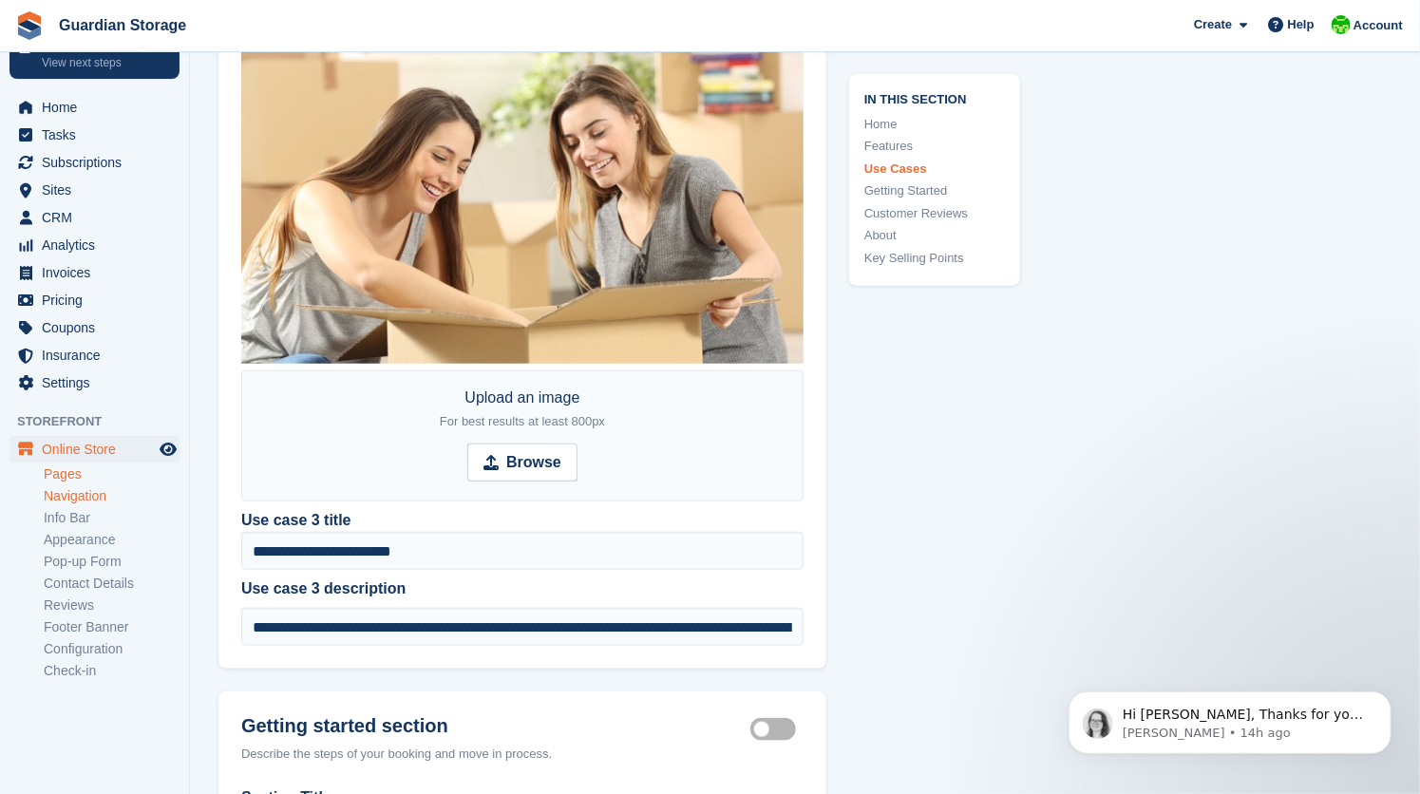
click at [85, 501] on link "Navigation" at bounding box center [112, 496] width 136 height 18
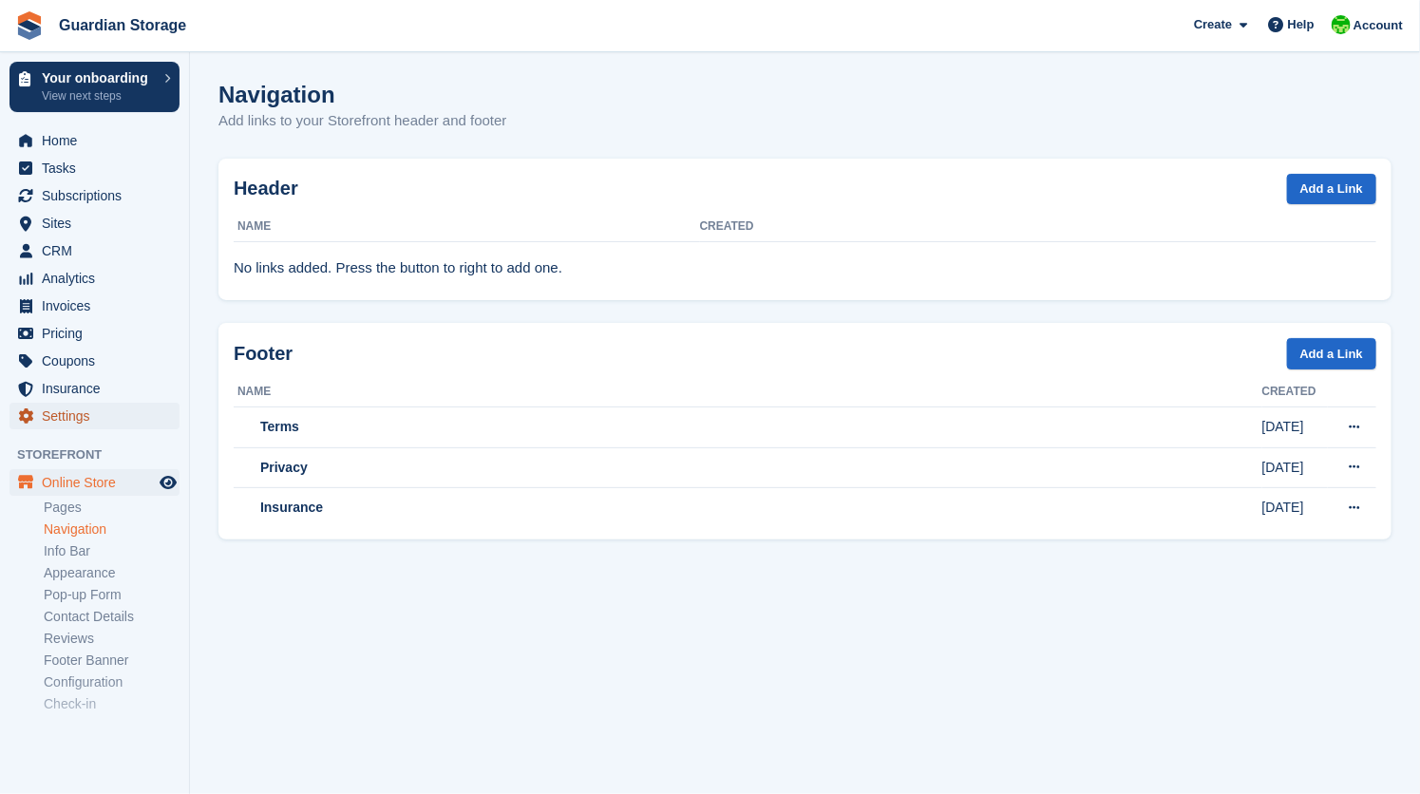
click at [67, 409] on span "Settings" at bounding box center [99, 416] width 114 height 27
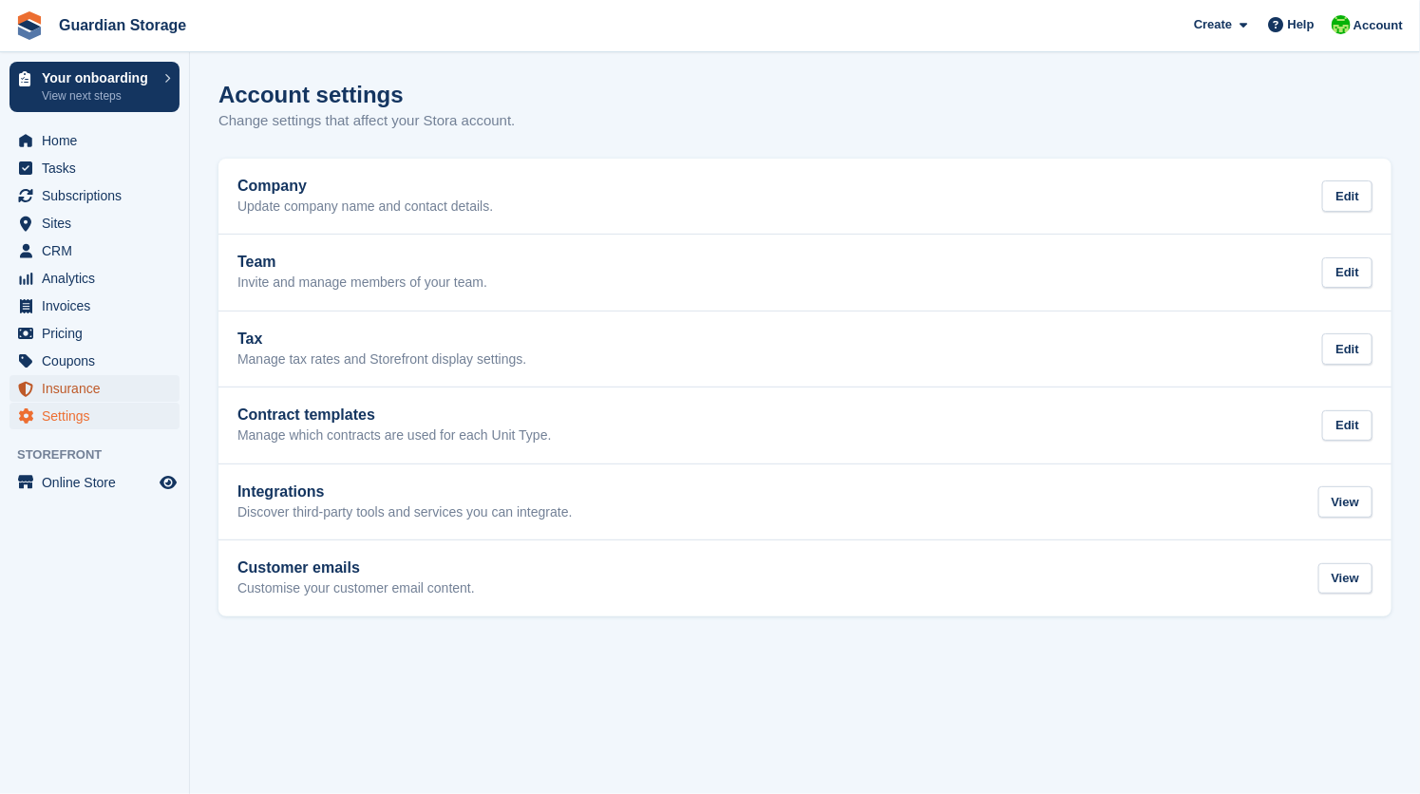
click at [86, 385] on span "Insurance" at bounding box center [99, 388] width 114 height 27
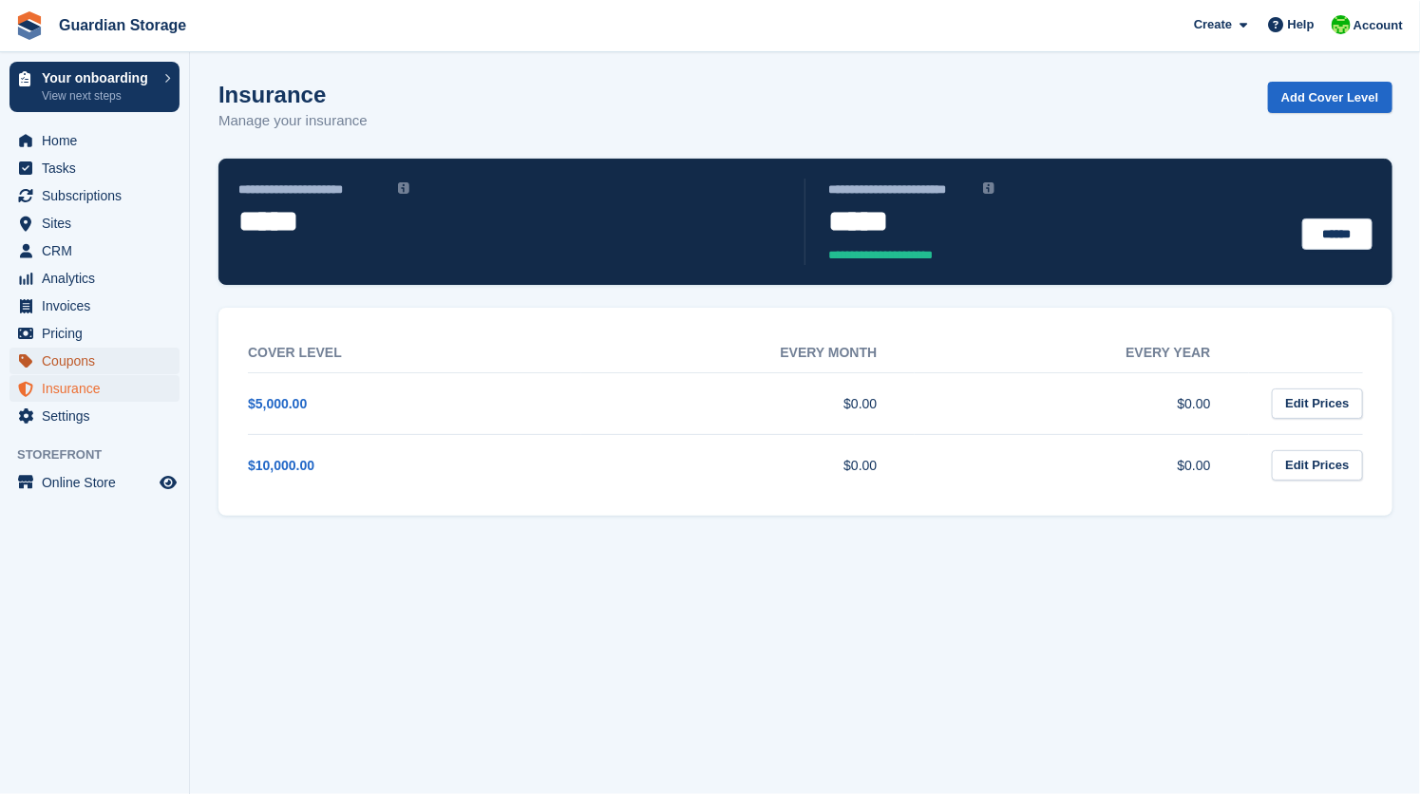
click at [78, 352] on span "Coupons" at bounding box center [99, 361] width 114 height 27
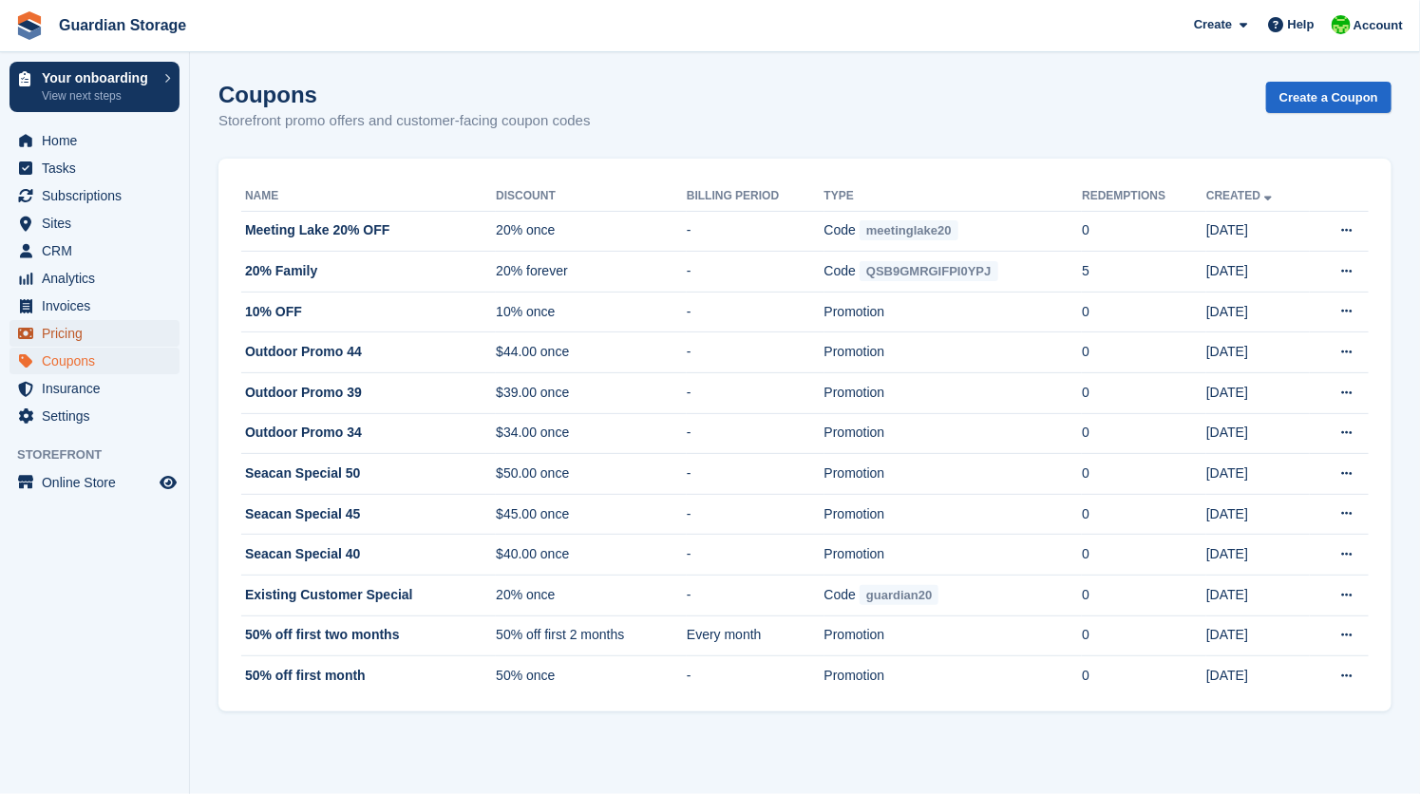
click at [76, 329] on span "Pricing" at bounding box center [99, 333] width 114 height 27
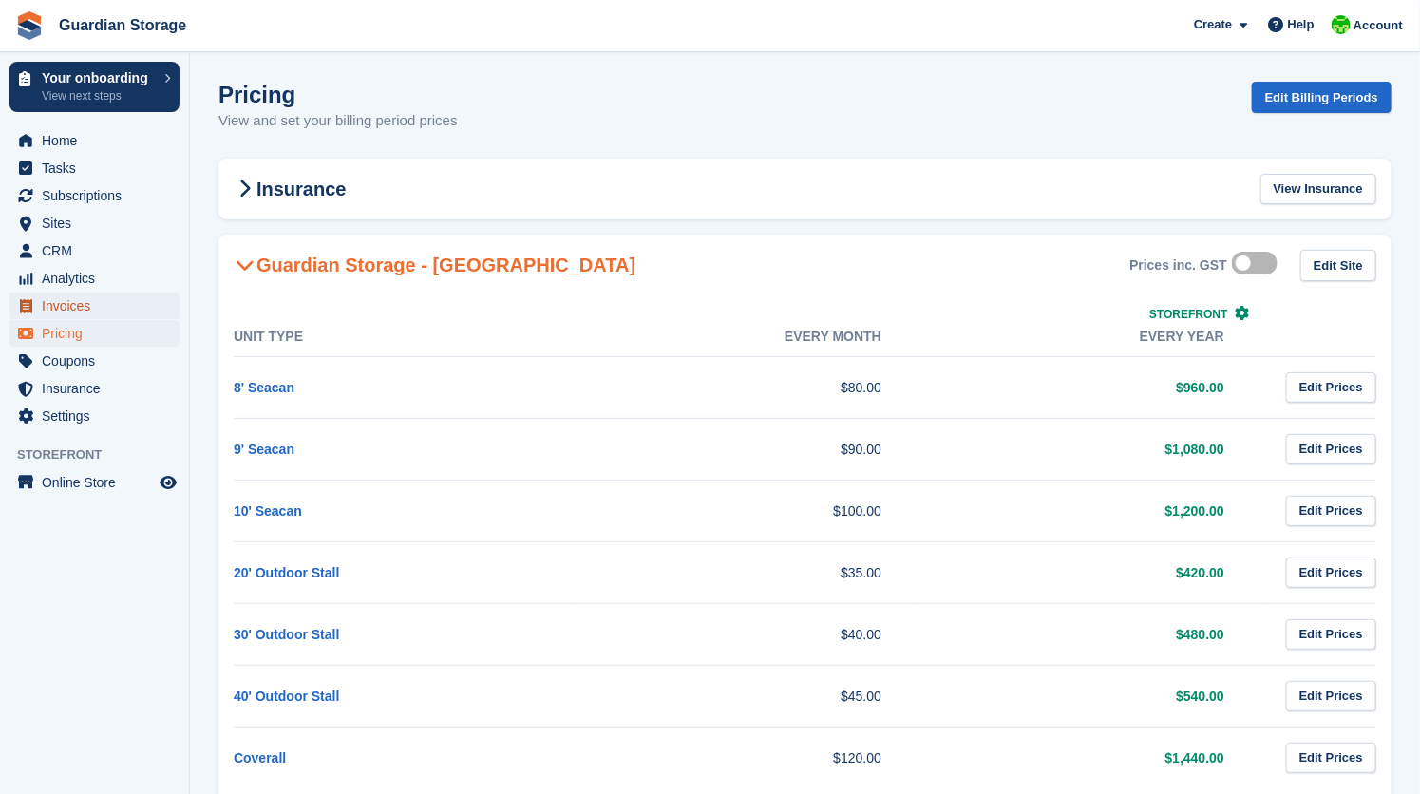
click at [71, 309] on span "Invoices" at bounding box center [99, 306] width 114 height 27
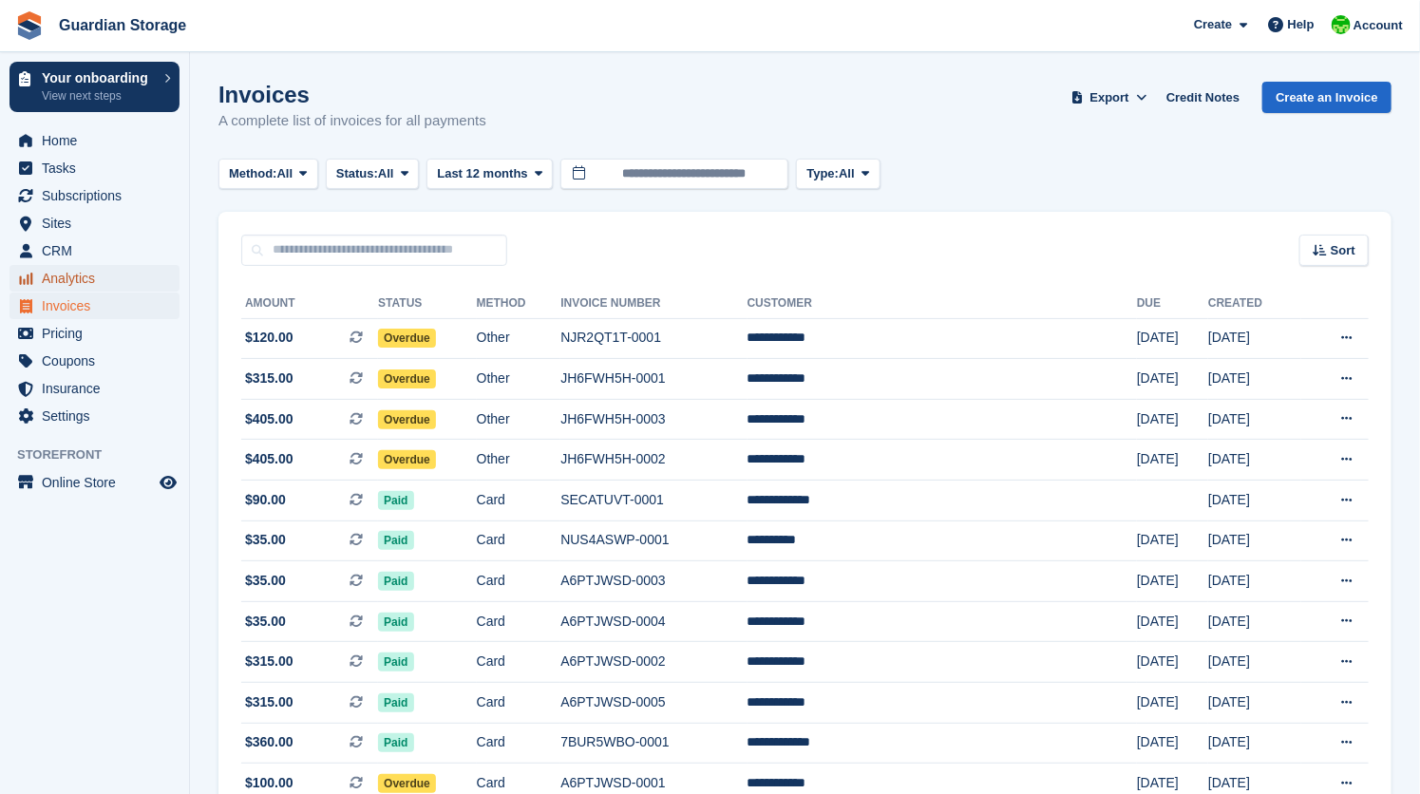
click at [75, 282] on span "Analytics" at bounding box center [99, 278] width 114 height 27
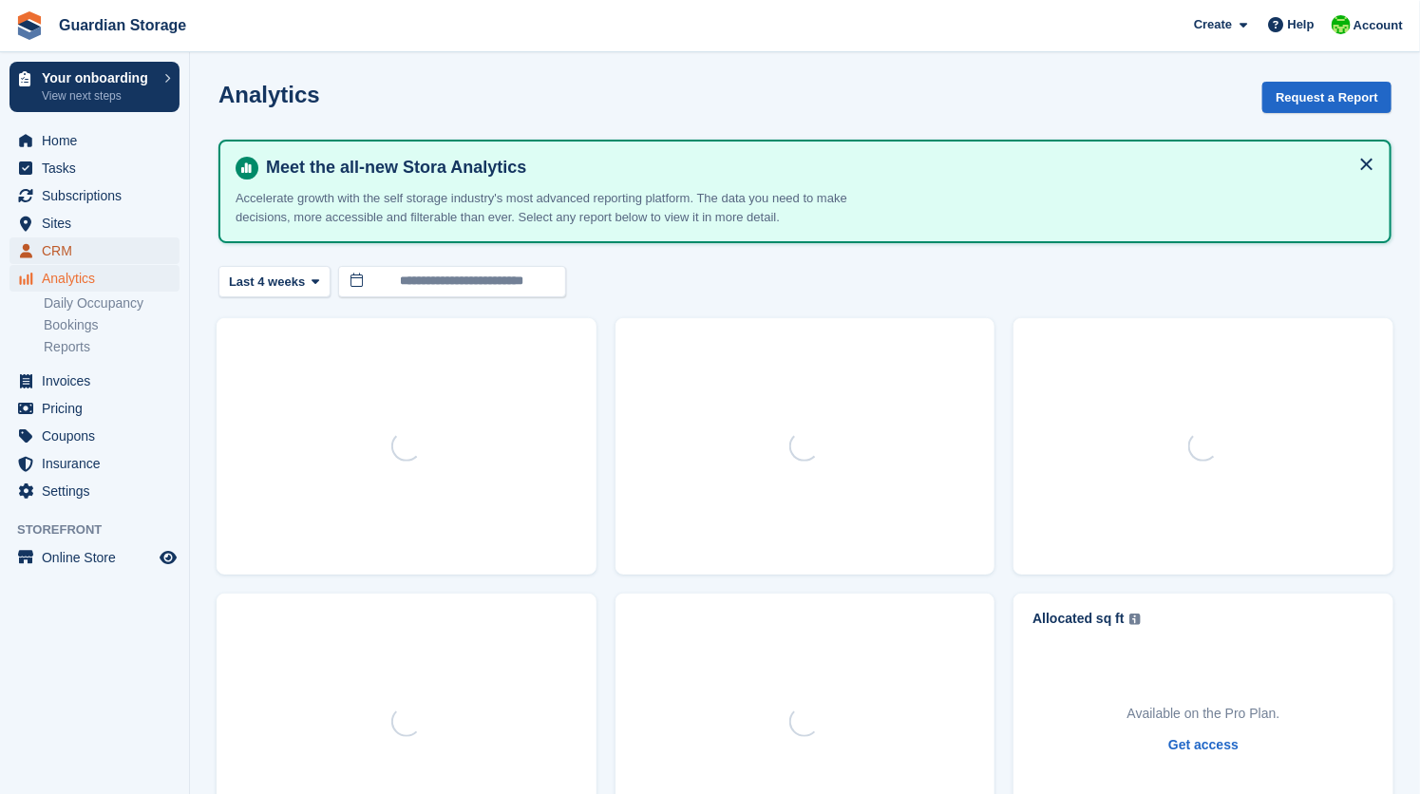
click at [67, 253] on span "CRM" at bounding box center [99, 251] width 114 height 27
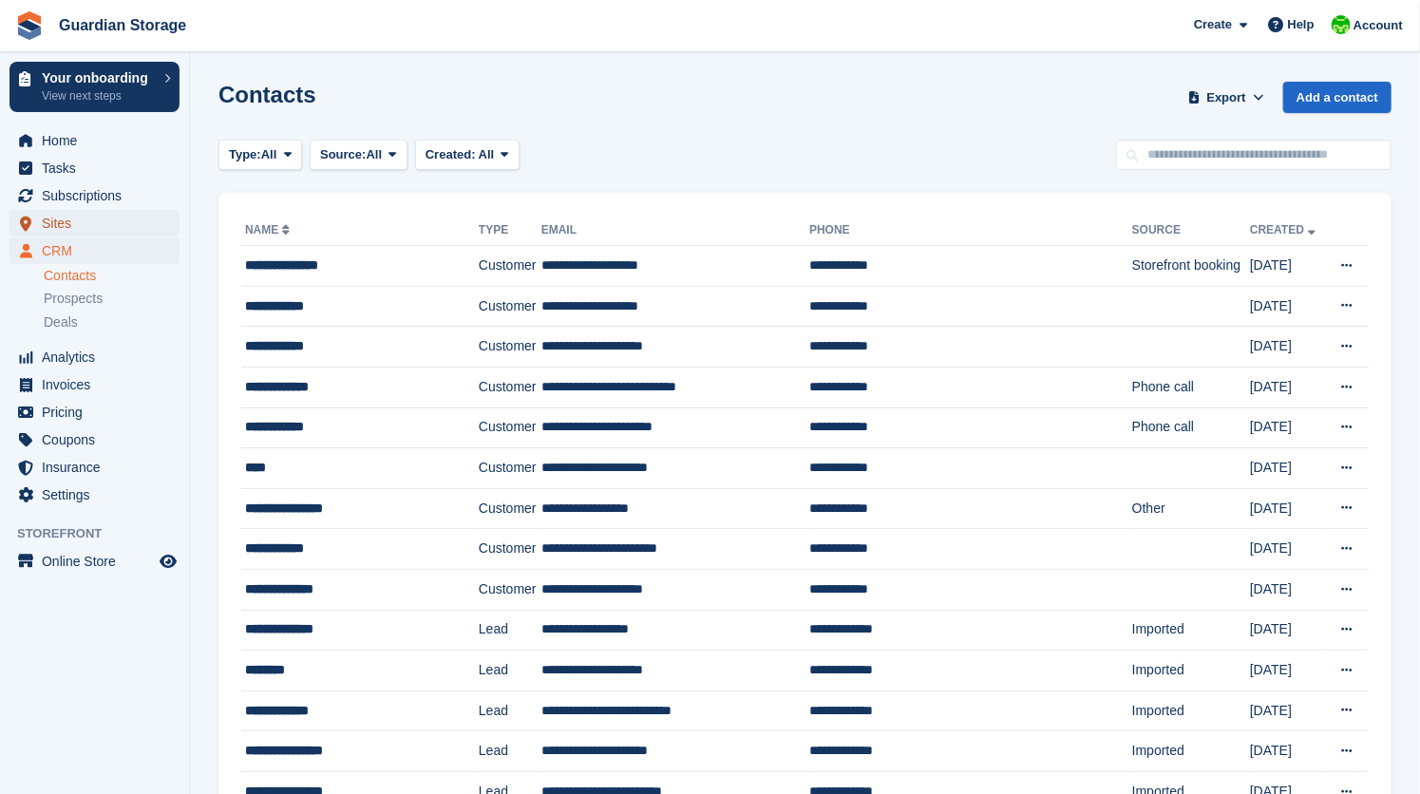
click at [64, 219] on span "Sites" at bounding box center [99, 223] width 114 height 27
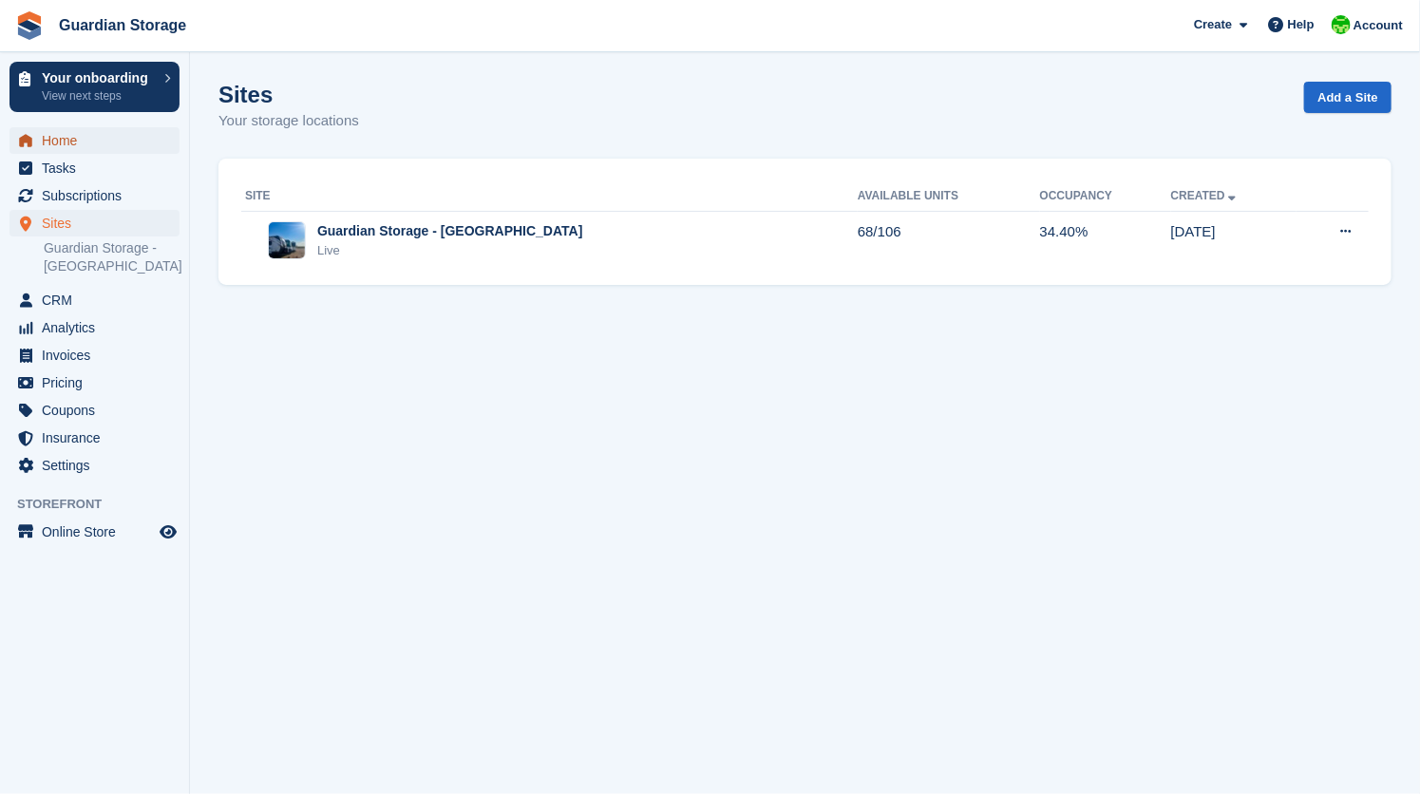
click at [82, 141] on span "Home" at bounding box center [99, 140] width 114 height 27
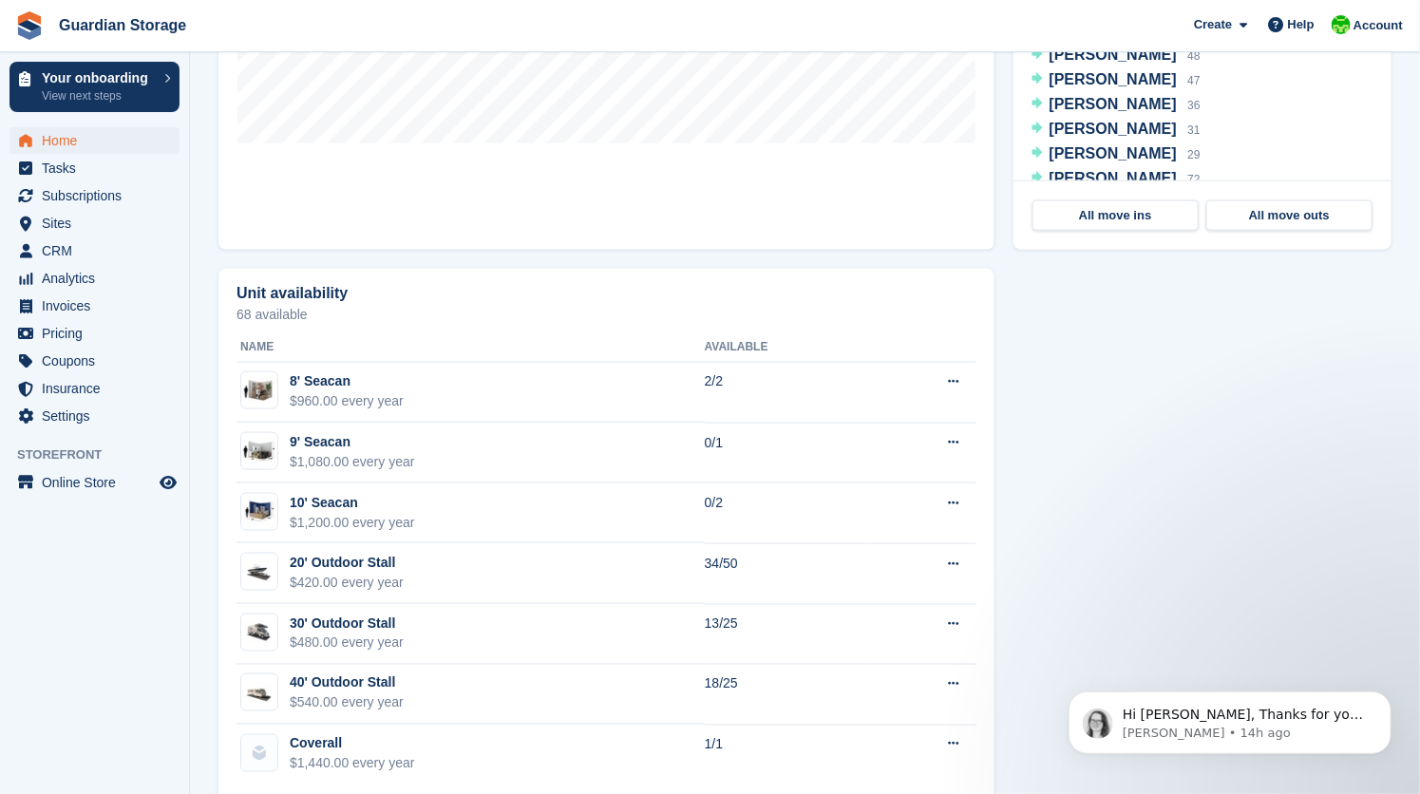
scroll to position [943, 0]
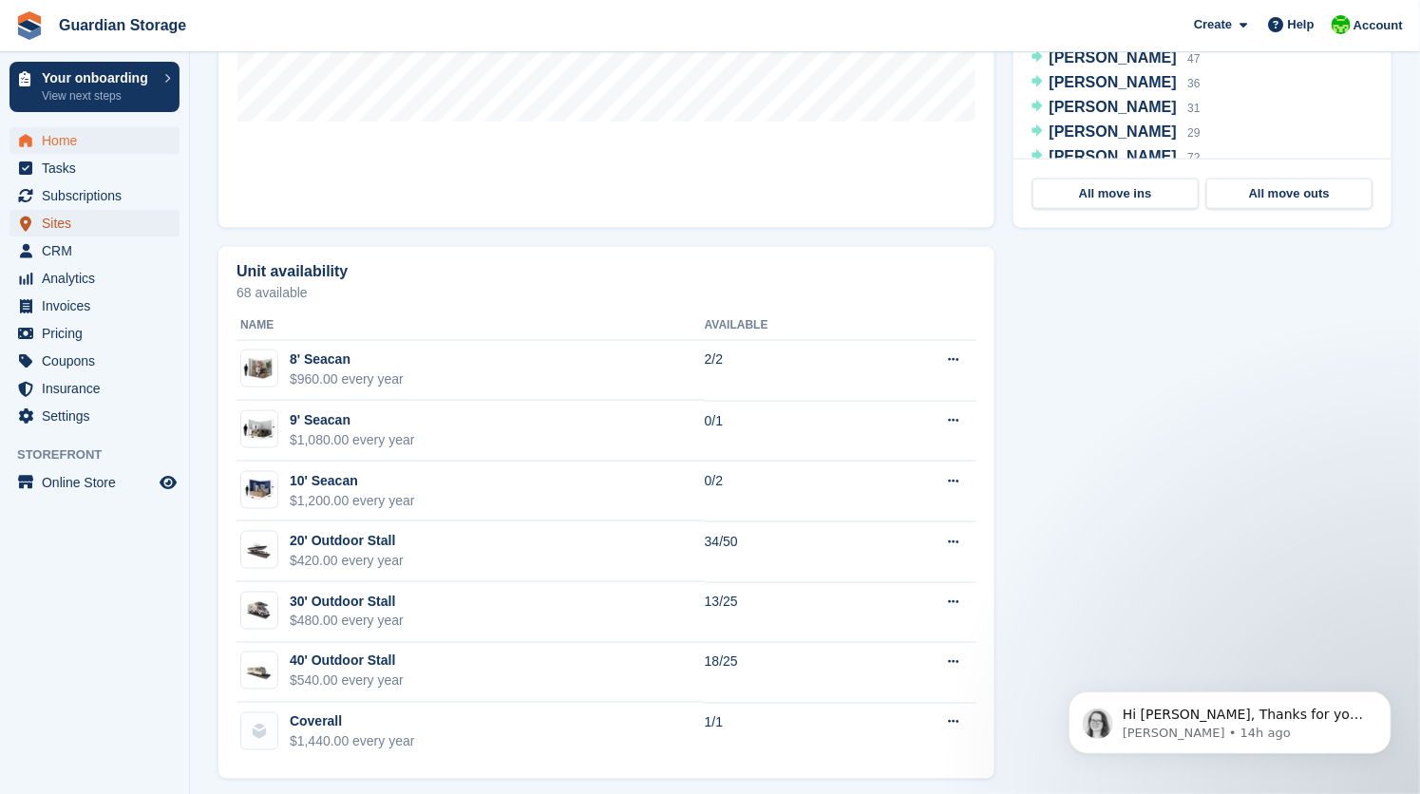
click at [66, 216] on span "Sites" at bounding box center [99, 223] width 114 height 27
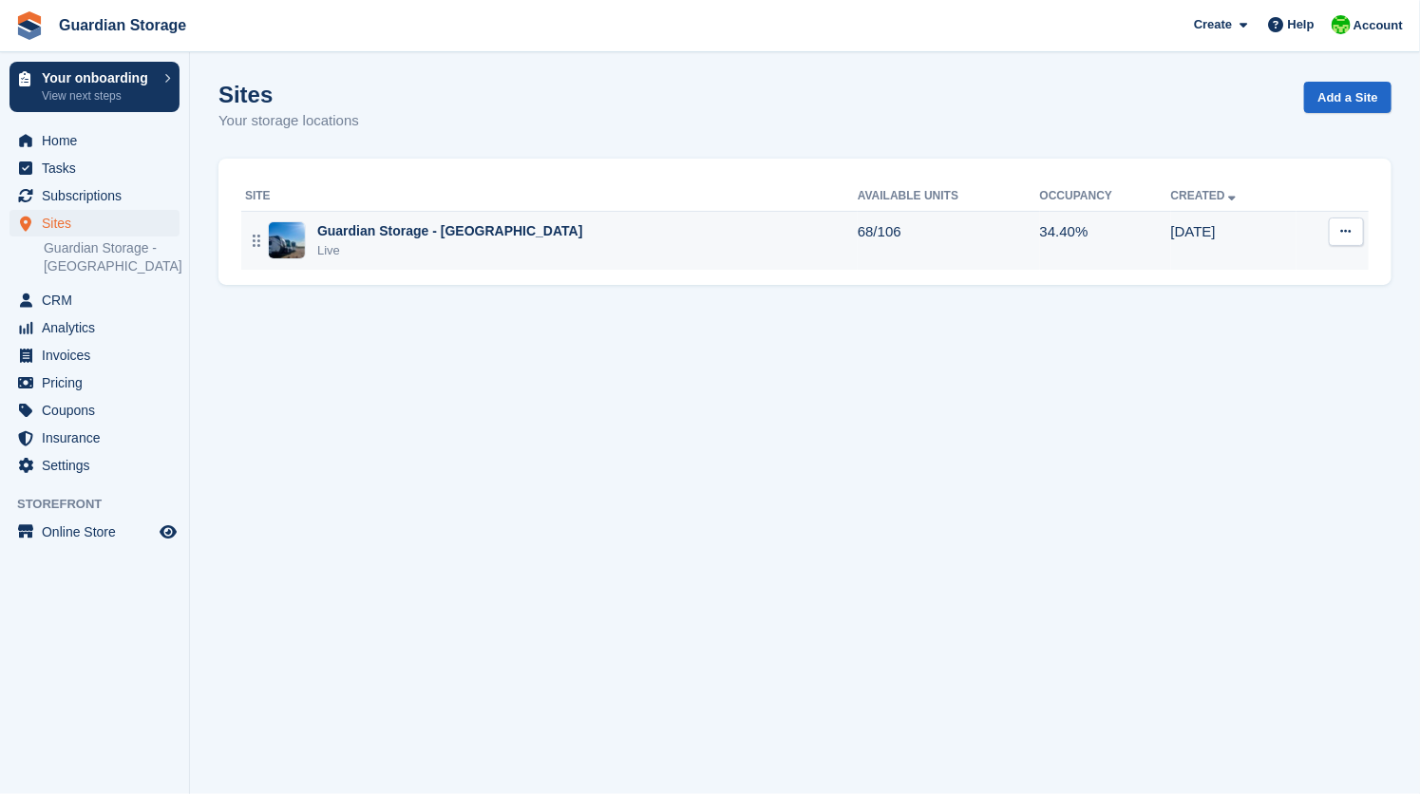
click at [460, 229] on div "Guardian Storage - [GEOGRAPHIC_DATA]" at bounding box center [450, 231] width 266 height 20
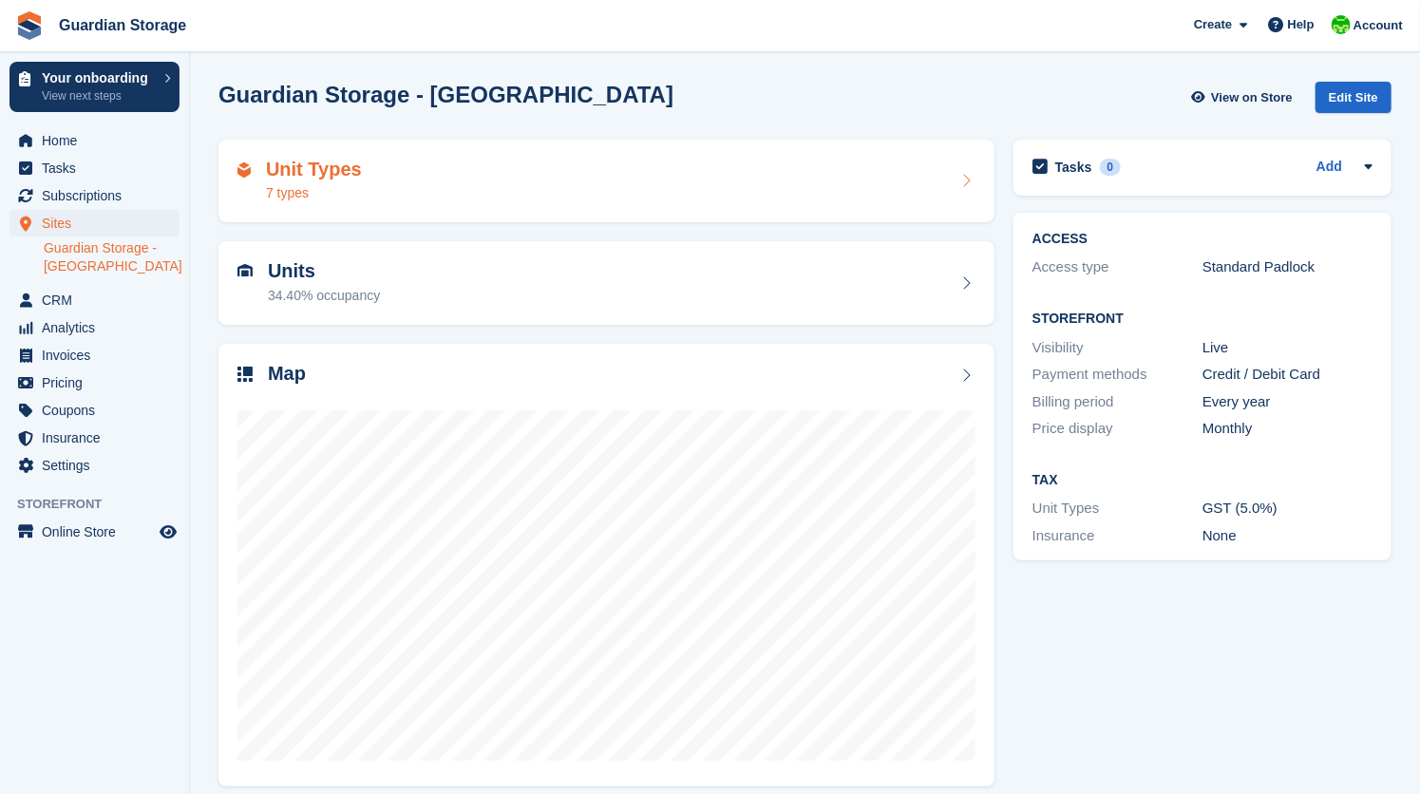
click at [415, 185] on div "Unit Types 7 types" at bounding box center [607, 182] width 738 height 46
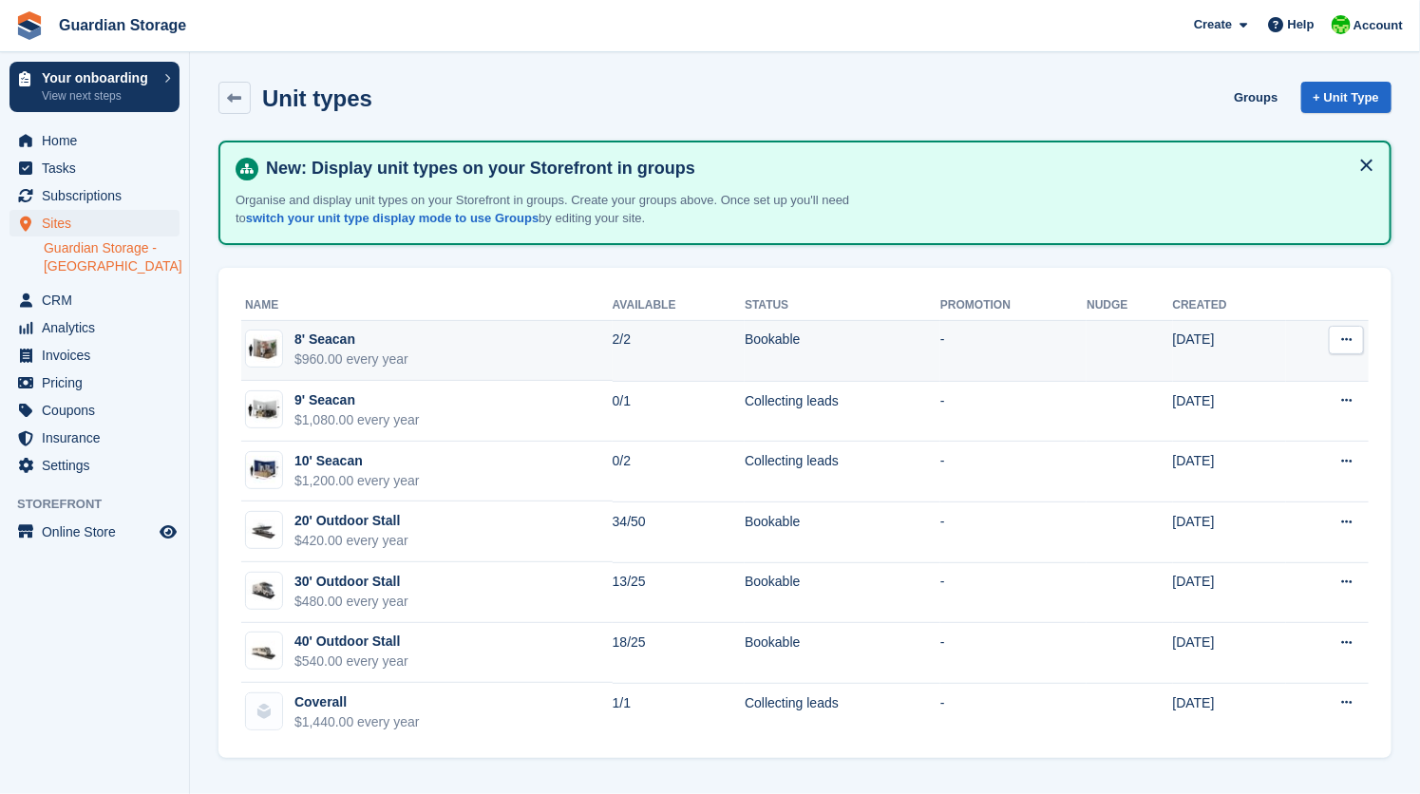
click at [439, 345] on td "8' Seacan $960.00 every year" at bounding box center [426, 351] width 371 height 61
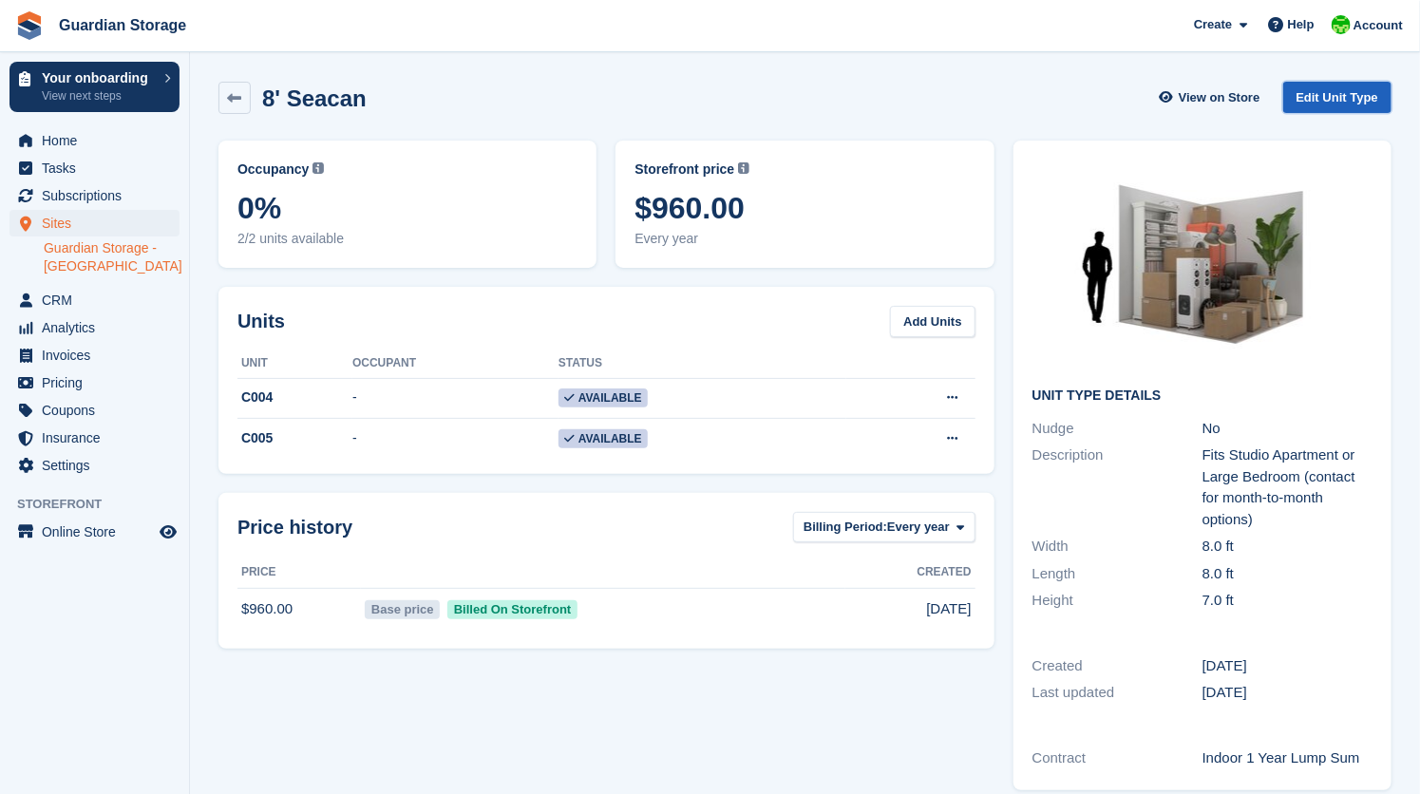
click at [1309, 86] on link "Edit Unit Type" at bounding box center [1338, 97] width 108 height 31
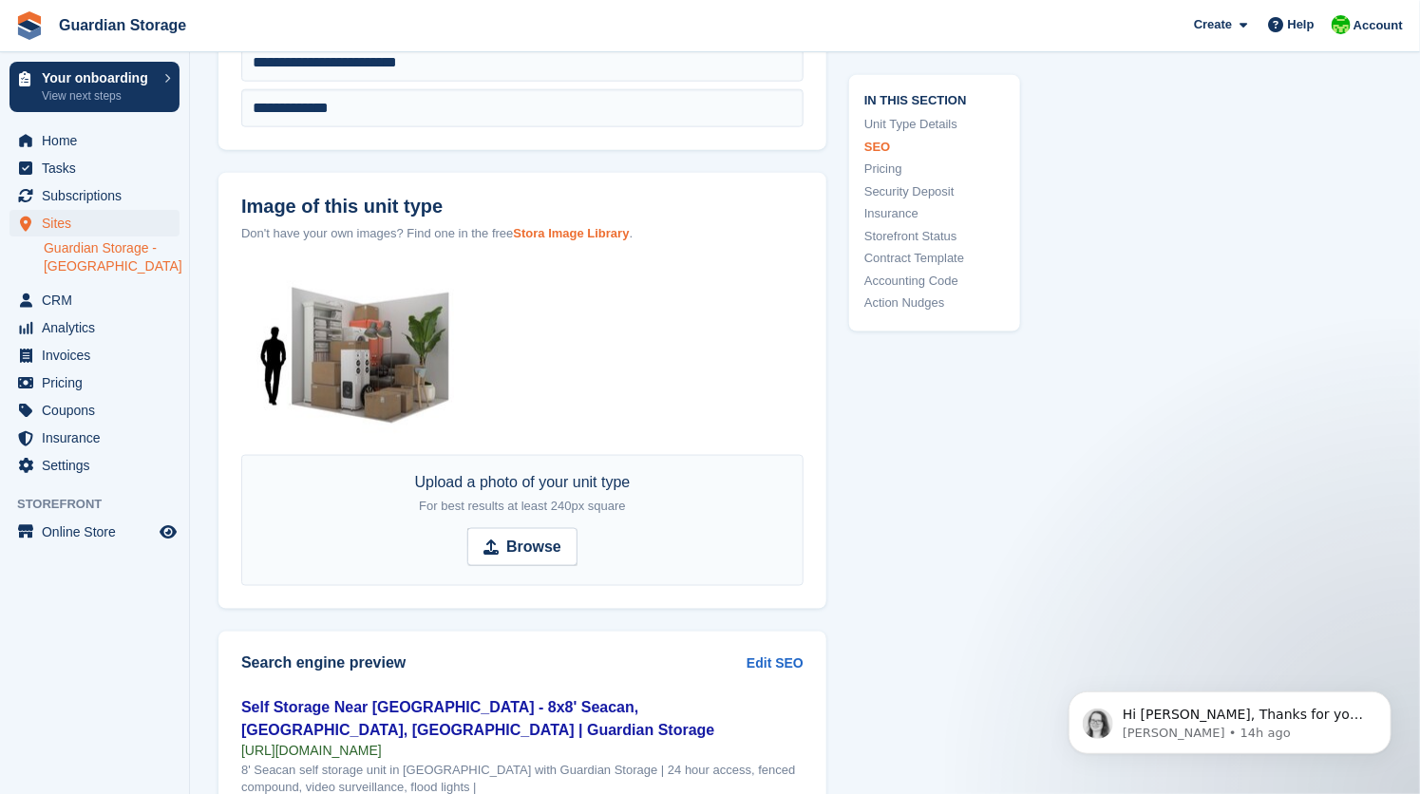
click at [588, 227] on strong "Stora Image Library" at bounding box center [571, 233] width 116 height 14
click at [61, 301] on span "CRM" at bounding box center [99, 300] width 114 height 27
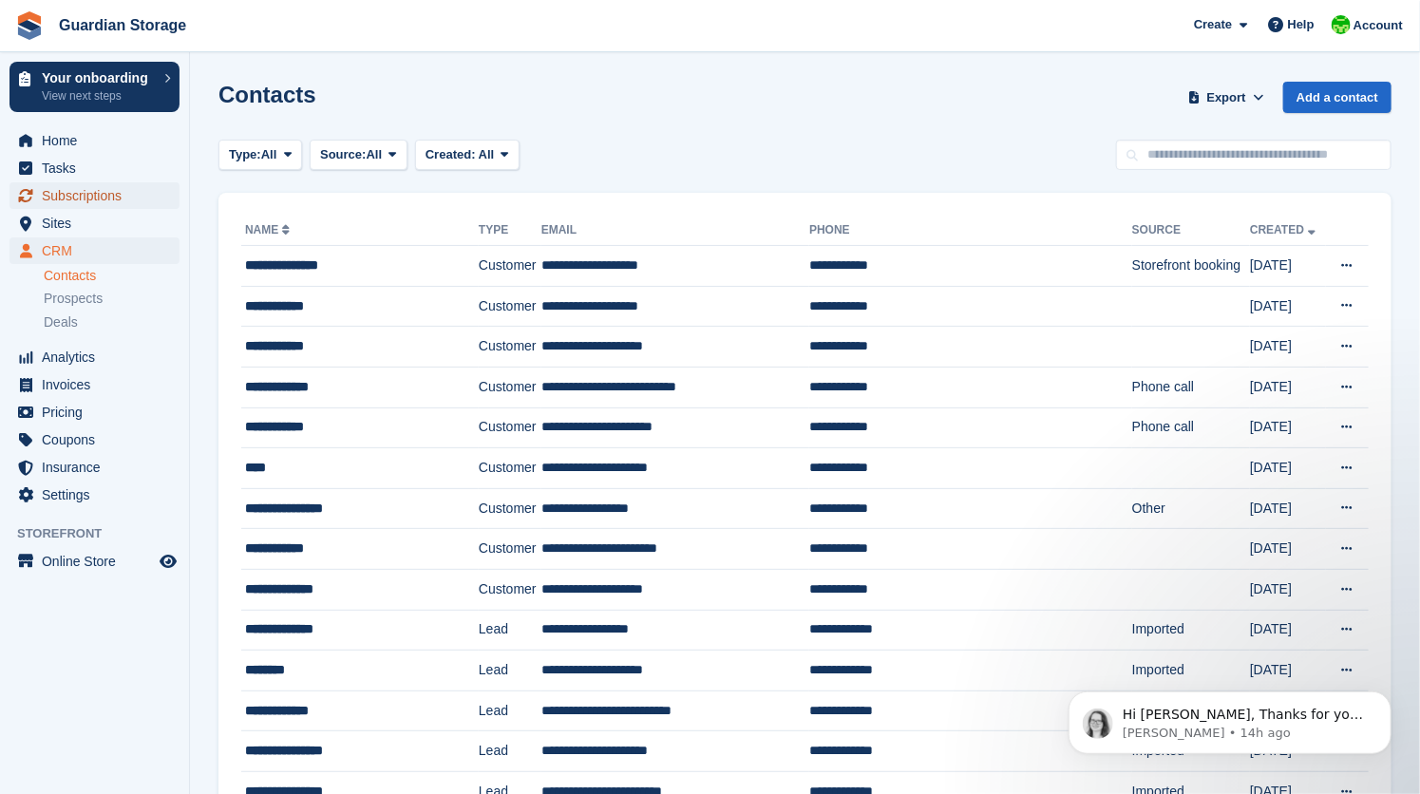
click at [67, 197] on span "Subscriptions" at bounding box center [99, 195] width 114 height 27
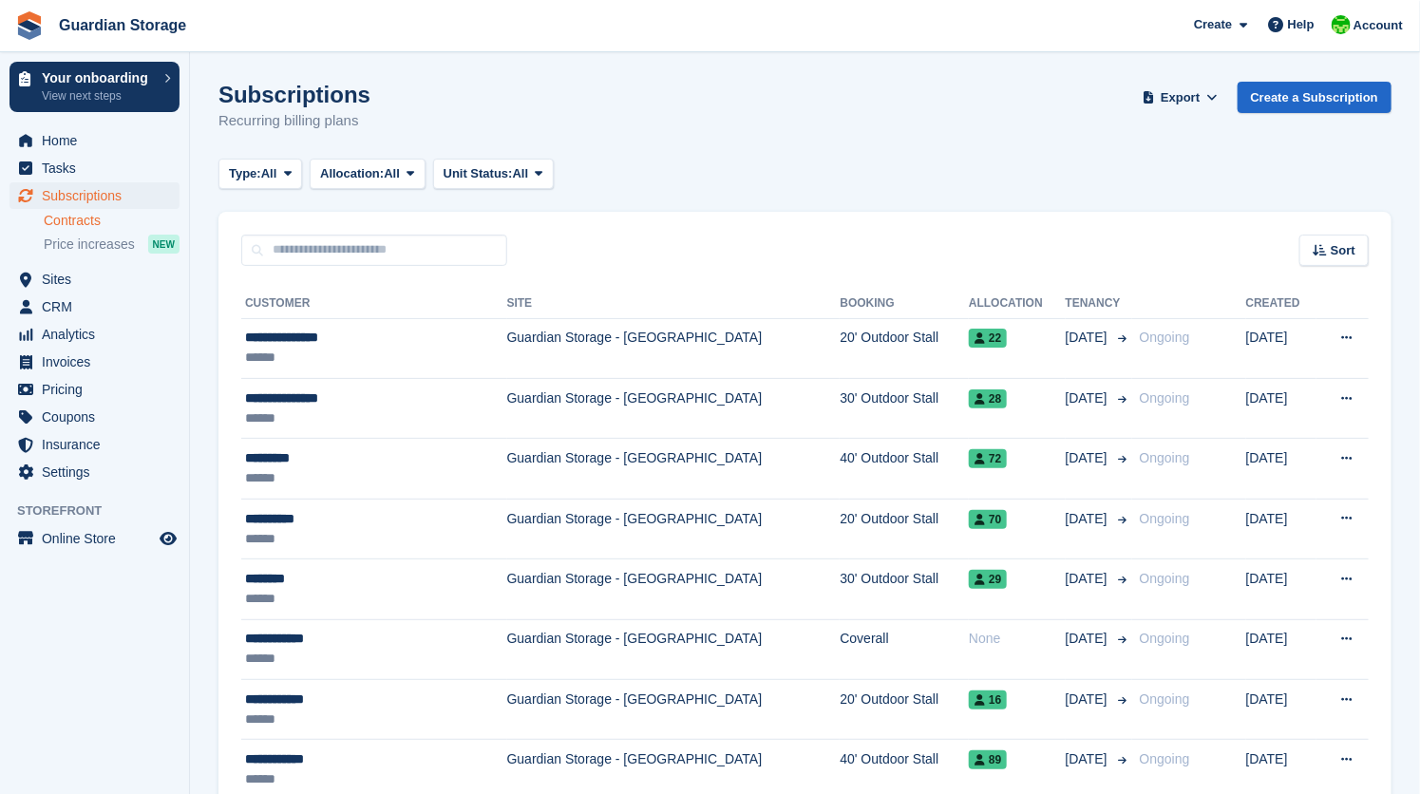
click at [86, 221] on link "Contracts" at bounding box center [112, 221] width 136 height 18
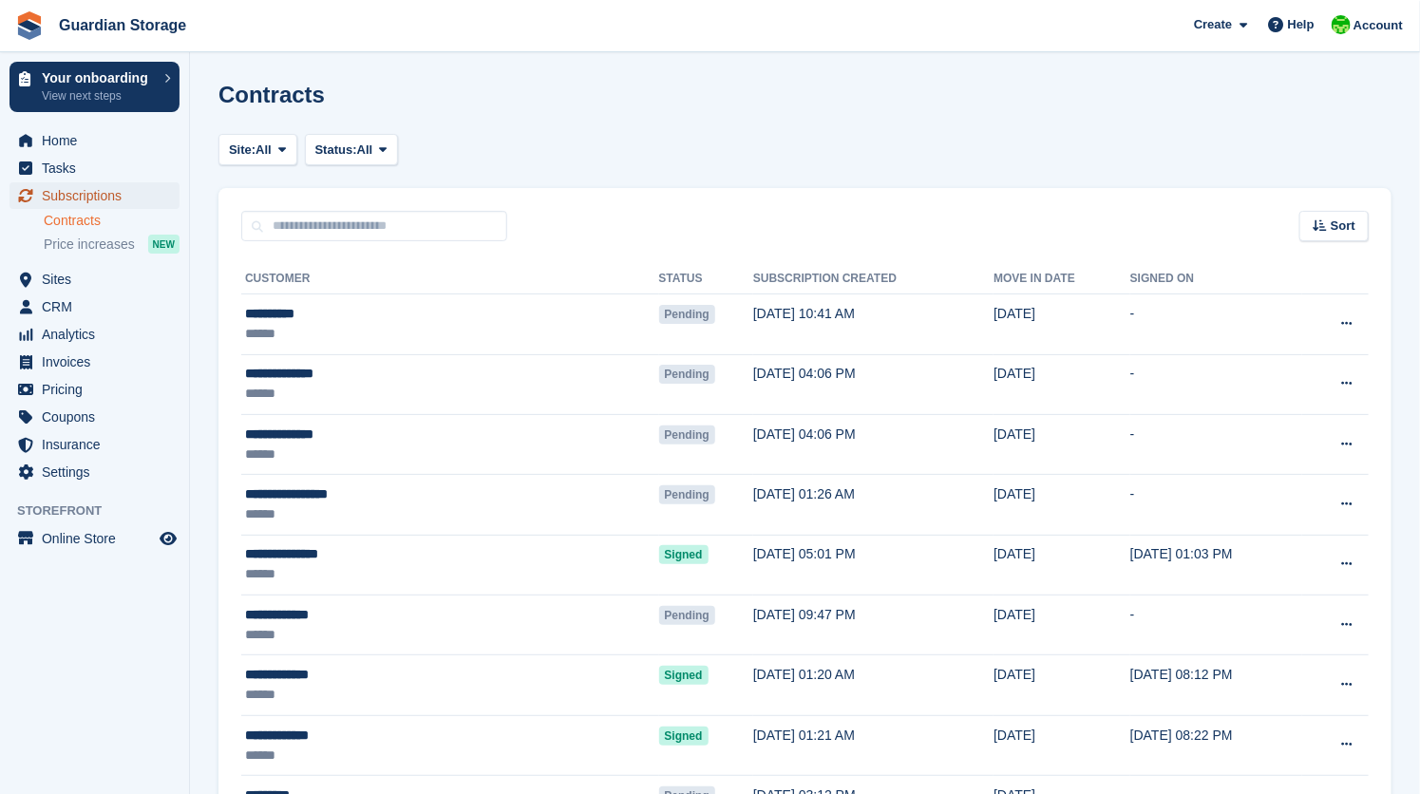
click at [86, 194] on span "Subscriptions" at bounding box center [99, 195] width 114 height 27
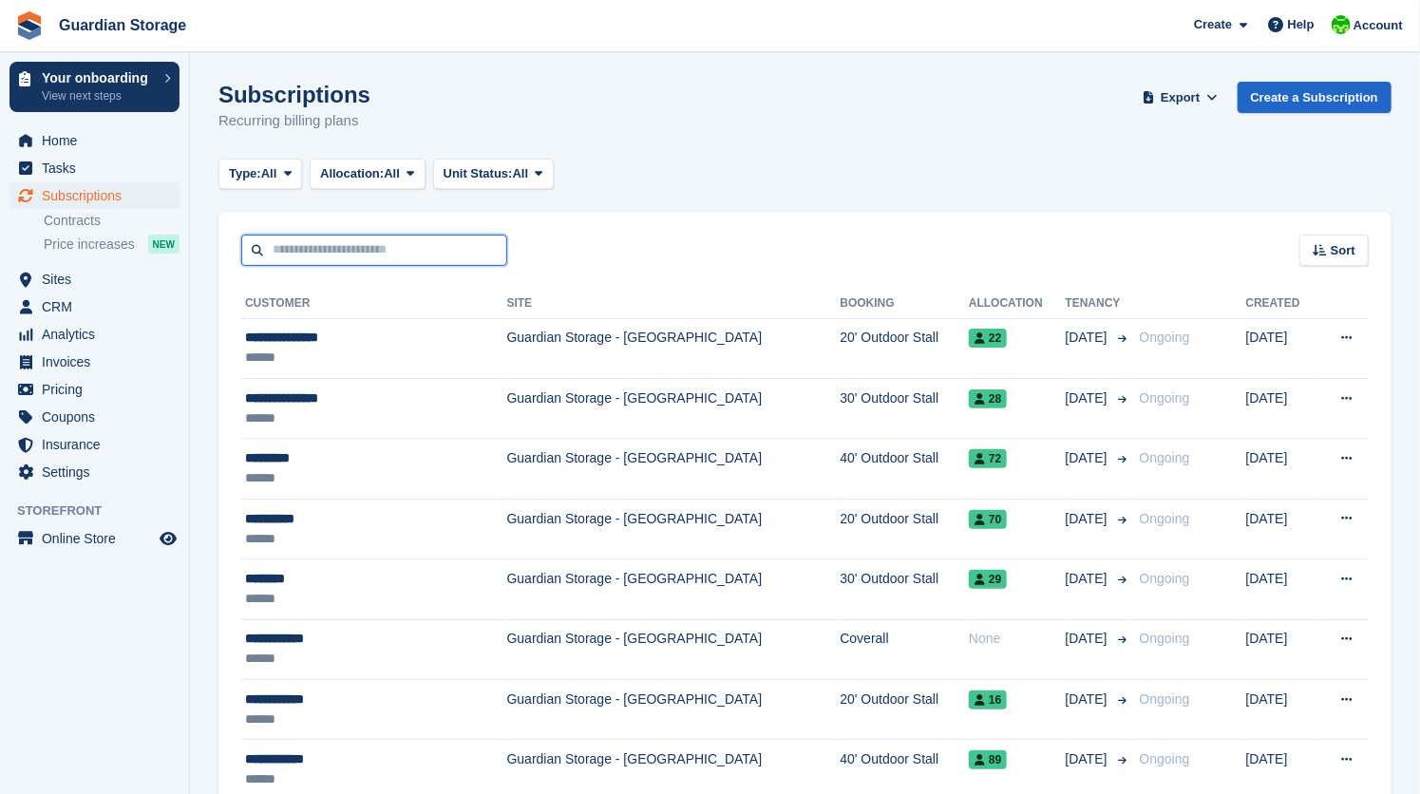
click at [318, 244] on input "text" at bounding box center [374, 250] width 266 height 31
type input "******"
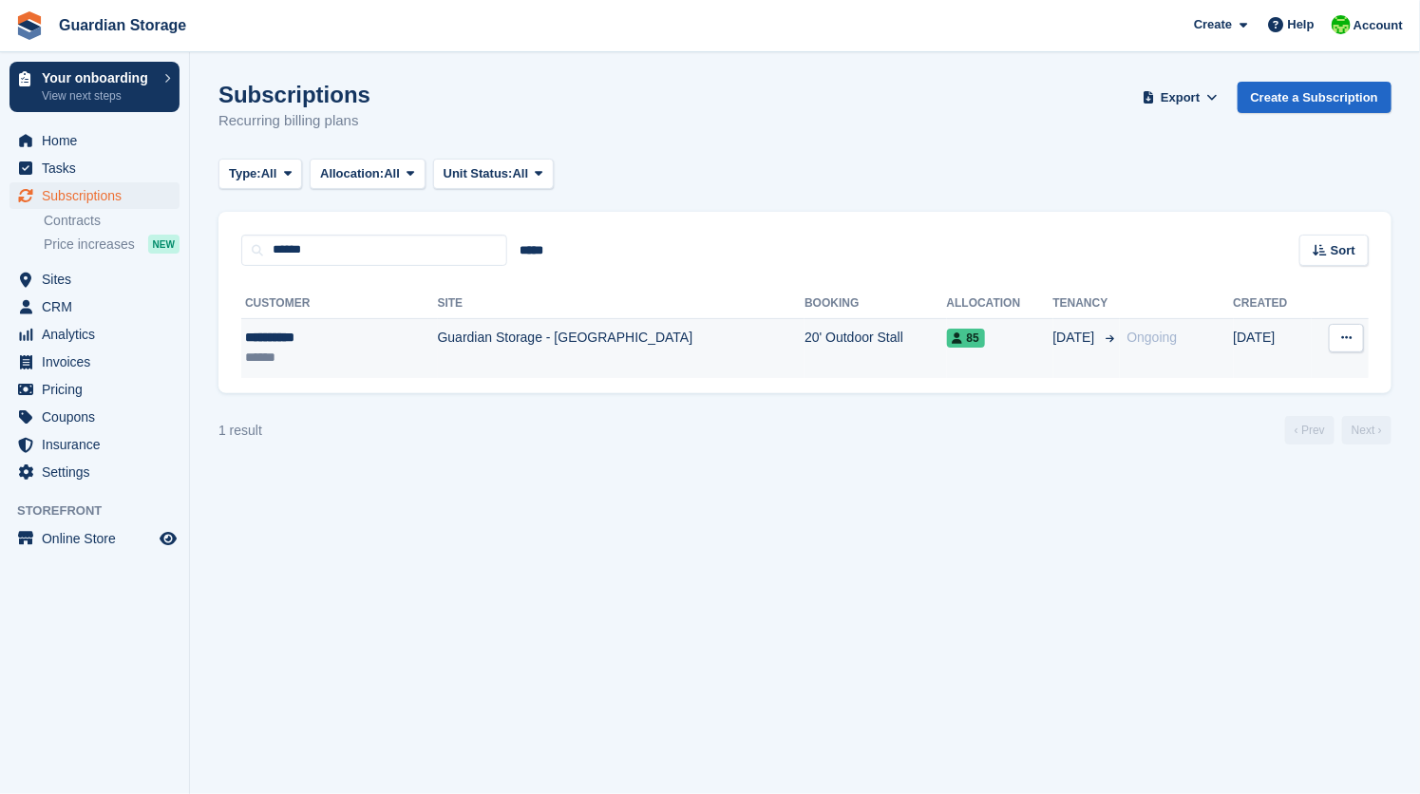
click at [499, 347] on td "Guardian Storage - [GEOGRAPHIC_DATA]" at bounding box center [622, 348] width 368 height 60
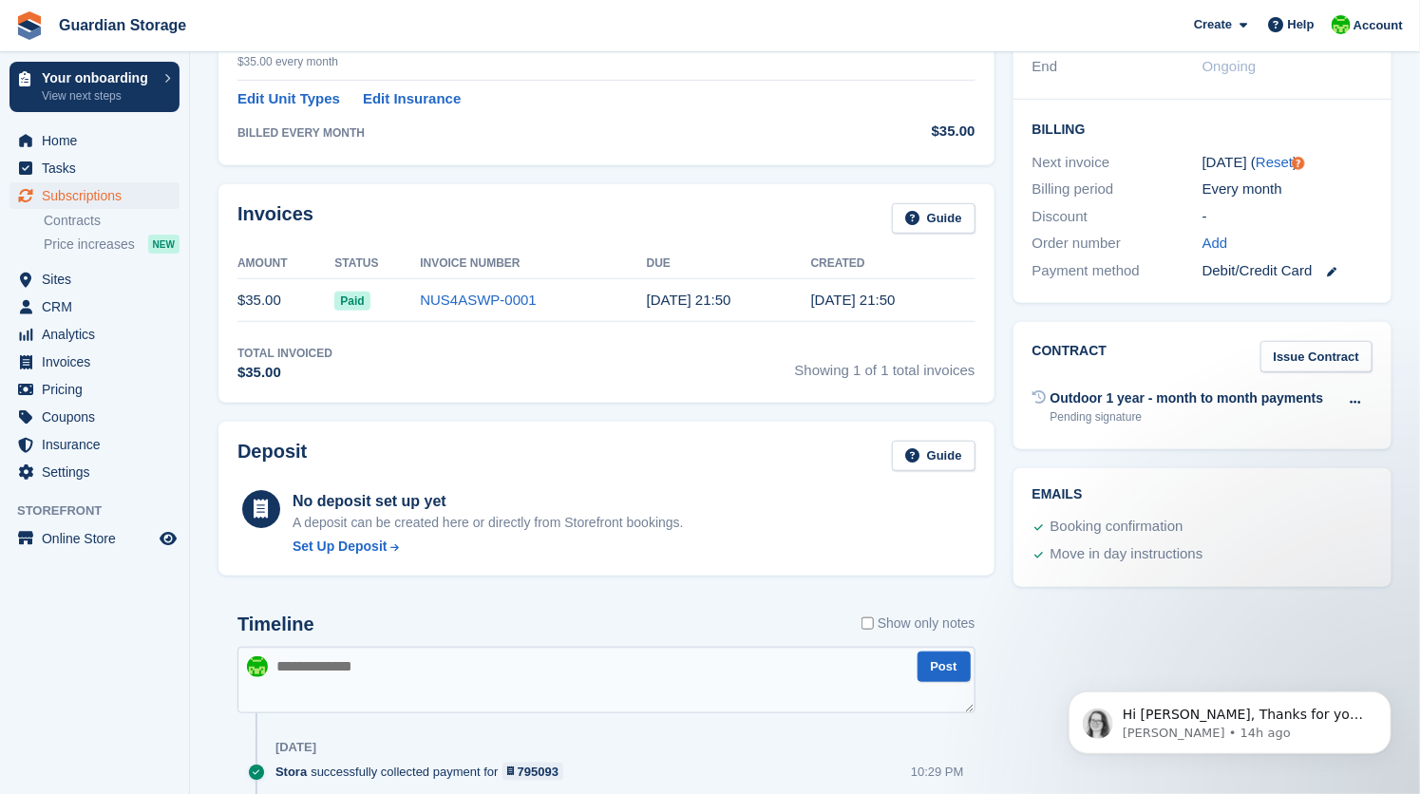
scroll to position [425, 0]
click at [1295, 345] on link "Issue Contract" at bounding box center [1317, 355] width 112 height 31
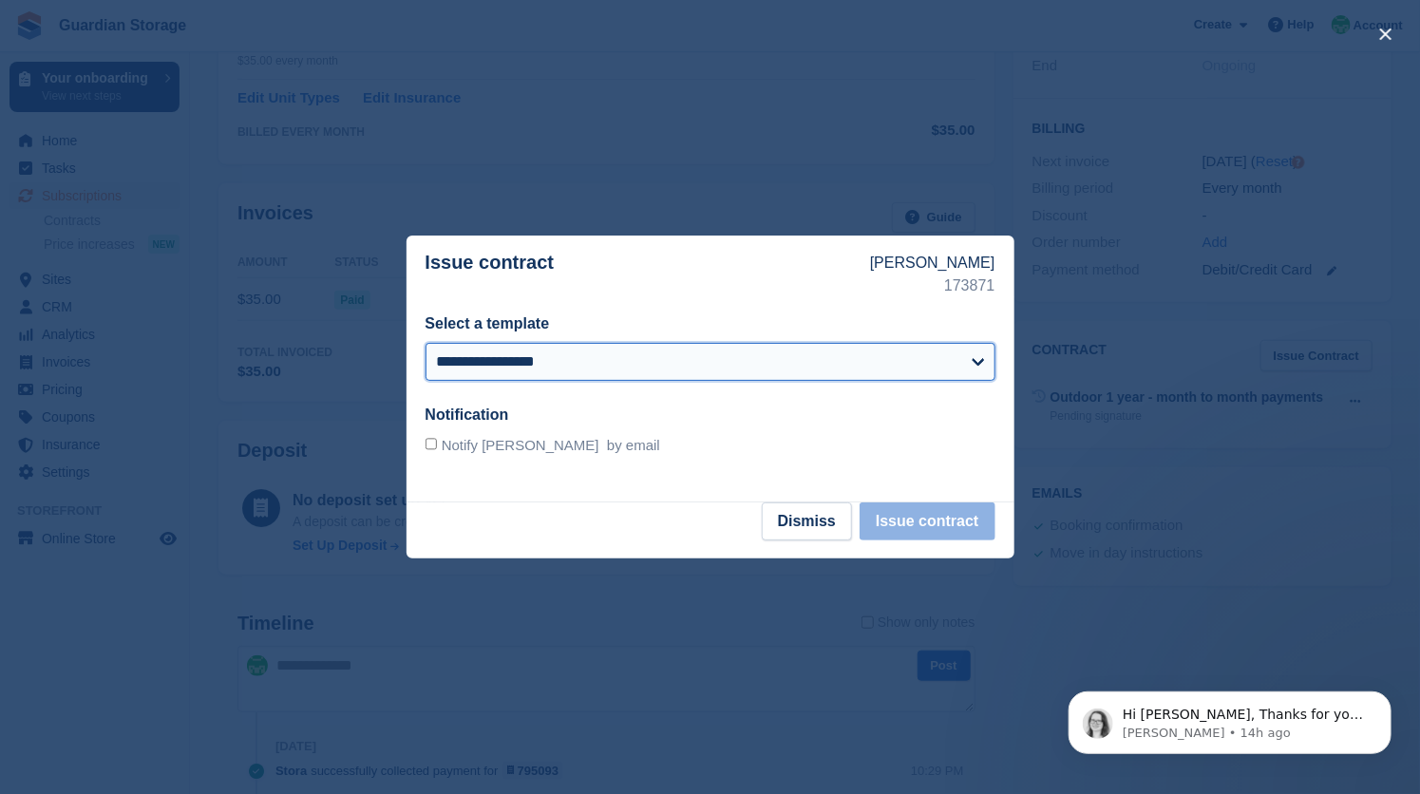
click at [622, 360] on select "**********" at bounding box center [711, 362] width 570 height 38
click at [691, 367] on select "**********" at bounding box center [711, 362] width 570 height 38
click at [632, 368] on select "**********" at bounding box center [711, 362] width 570 height 38
select select "***"
click at [426, 343] on select "**********" at bounding box center [711, 362] width 570 height 38
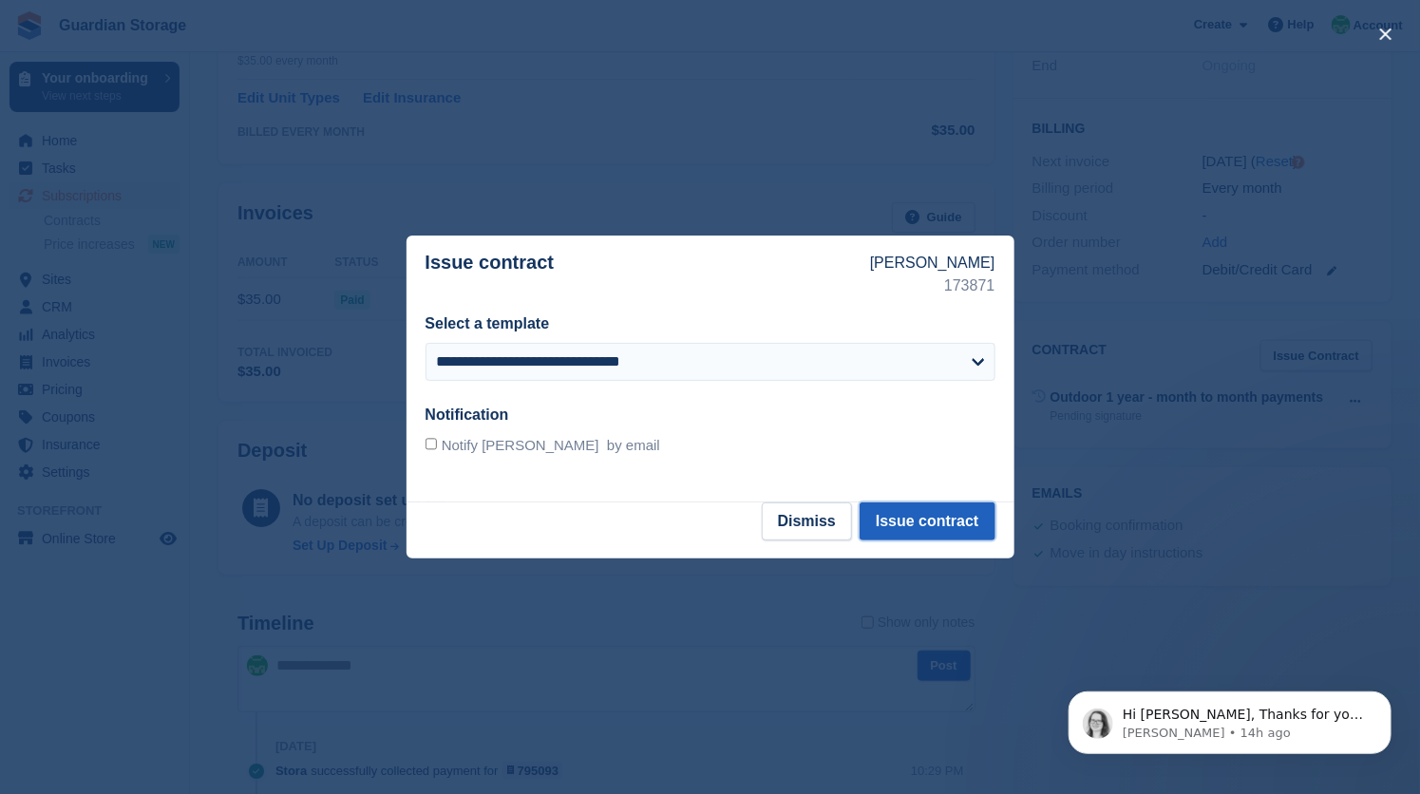
click at [956, 509] on button "Issue contract" at bounding box center [927, 522] width 135 height 38
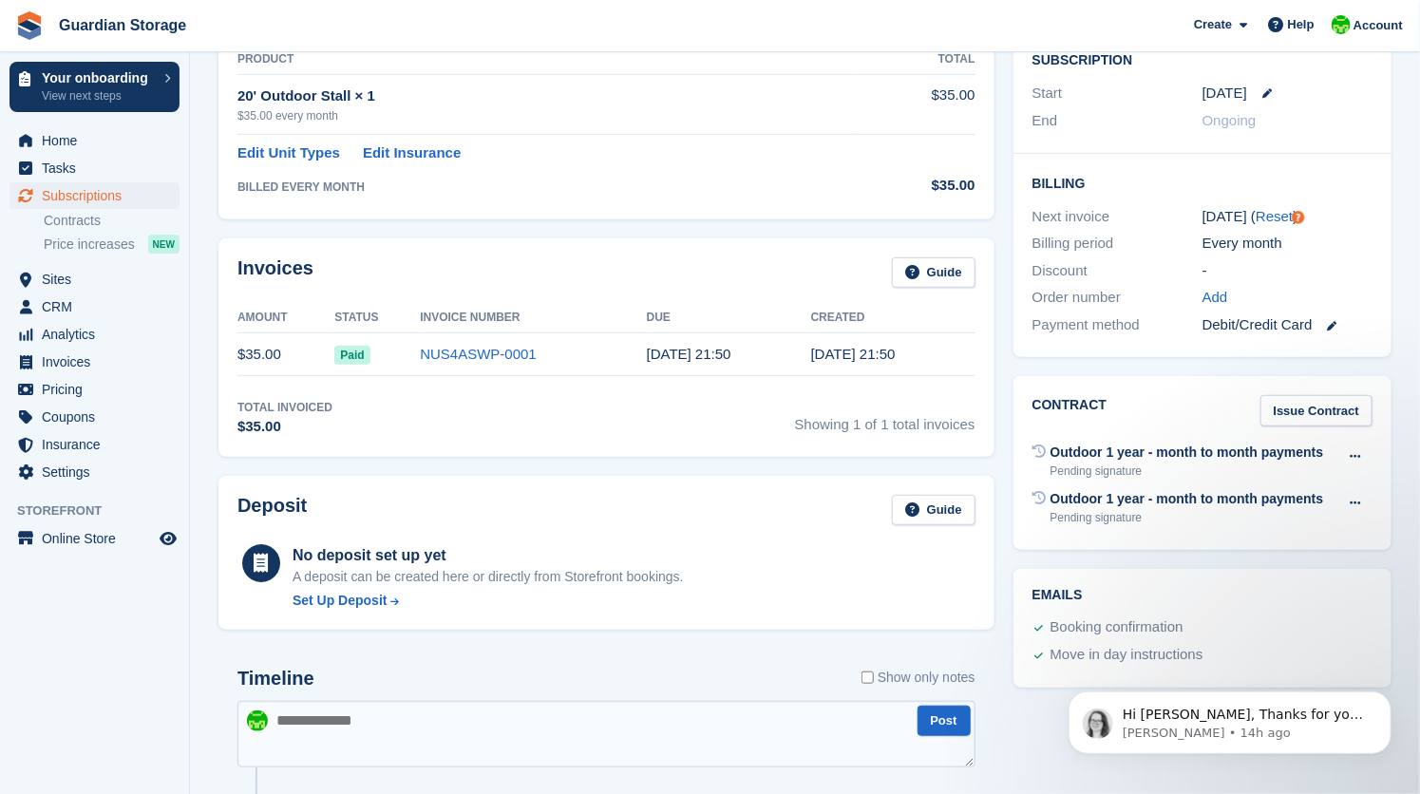
scroll to position [371, 0]
click at [1355, 500] on icon at bounding box center [1355, 502] width 10 height 12
click at [1109, 526] on div "Outdoor 1 year - month to month payments Pending signature Void contract" at bounding box center [1203, 507] width 340 height 47
click at [1215, 456] on div "Outdoor 1 year - month to month payments" at bounding box center [1188, 452] width 274 height 20
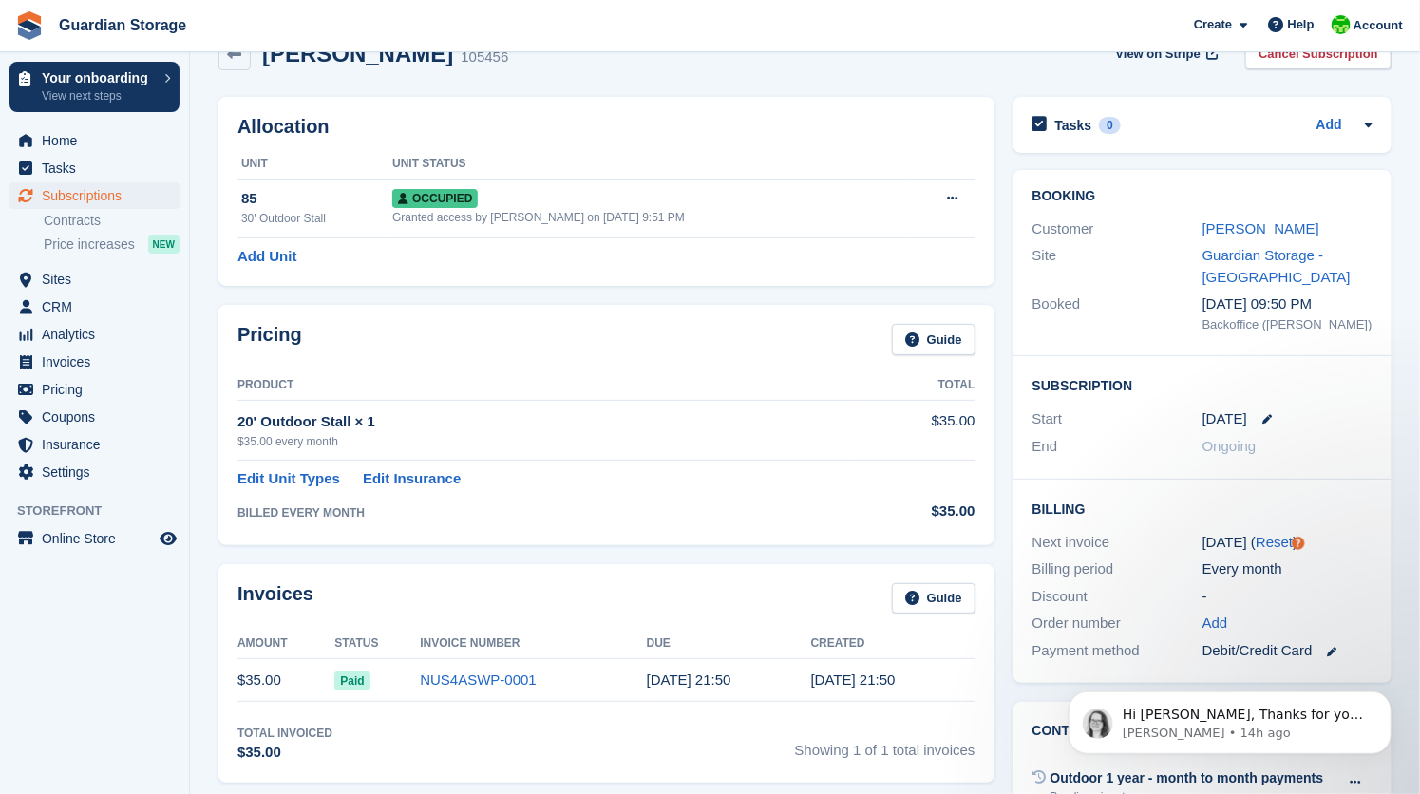
scroll to position [0, 0]
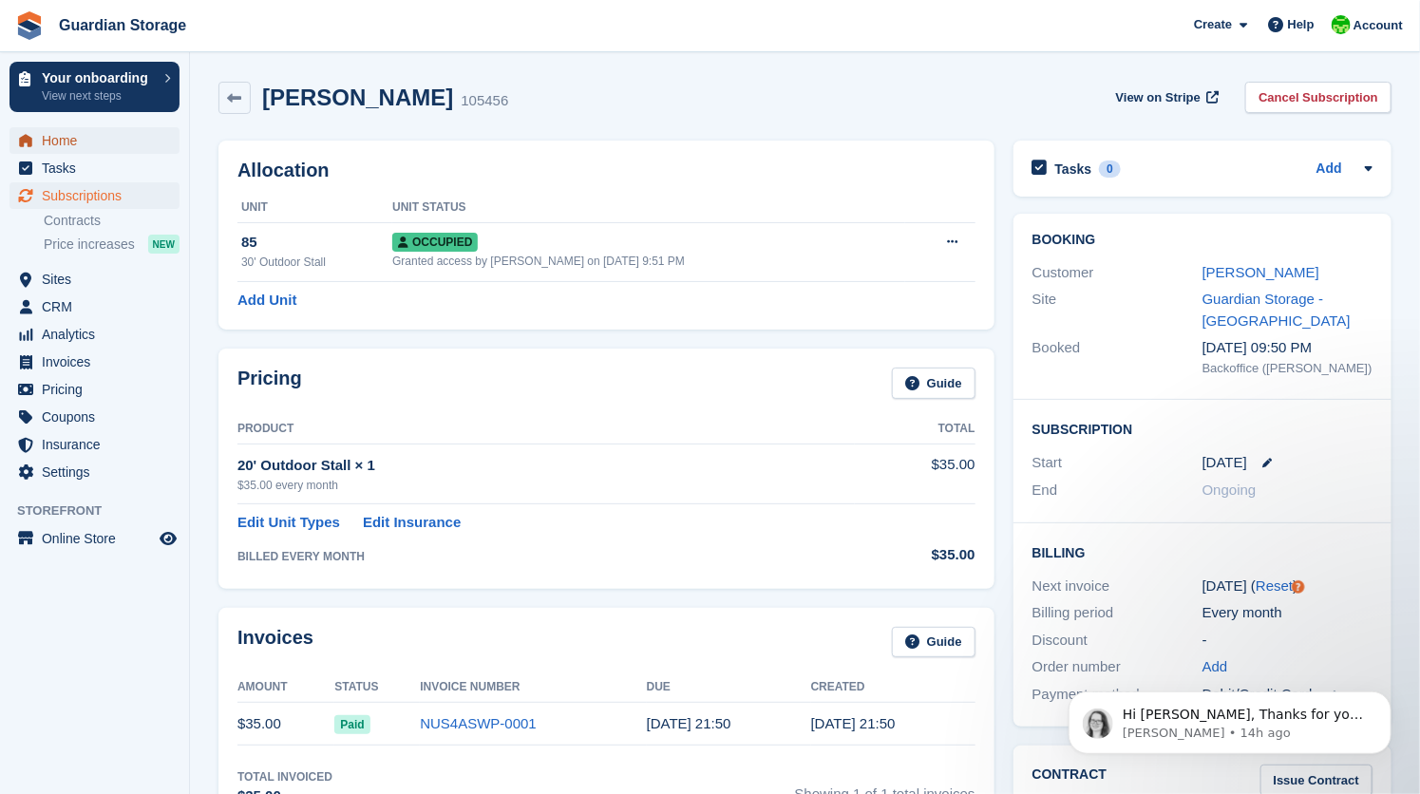
click at [70, 142] on span "Home" at bounding box center [99, 140] width 114 height 27
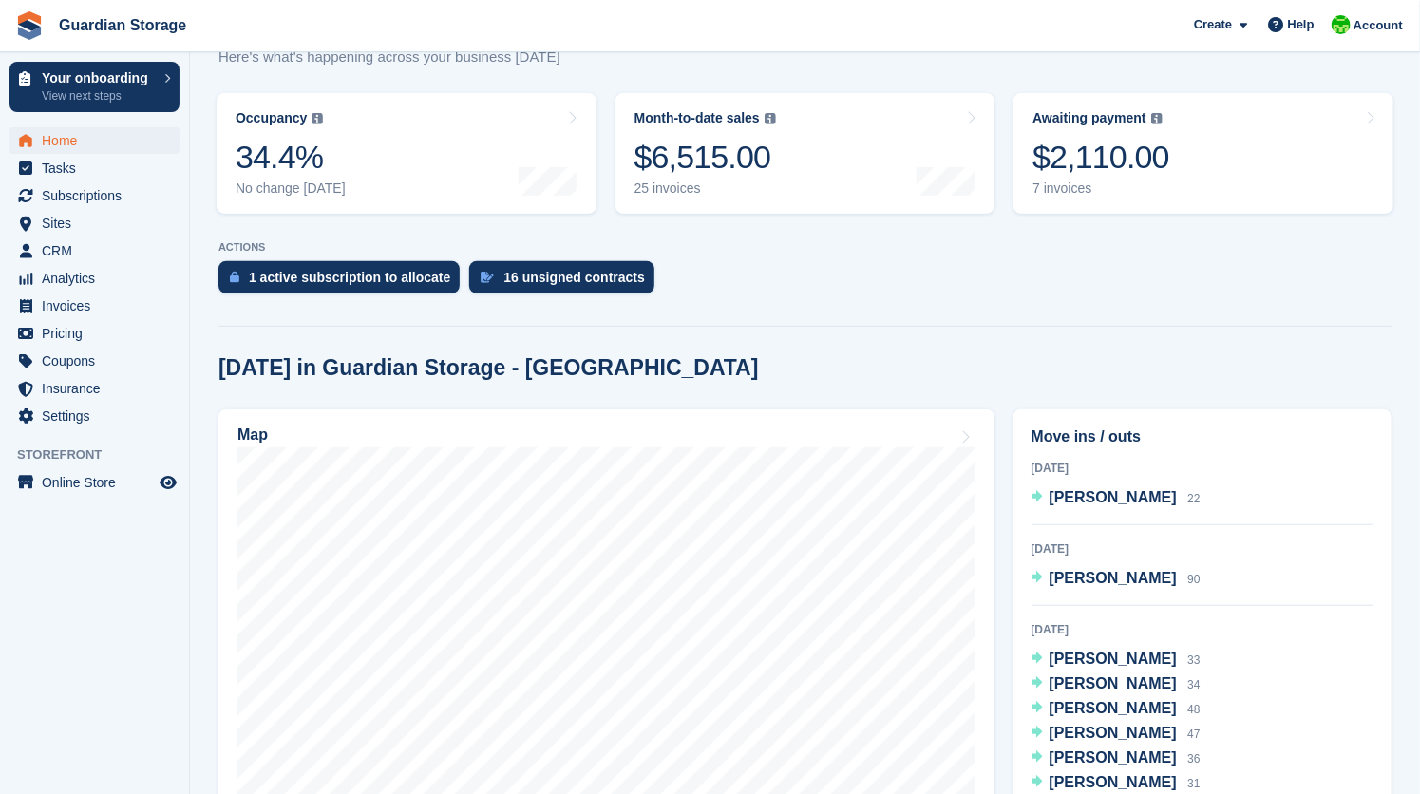
scroll to position [352, 0]
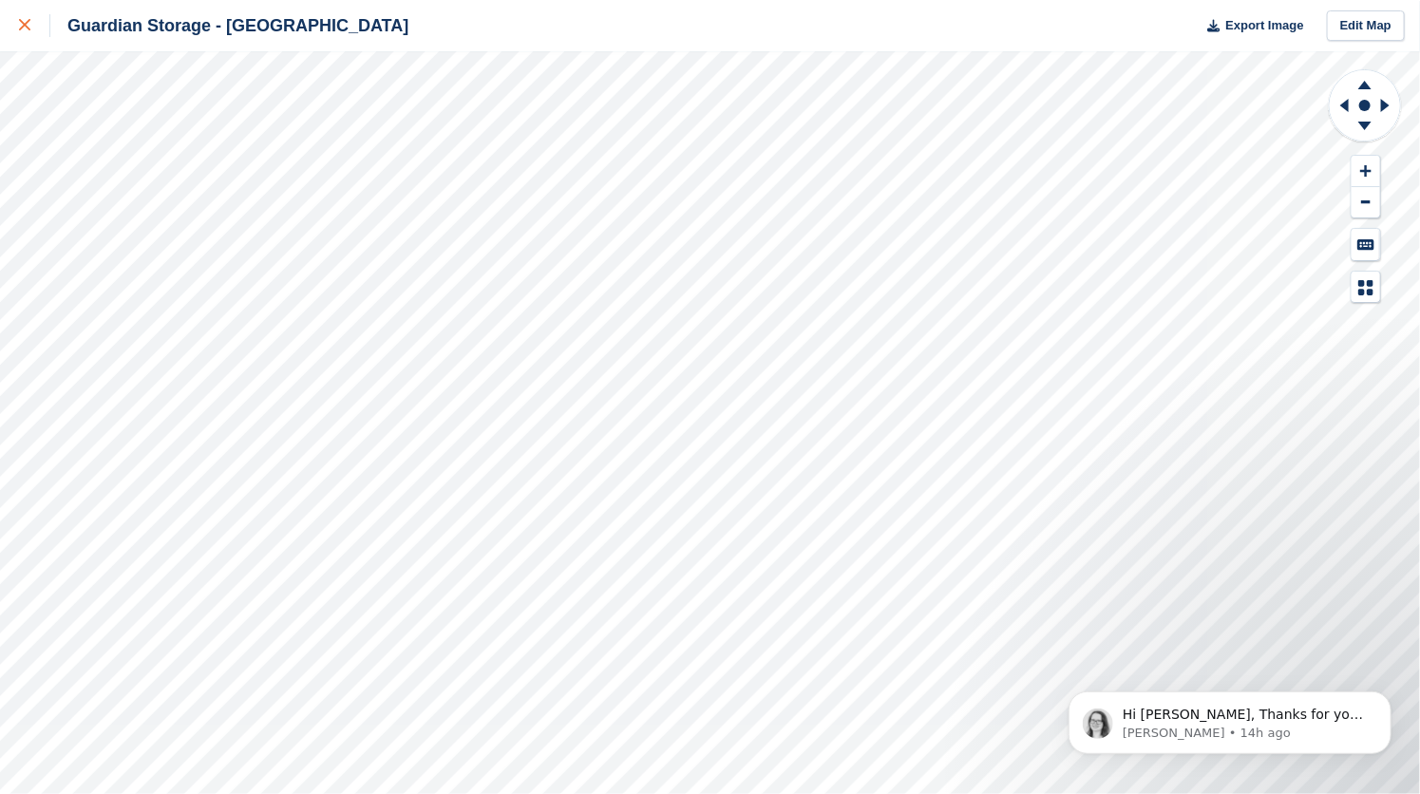
click at [24, 26] on icon at bounding box center [24, 24] width 11 height 11
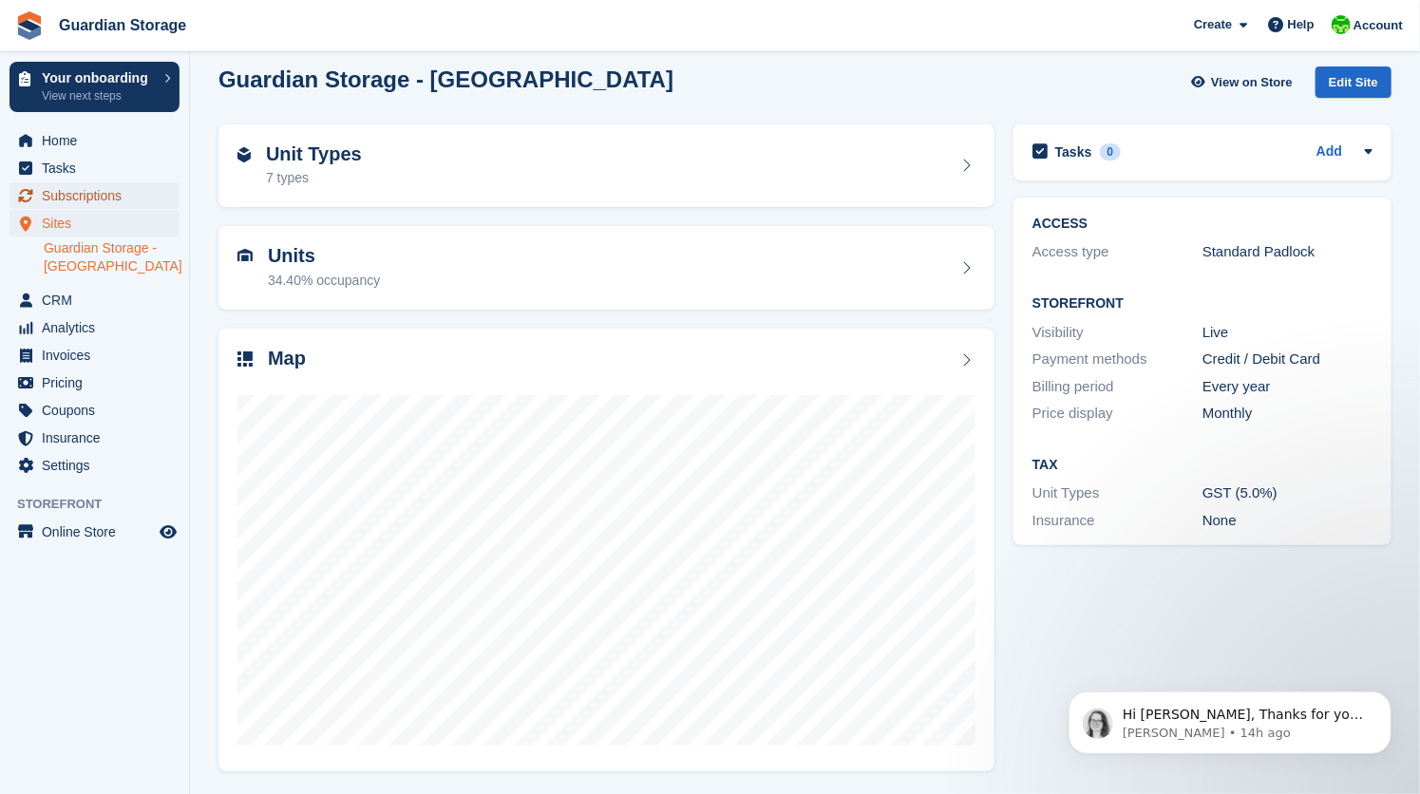
click at [78, 196] on span "Subscriptions" at bounding box center [99, 195] width 114 height 27
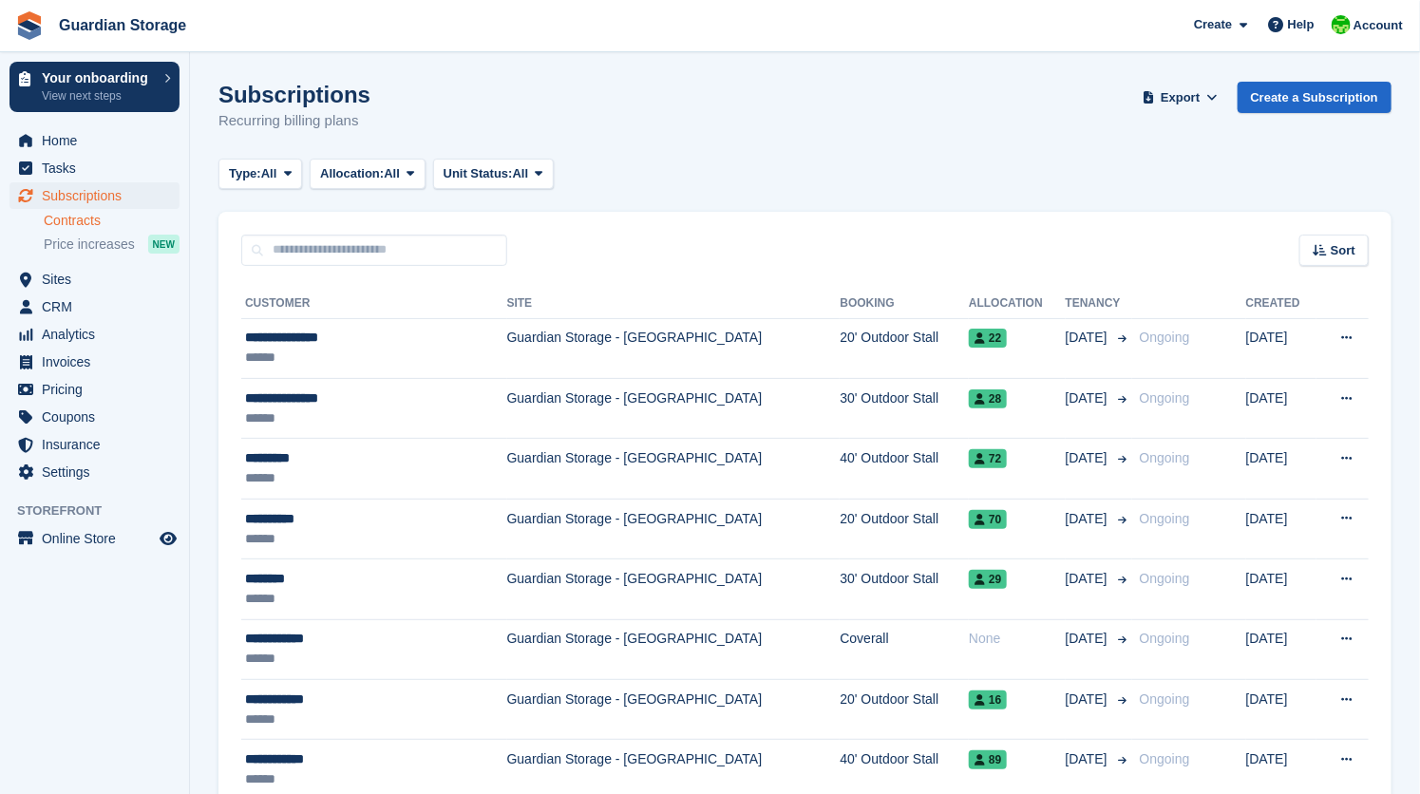
click at [91, 220] on link "Contracts" at bounding box center [112, 221] width 136 height 18
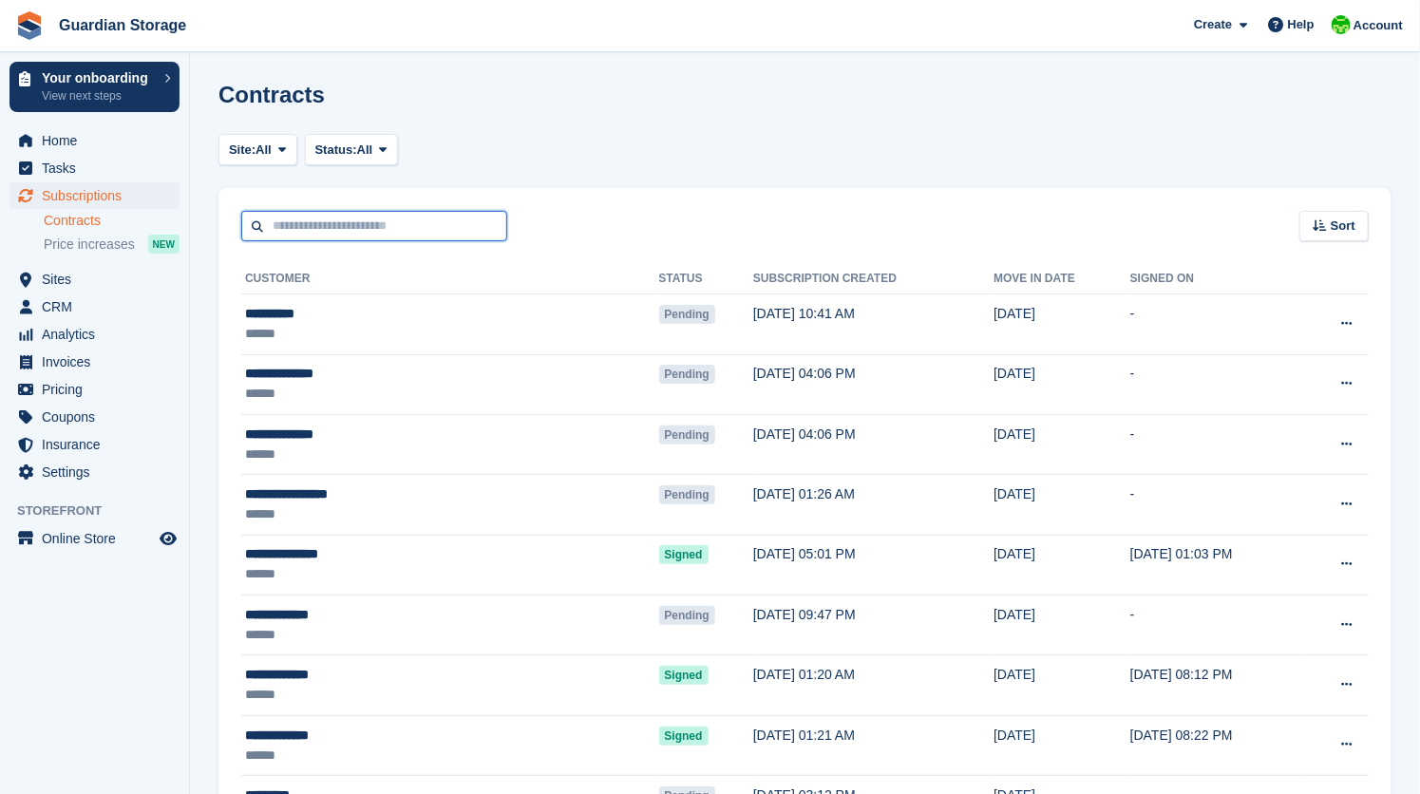
click at [374, 239] on input "text" at bounding box center [374, 226] width 266 height 31
type input "***"
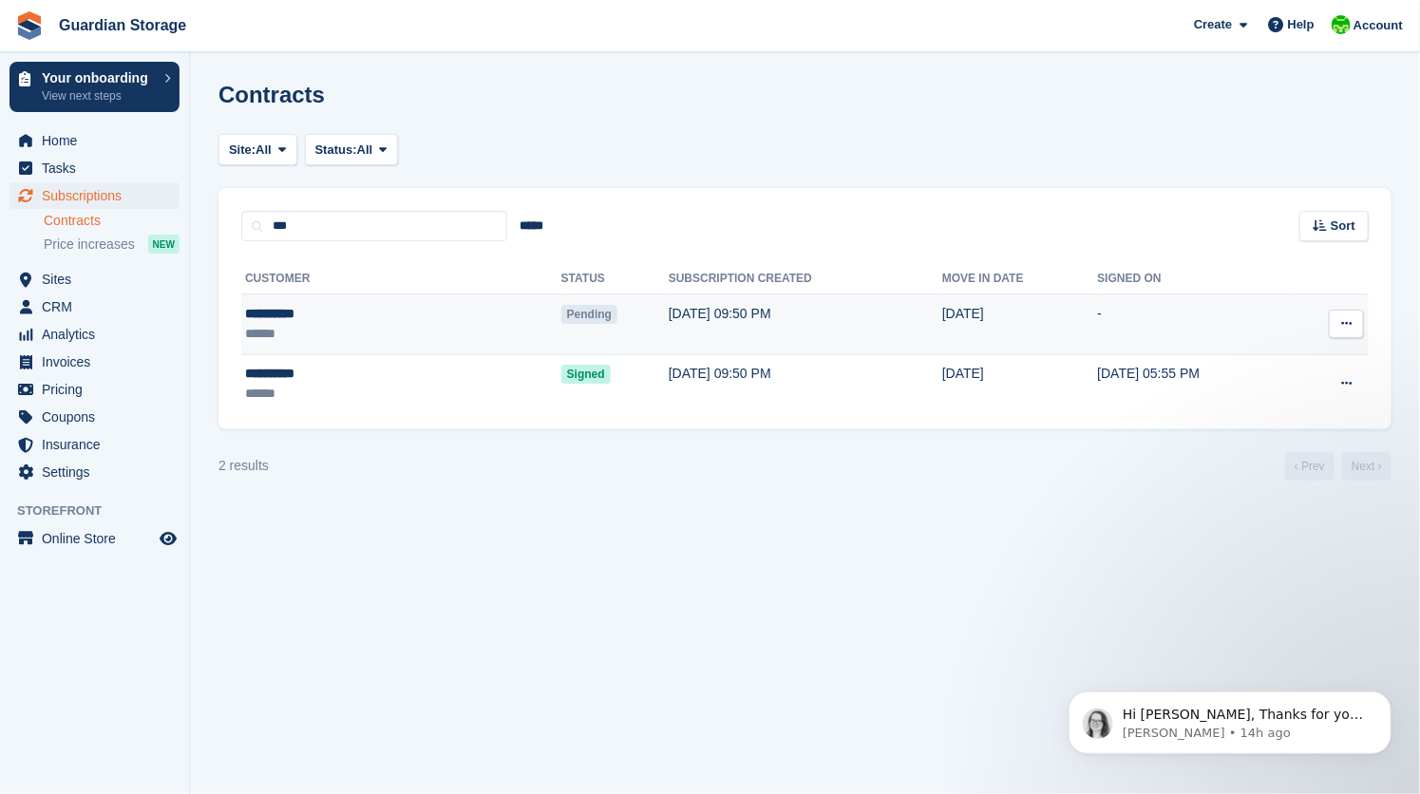
click at [1343, 324] on icon at bounding box center [1347, 323] width 10 height 12
click at [1259, 407] on p "Void contract" at bounding box center [1272, 410] width 165 height 25
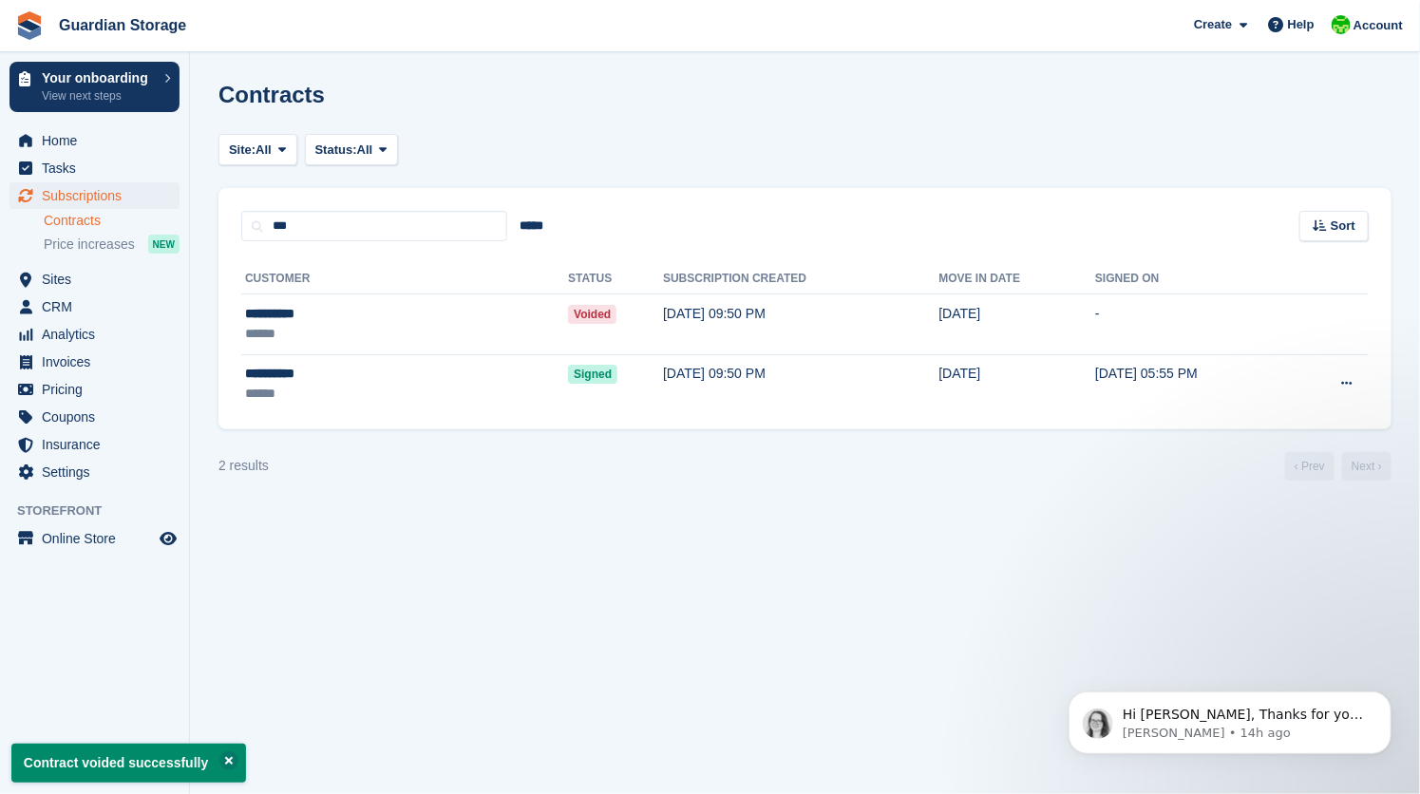
click at [398, 443] on turbo-frame "Site: All Guardian Storage - Aberdeen All Status: All Pending Signed Voided Dec…" at bounding box center [805, 307] width 1173 height 347
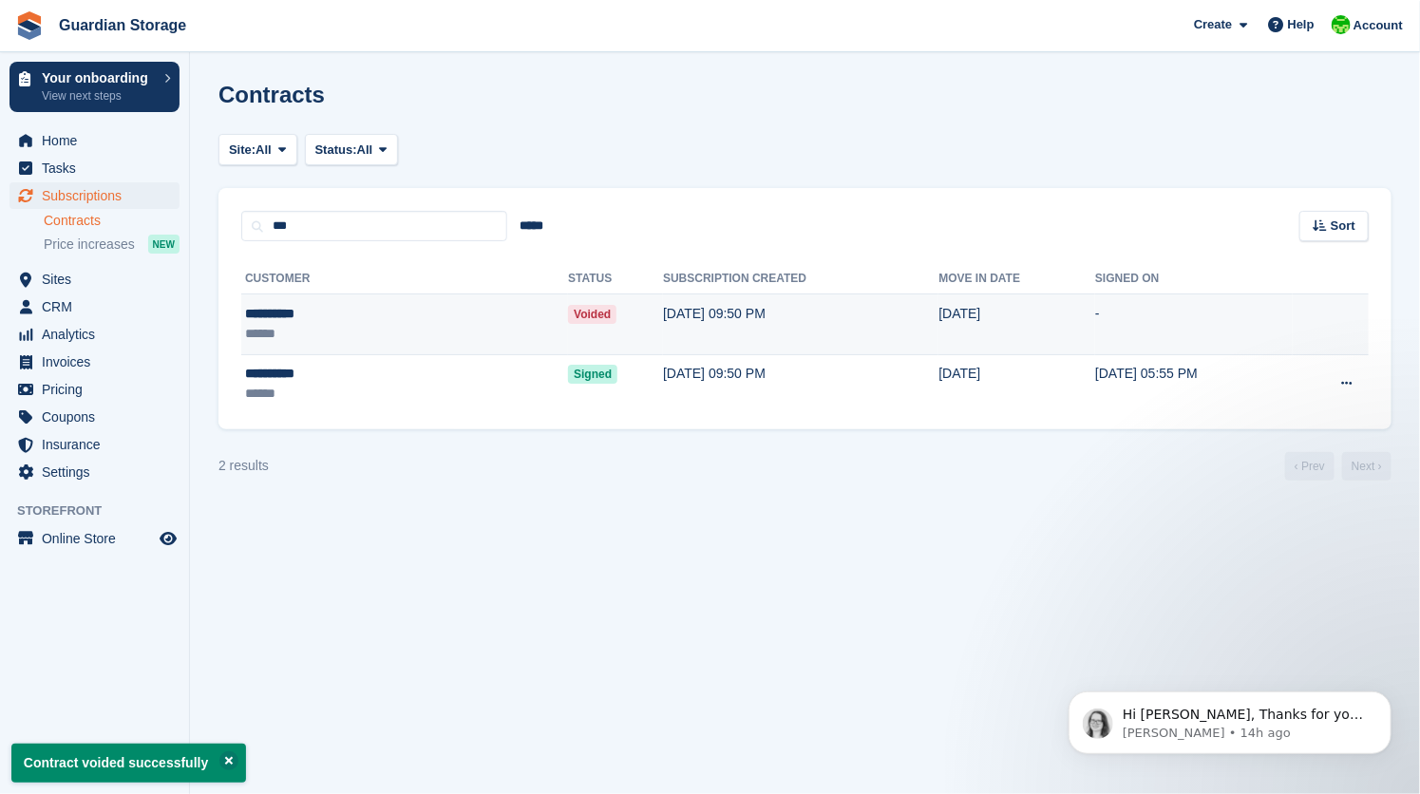
click at [340, 315] on div "**********" at bounding box center [328, 314] width 166 height 20
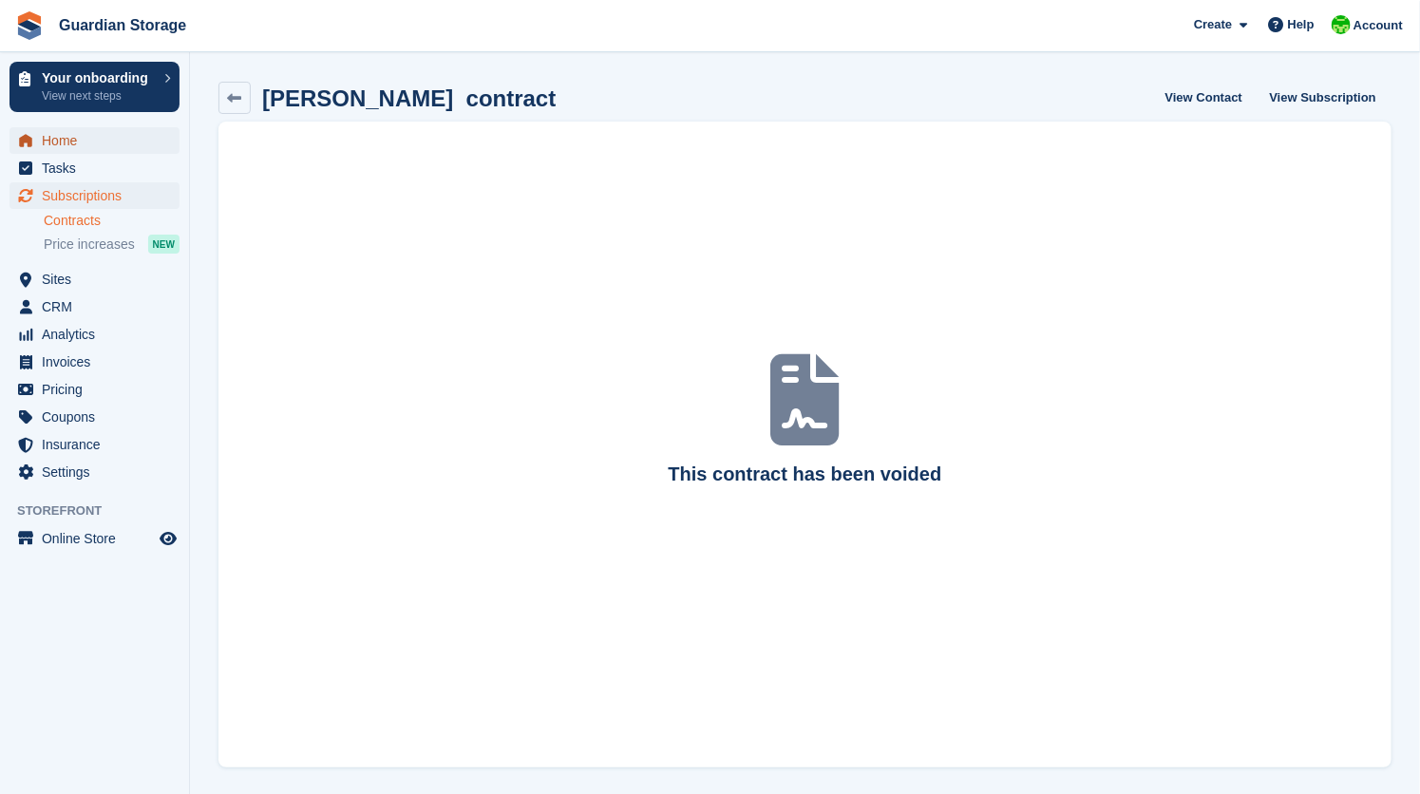
click at [85, 141] on span "Home" at bounding box center [99, 140] width 114 height 27
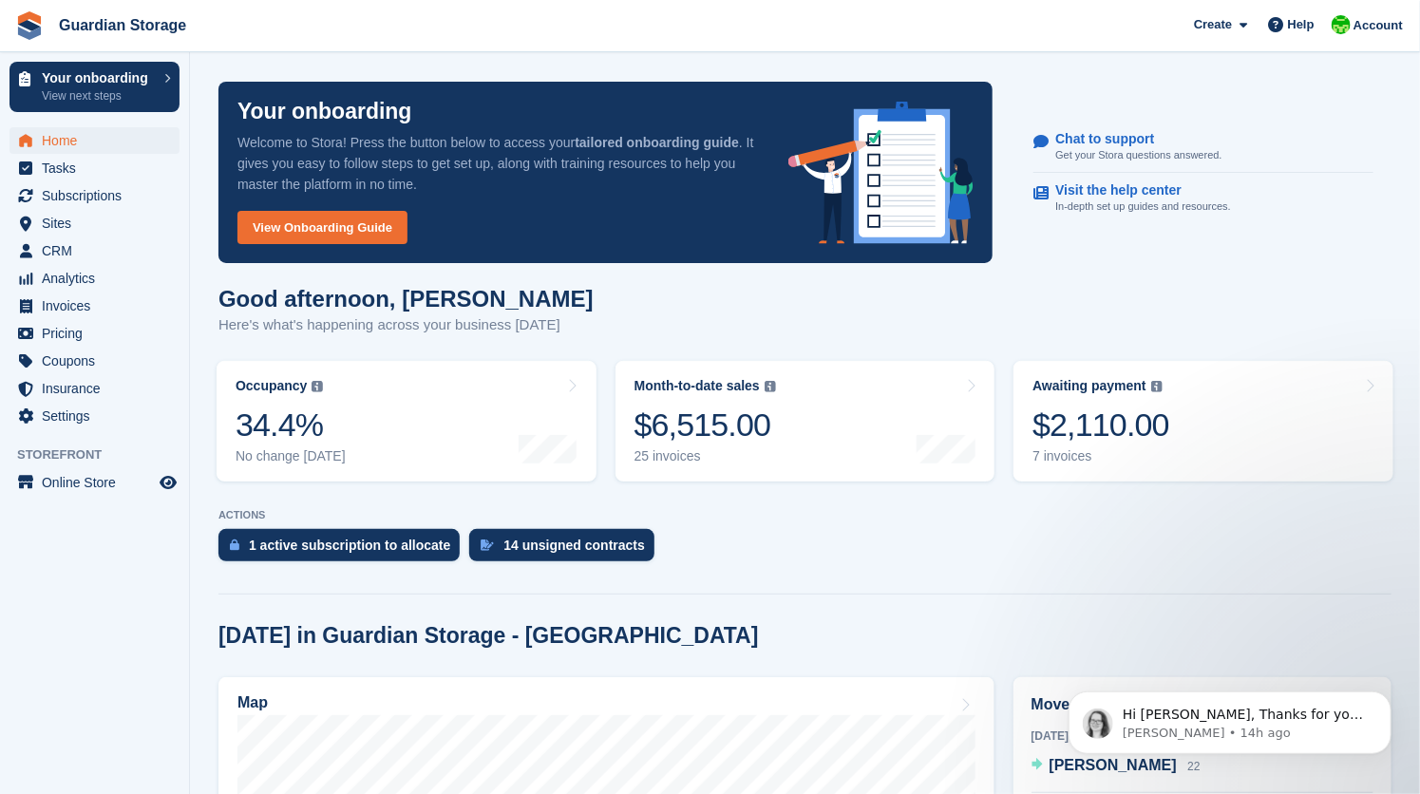
click at [755, 562] on div "1 active subscription to allocate 14 unsigned contracts" at bounding box center [805, 550] width 1173 height 42
